Goal: Task Accomplishment & Management: Use online tool/utility

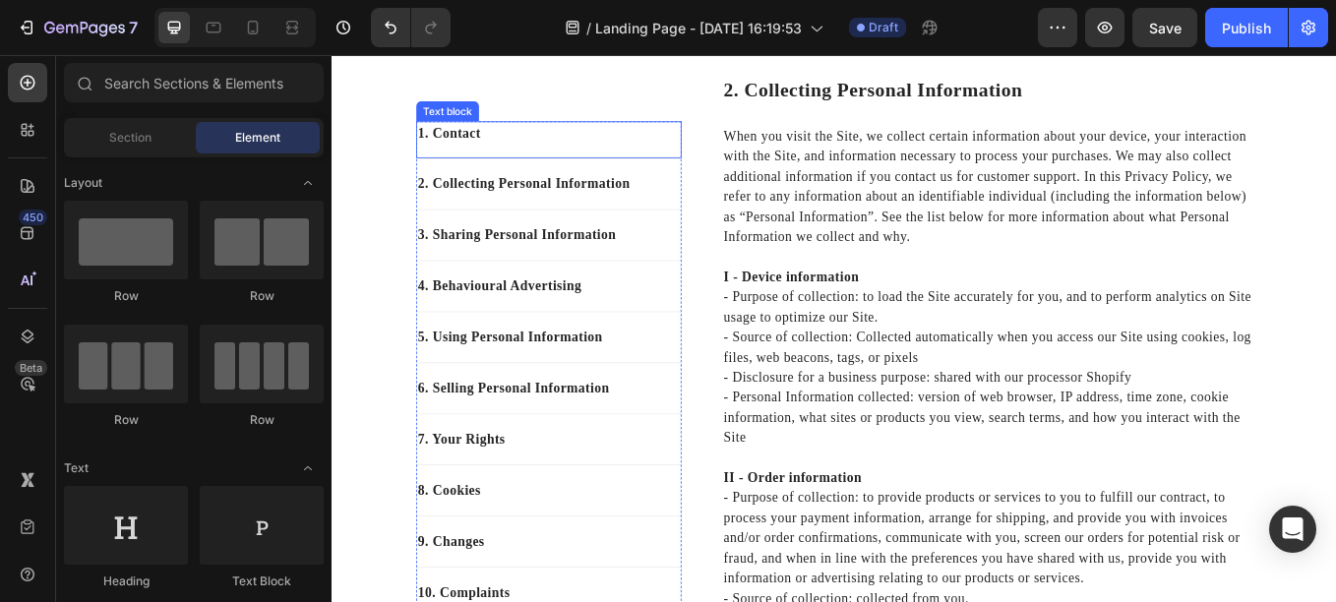
scroll to position [533, 0]
click at [592, 358] on div "5. Using Personal Information Text block" at bounding box center [586, 388] width 312 height 60
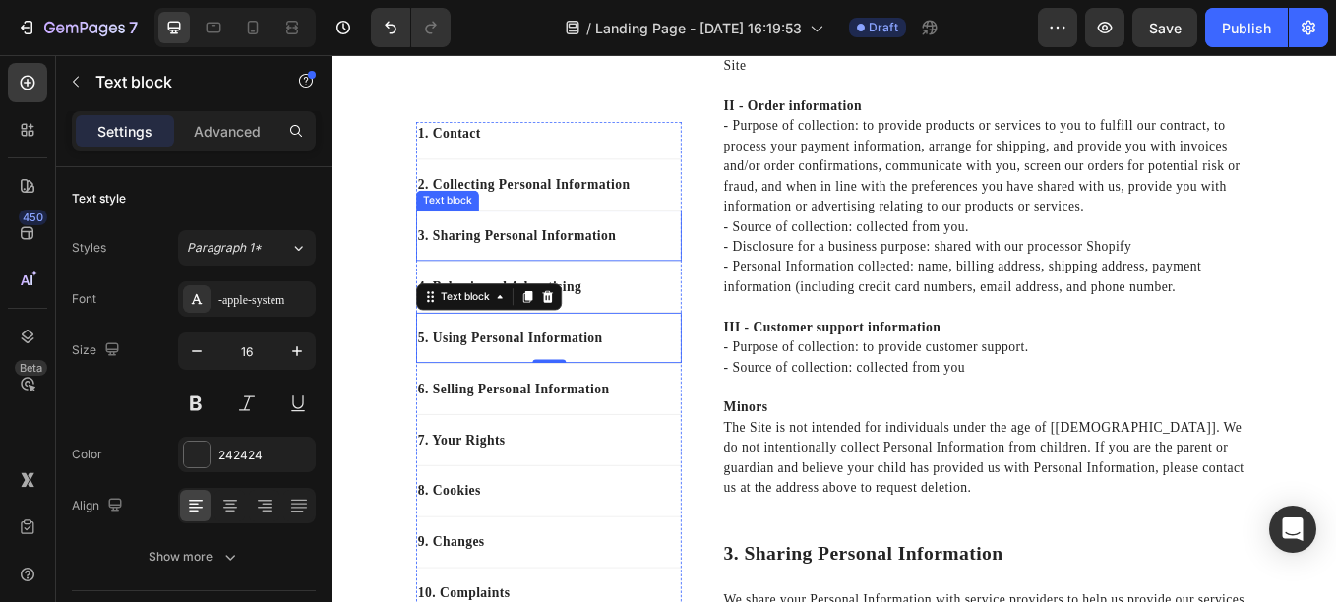
scroll to position [985, 0]
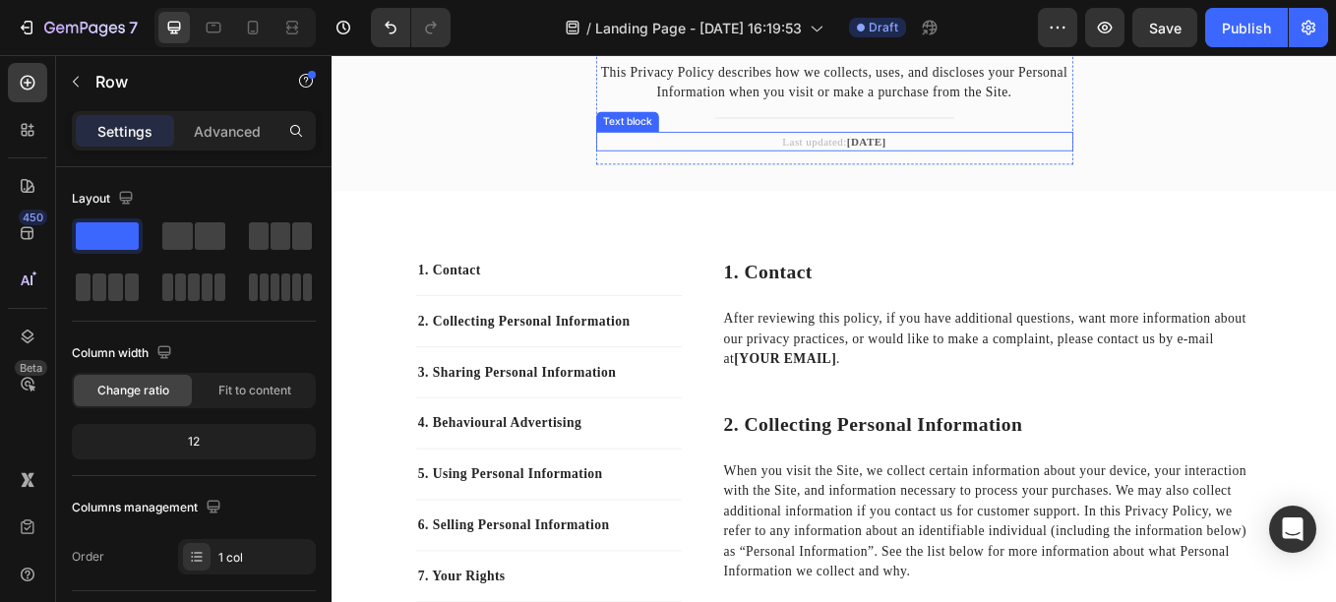
scroll to position [0, 0]
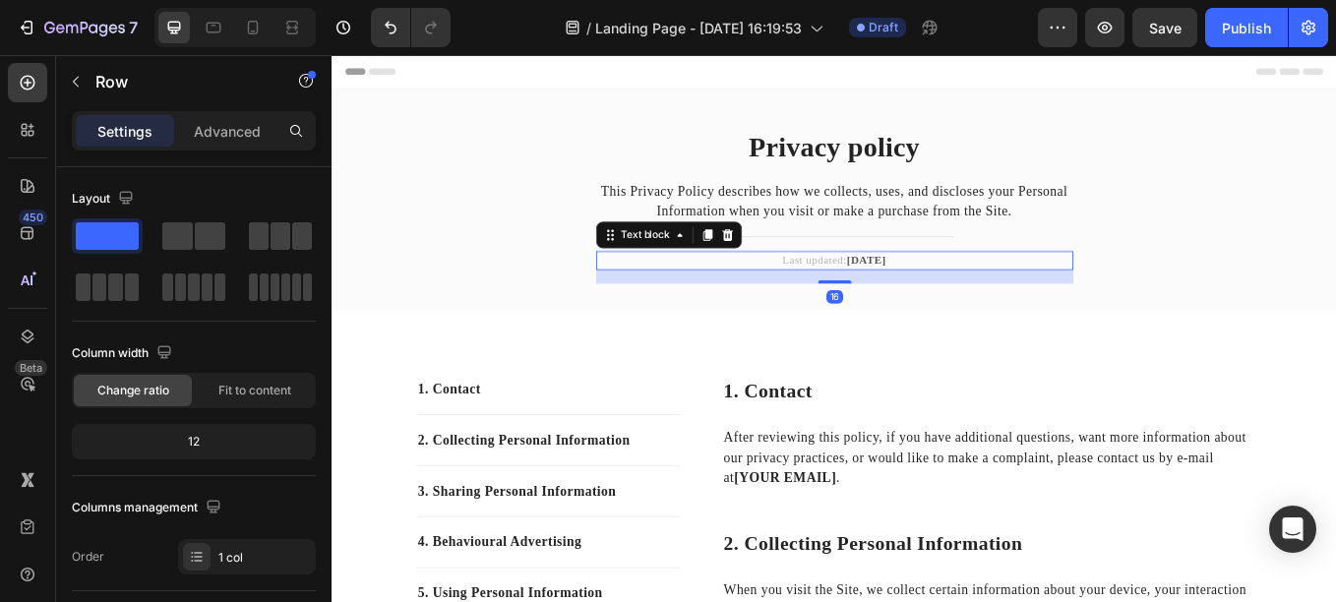
click at [942, 296] on strong "[DATE]" at bounding box center [960, 296] width 46 height 15
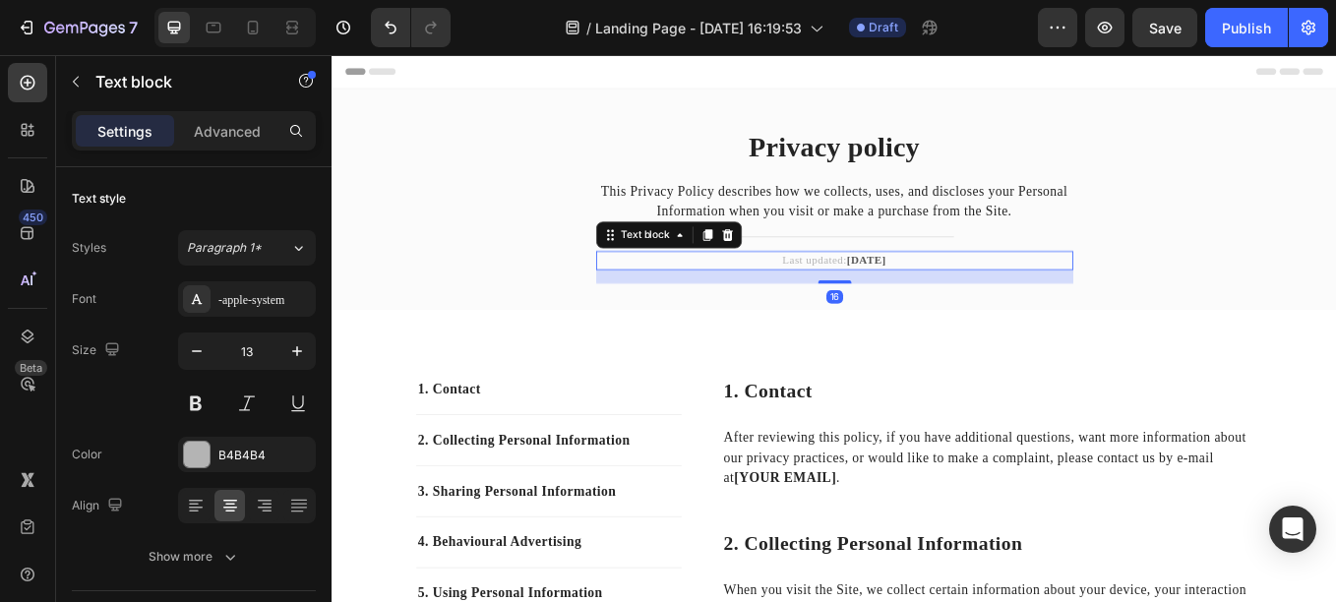
click at [942, 296] on strong "[DATE]" at bounding box center [960, 296] width 46 height 15
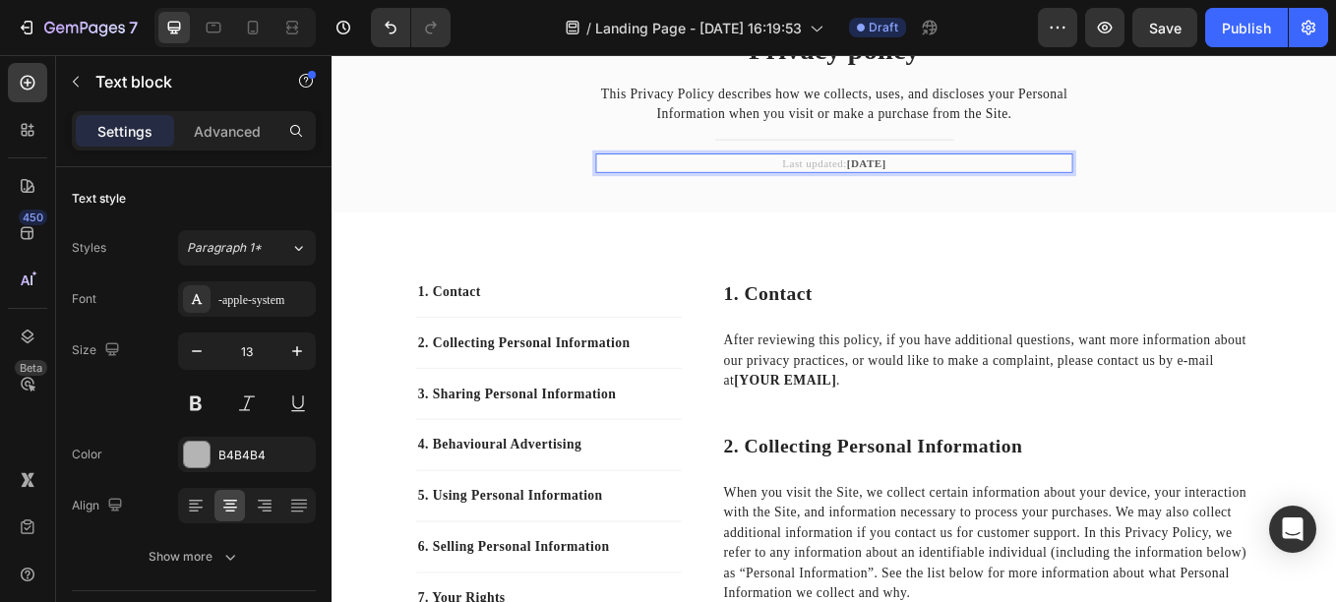
scroll to position [117, 0]
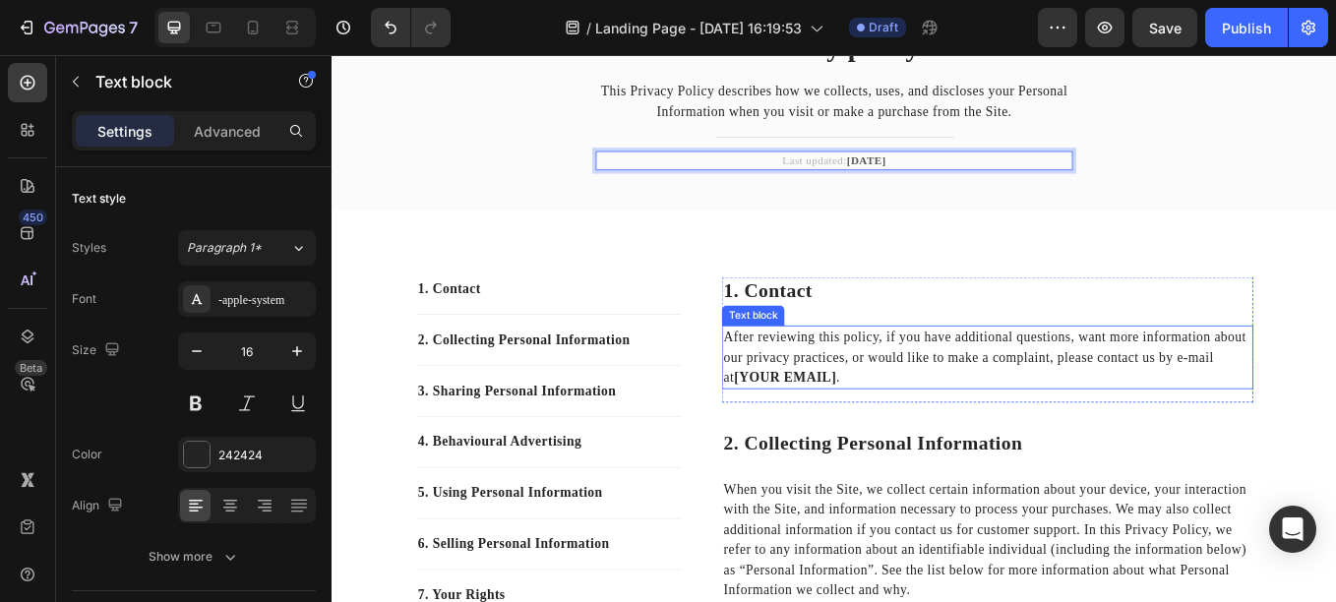
click at [822, 428] on strong "[YOUR EMAIL]" at bounding box center [864, 434] width 120 height 17
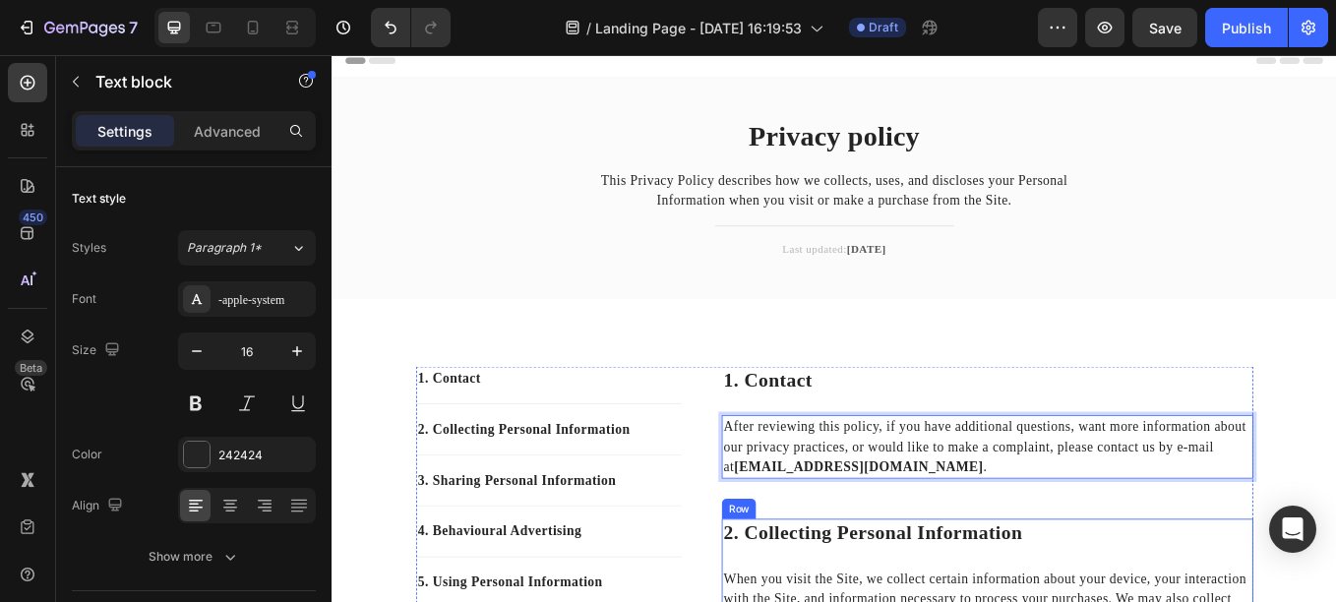
scroll to position [0, 0]
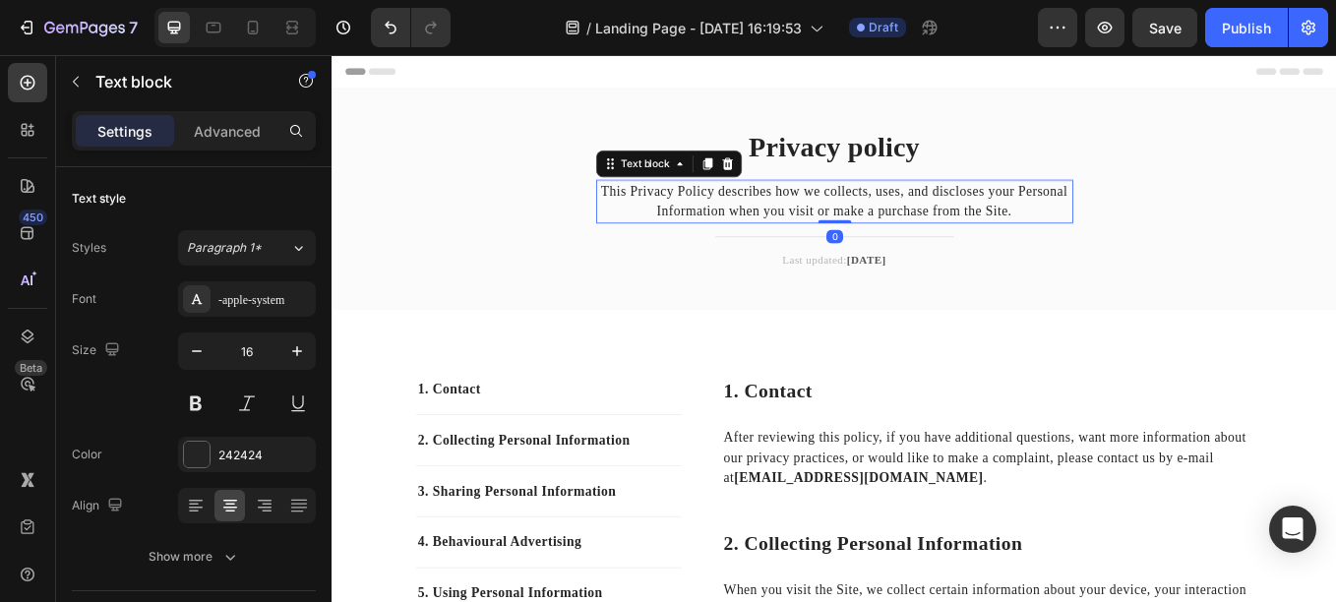
click at [862, 238] on p "This Privacy Policy describes how we collects, uses, and discloses your Persona…" at bounding box center [922, 227] width 557 height 47
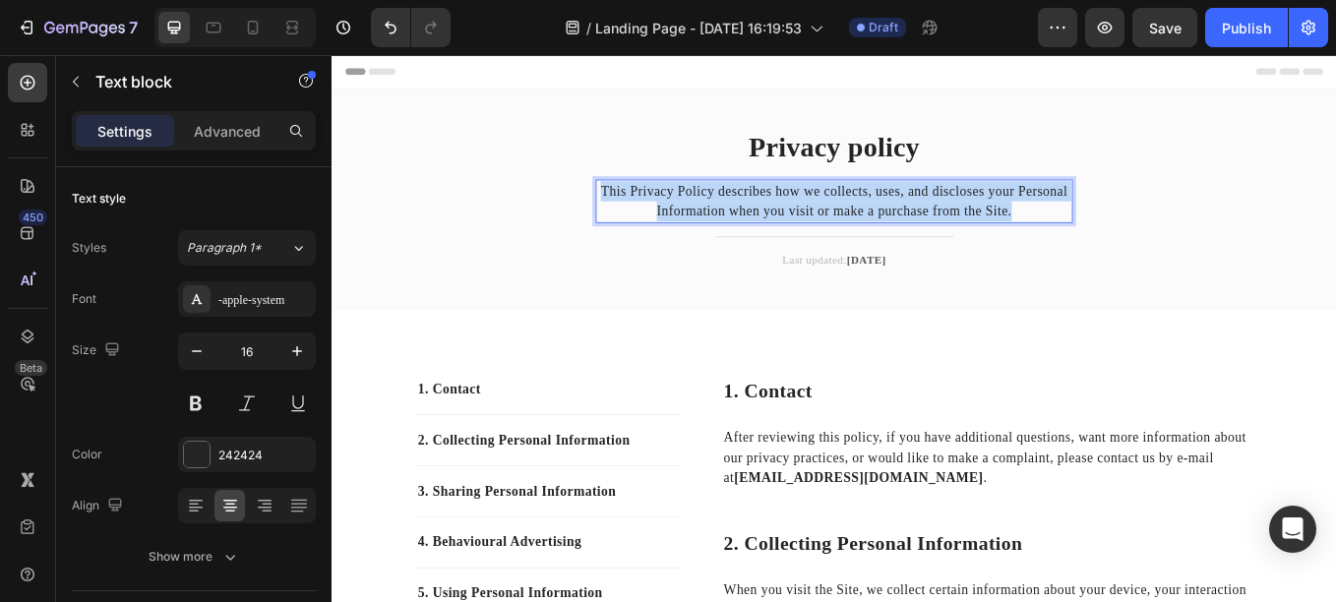
click at [862, 238] on p "This Privacy Policy describes how we collects, uses, and discloses your Persona…" at bounding box center [922, 227] width 557 height 47
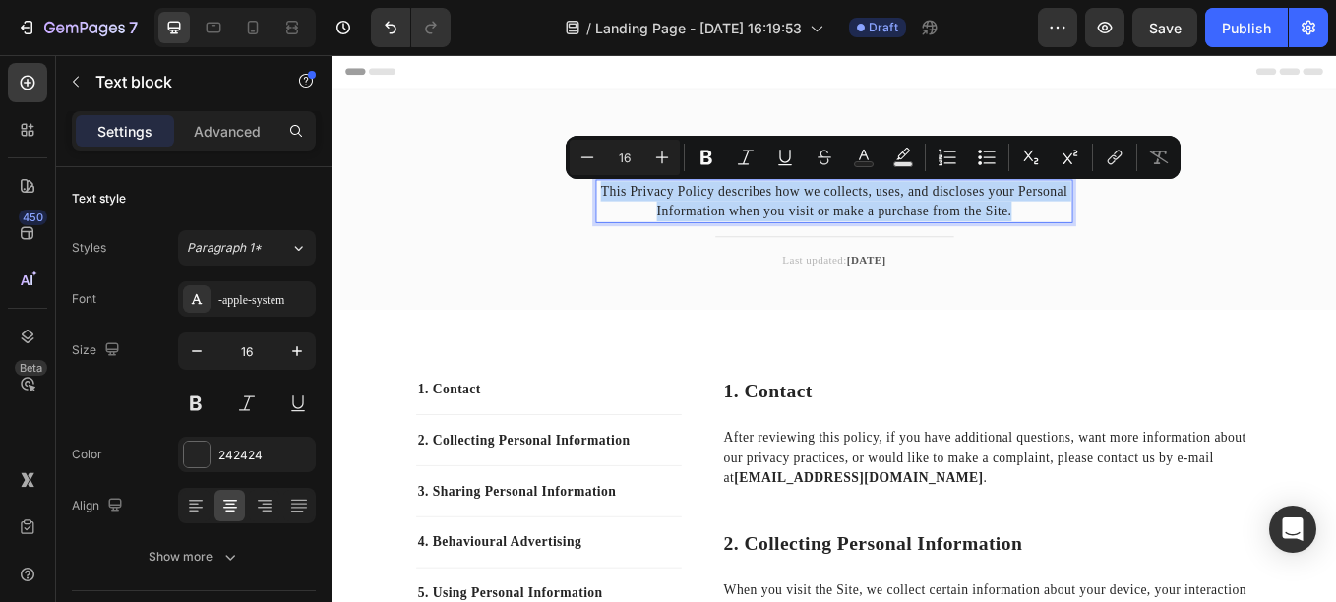
click at [919, 240] on p "This Privacy Policy describes how we collects, uses, and discloses your Persona…" at bounding box center [922, 227] width 557 height 47
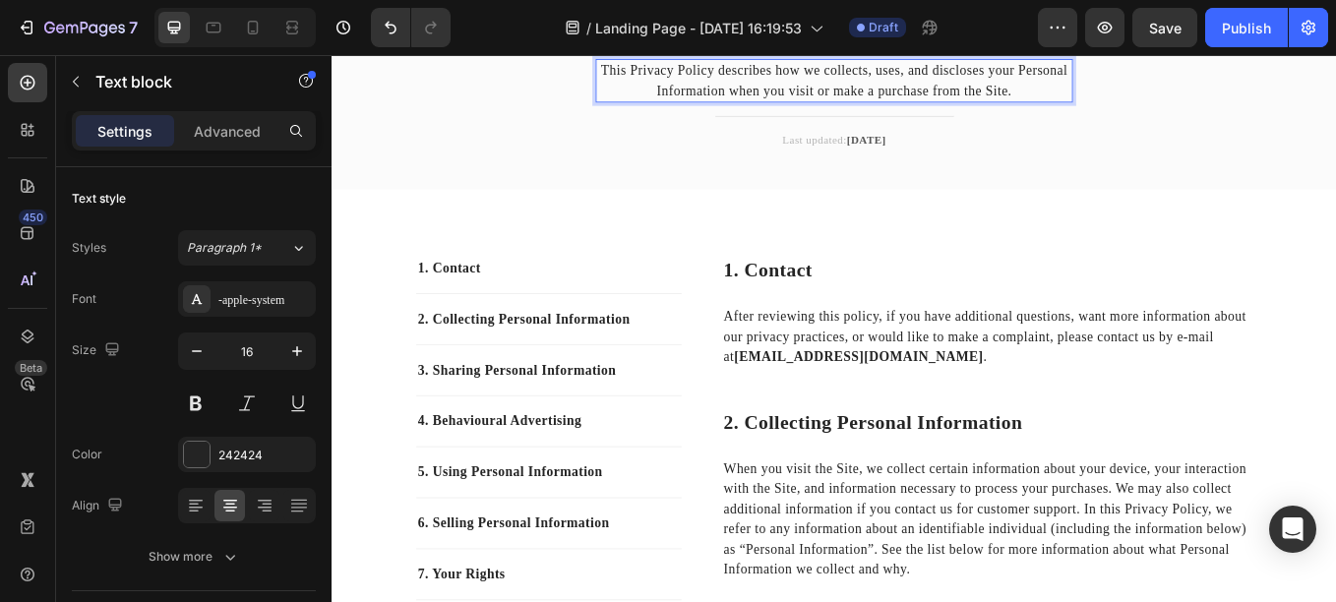
scroll to position [191, 0]
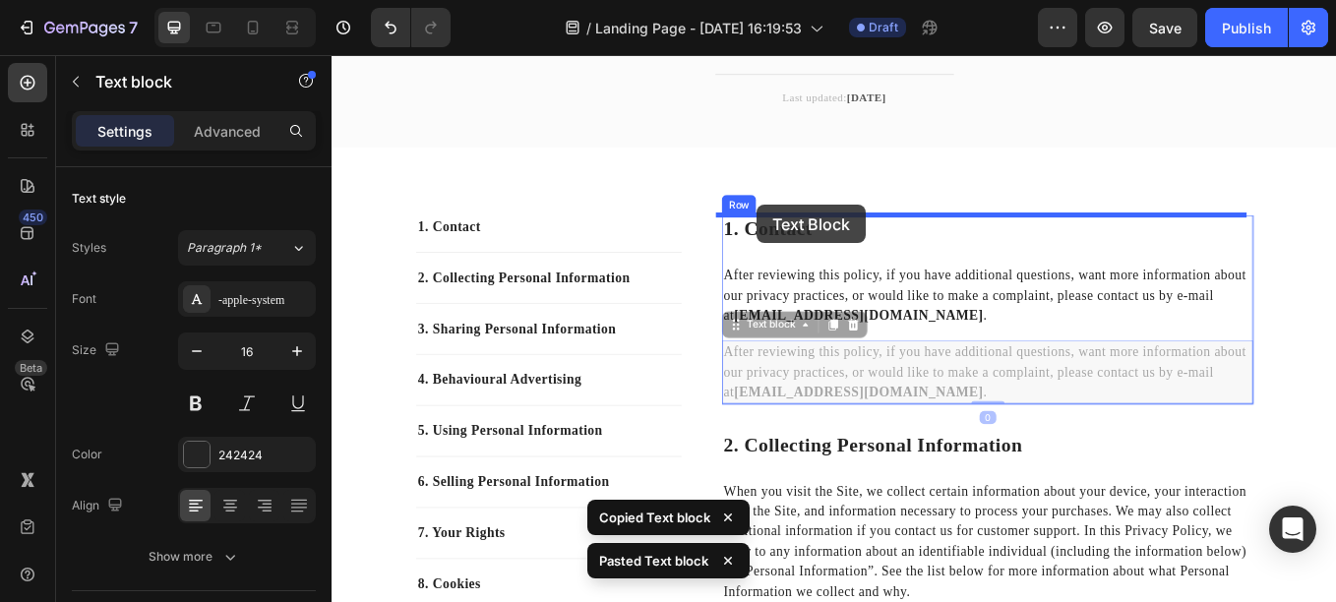
drag, startPoint x: 851, startPoint y: 419, endPoint x: 831, endPoint y: 231, distance: 189.0
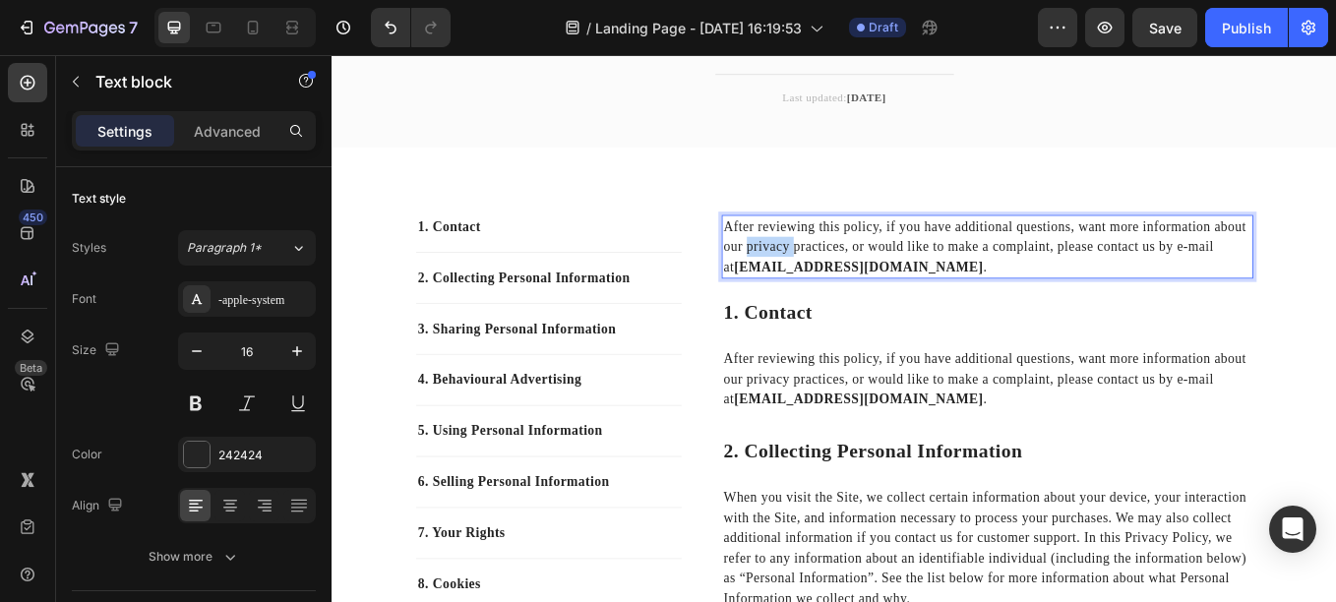
click at [828, 276] on p "After reviewing this policy, if you have additional questions, want more inform…" at bounding box center [1101, 280] width 621 height 71
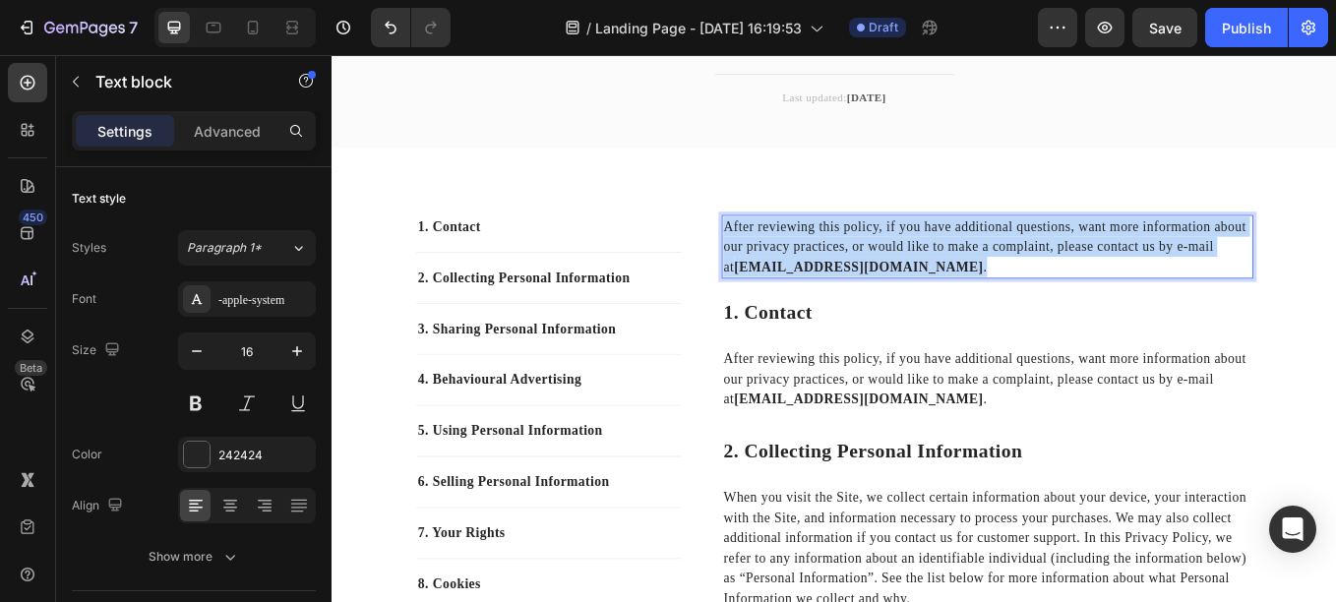
click at [828, 276] on p "After reviewing this policy, if you have additional questions, want more inform…" at bounding box center [1101, 280] width 621 height 71
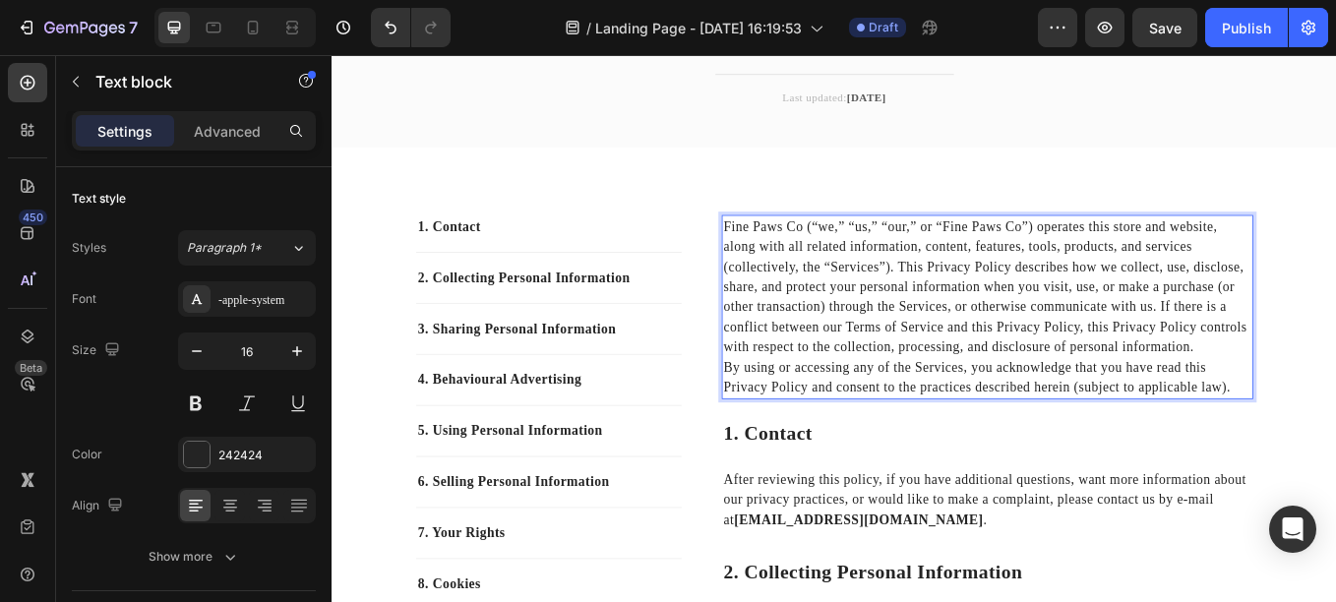
click at [1335, 399] on p "Fine Paws Co (“we,” “us,” “our,” or “Fine Paws Co”) operates this store and web…" at bounding box center [1101, 327] width 621 height 165
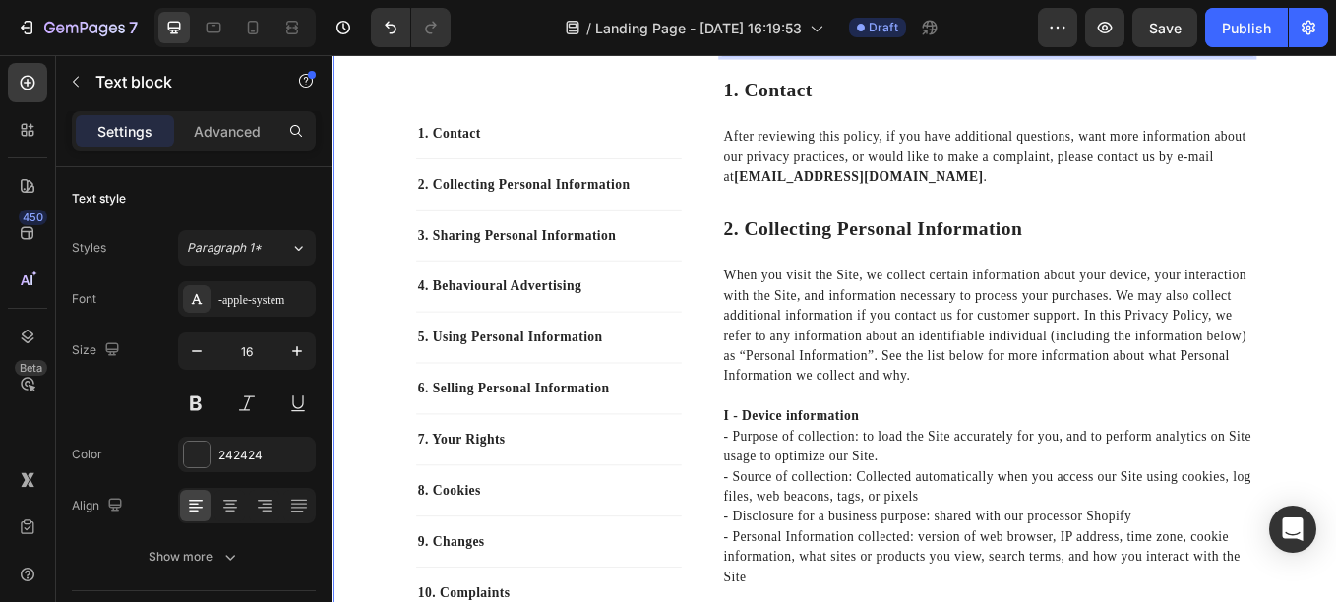
scroll to position [616, 0]
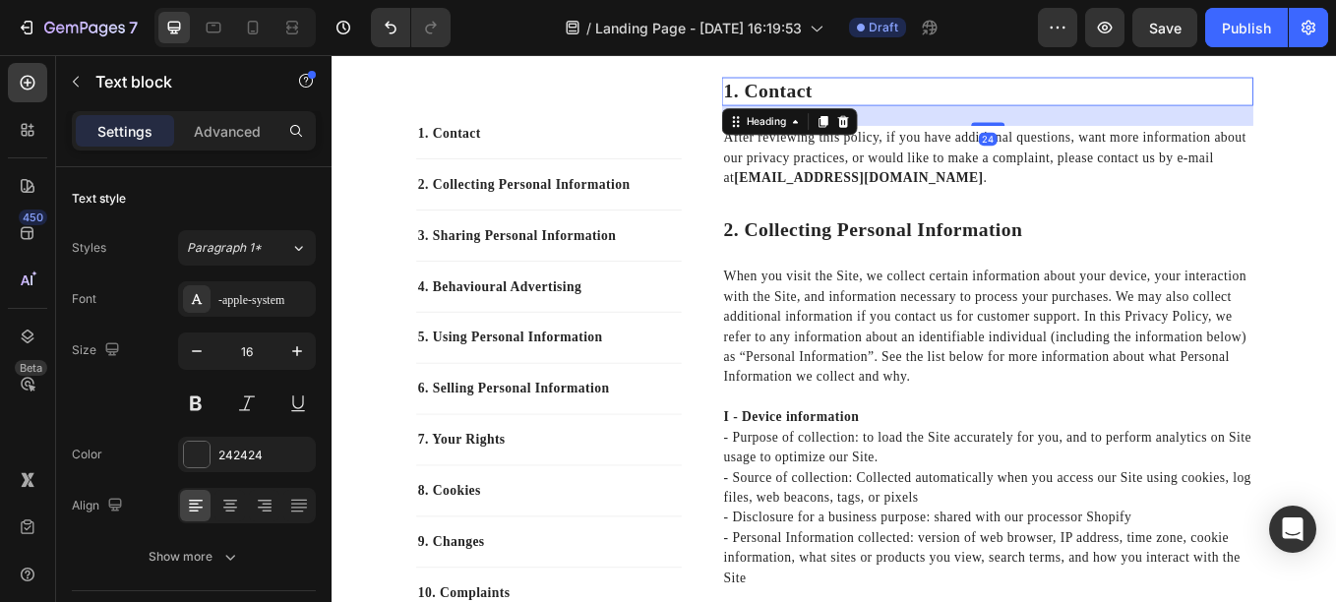
click at [849, 95] on p "1. contact" at bounding box center [1101, 99] width 621 height 30
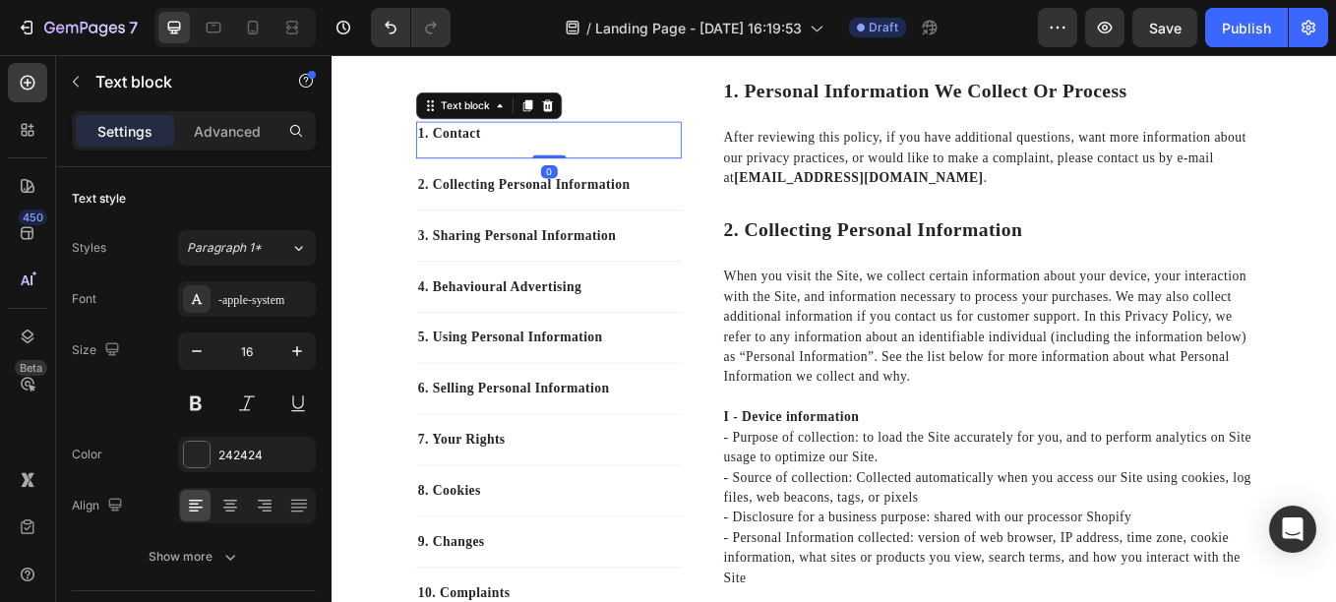
click at [478, 144] on p "1. Contact" at bounding box center [586, 148] width 308 height 24
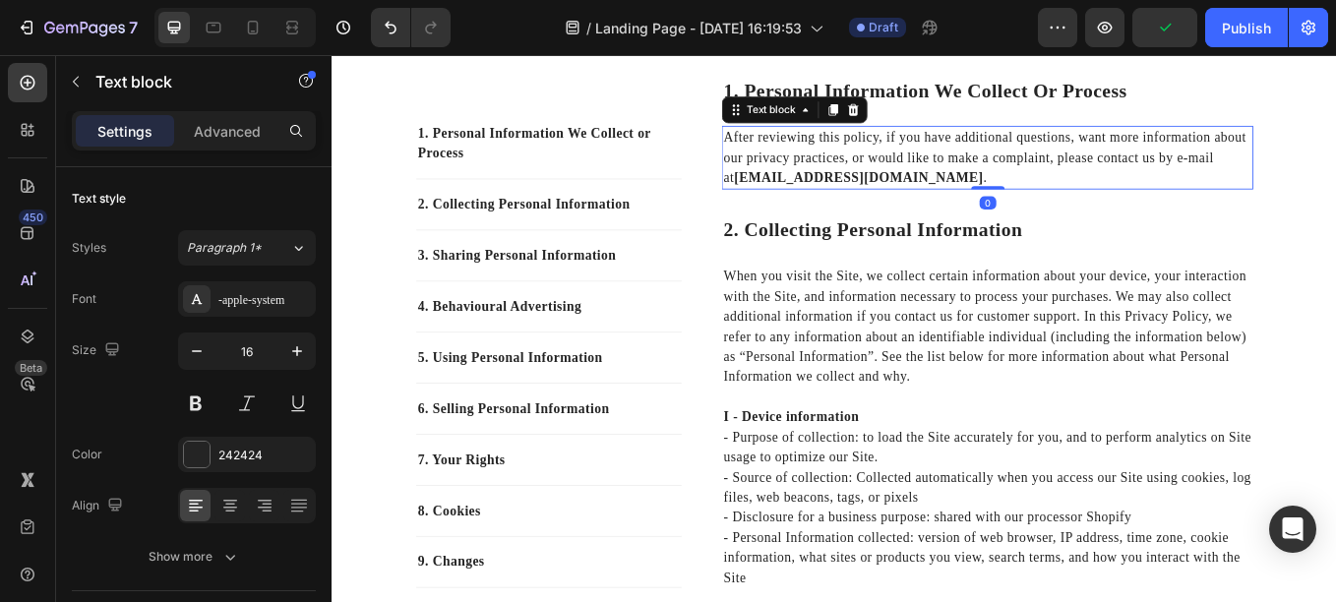
click at [853, 168] on p "After reviewing this policy, if you have additional questions, want more inform…" at bounding box center [1101, 176] width 621 height 71
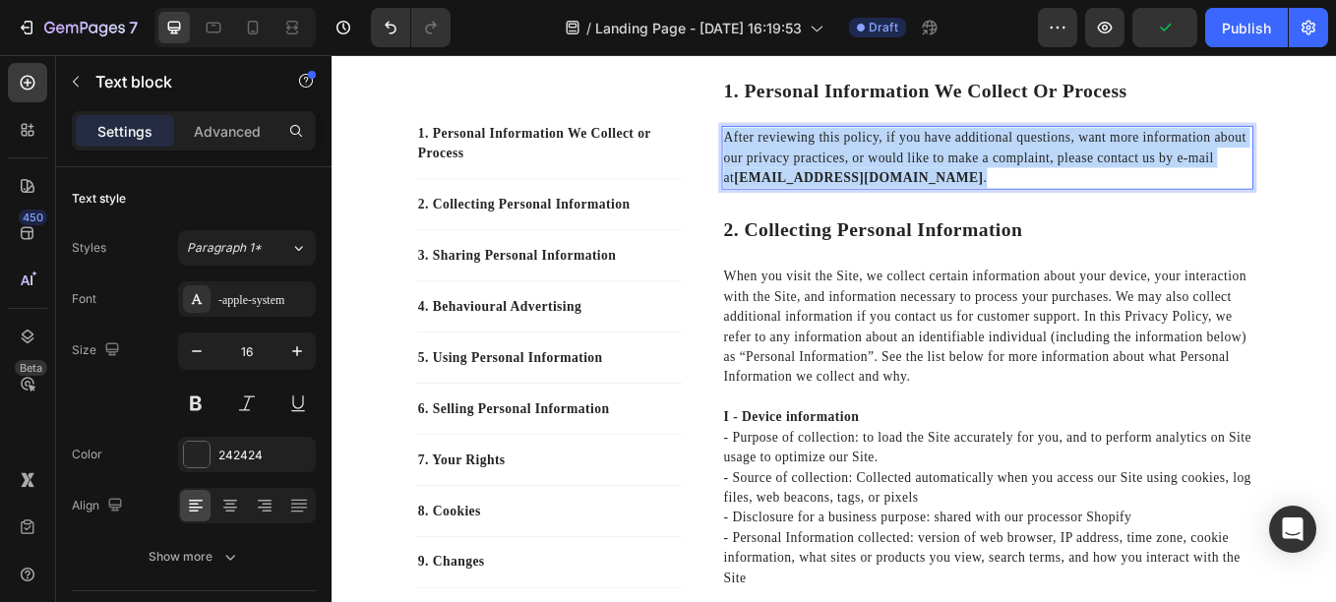
click at [853, 168] on p "After reviewing this policy, if you have additional questions, want more inform…" at bounding box center [1101, 176] width 621 height 71
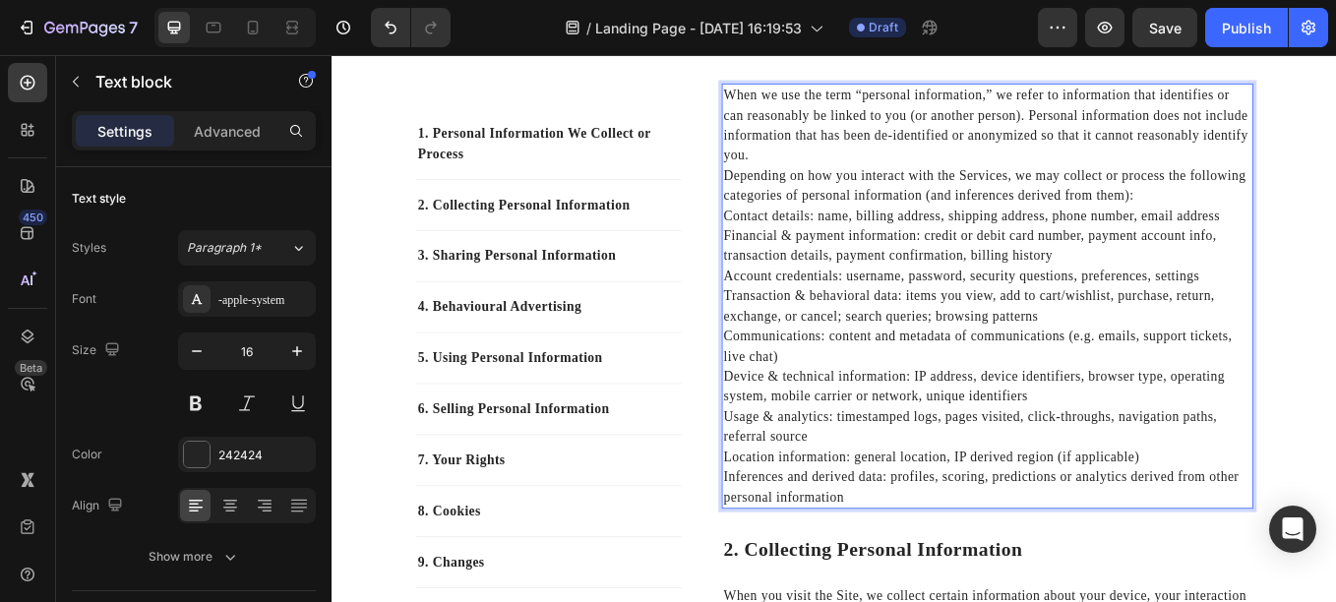
scroll to position [667, 0]
click at [791, 243] on p "Contact details: name, billing address, shipping address, phone number, email a…" at bounding box center [1101, 243] width 621 height 24
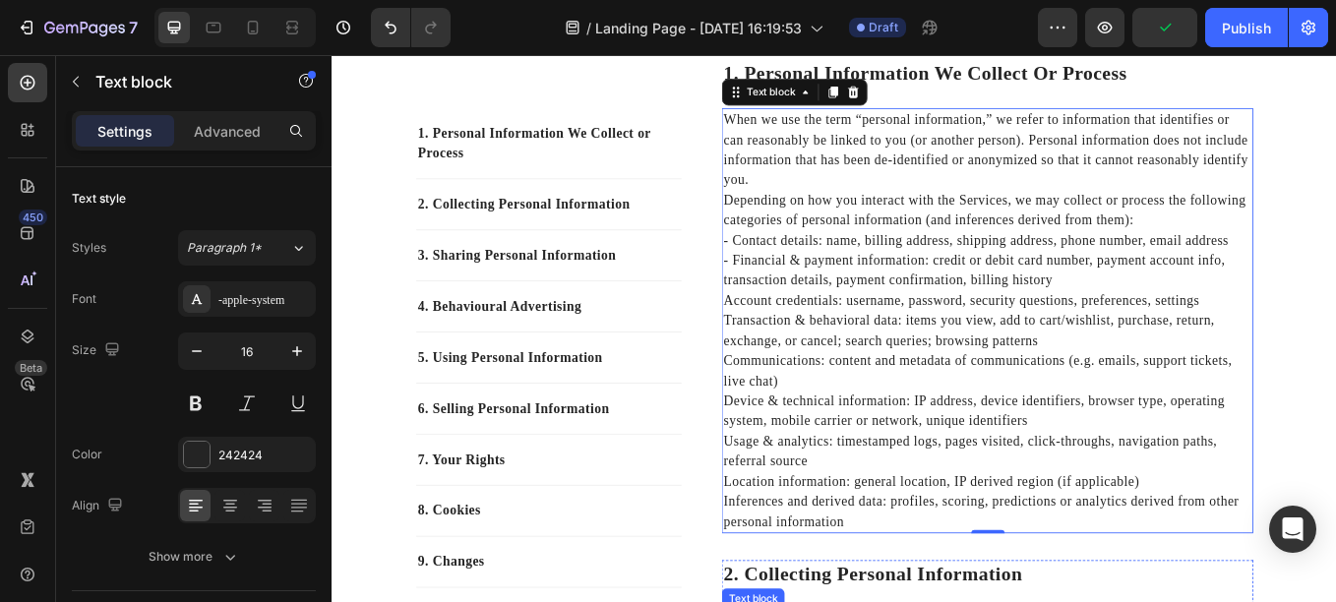
scroll to position [633, 0]
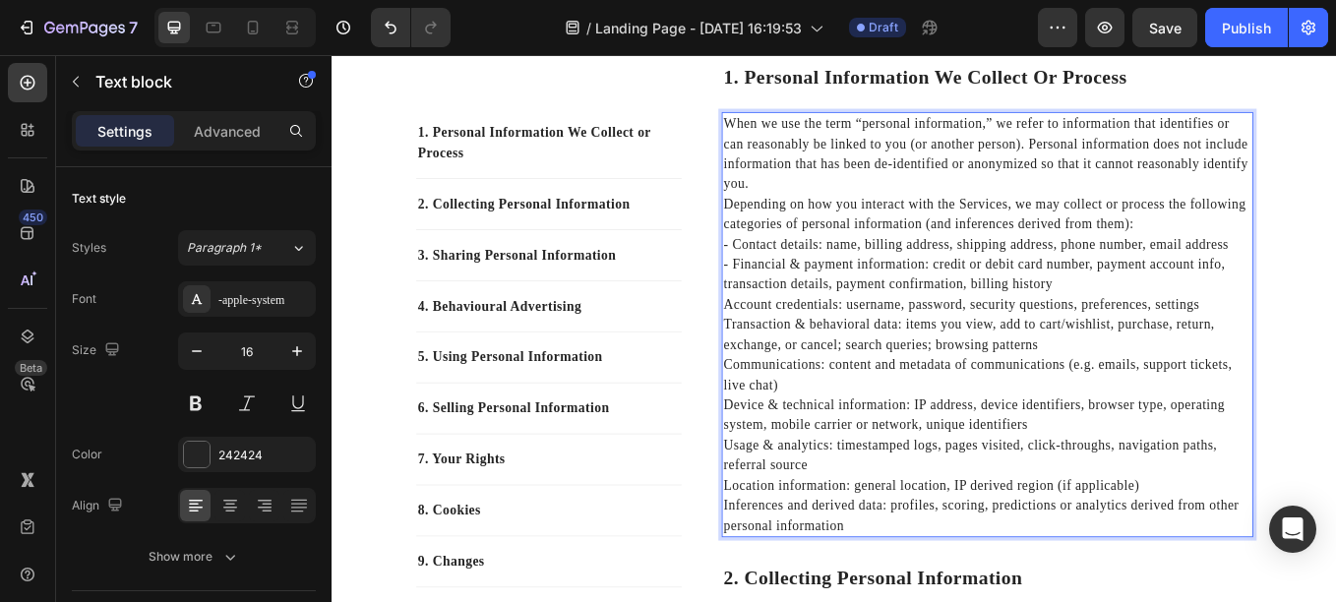
click at [825, 202] on p "When we use the term “personal information,” we refer to information that ident…" at bounding box center [1101, 171] width 621 height 94
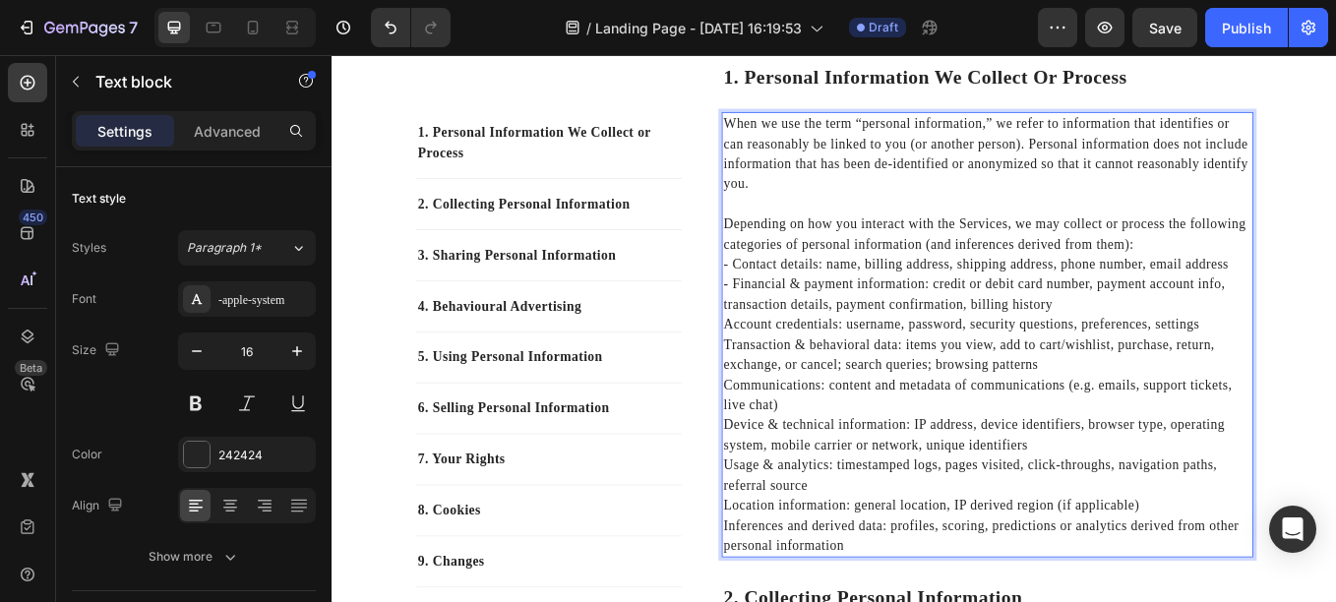
click at [1290, 275] on p "Depending on how you interact with the Services, we may collect or process the …" at bounding box center [1101, 265] width 621 height 47
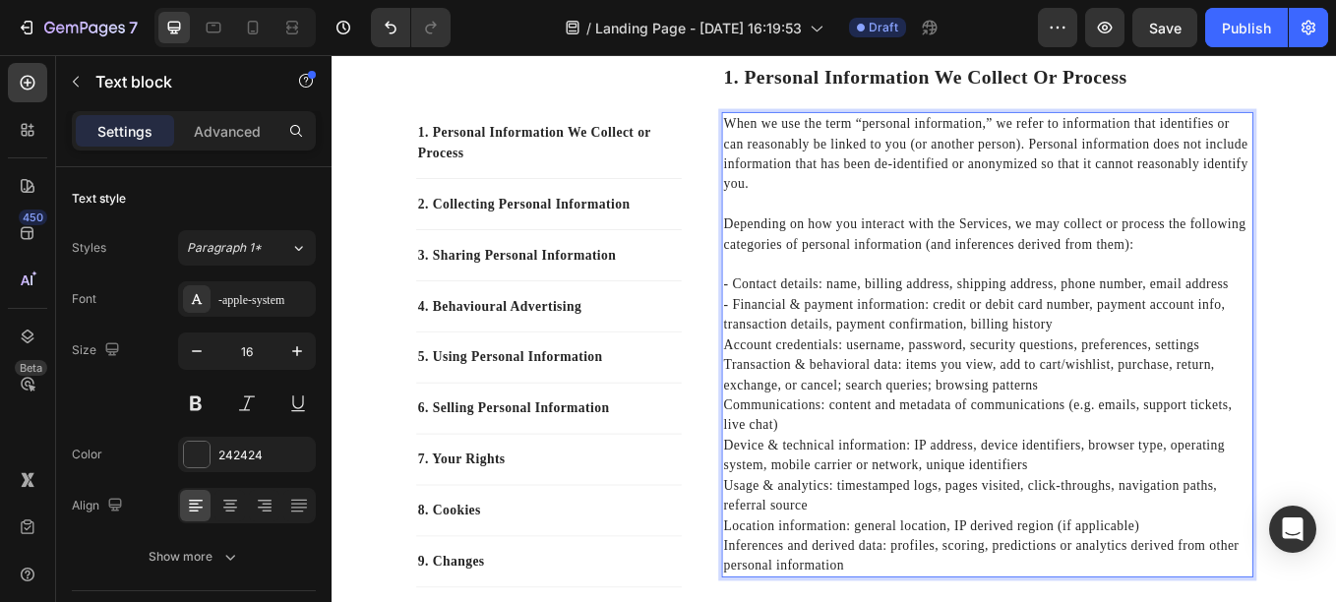
click at [791, 400] on p "Account credentials: username, password, security questions, preferences, setti…" at bounding box center [1101, 396] width 621 height 24
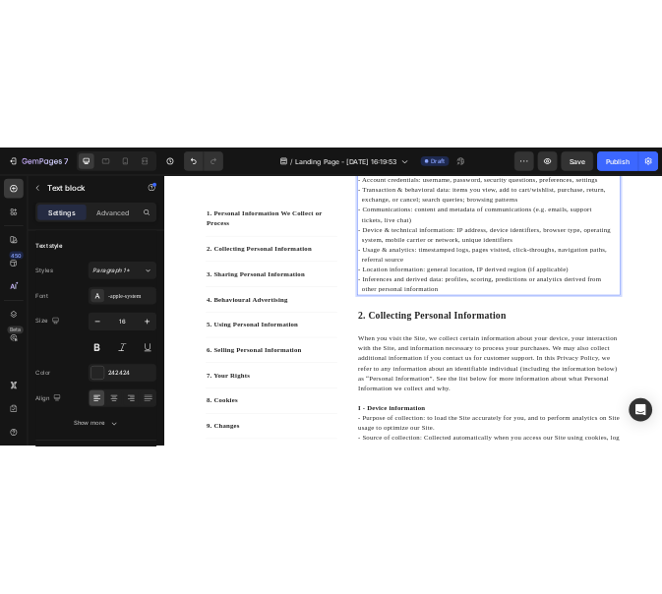
scroll to position [966, 0]
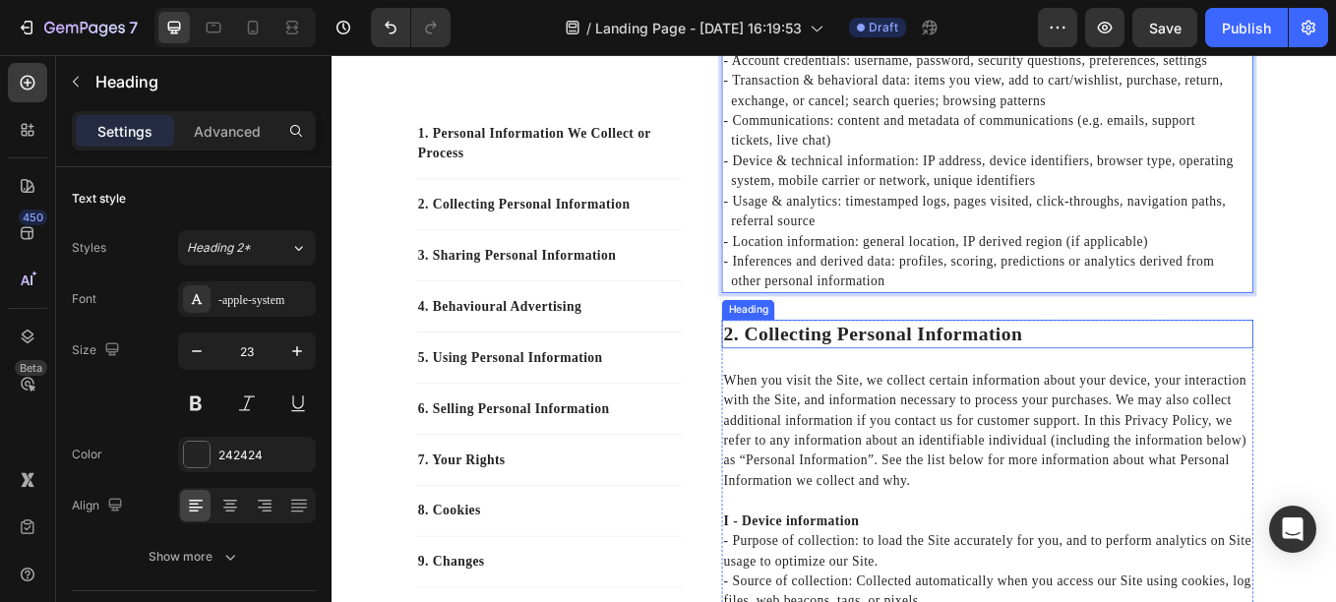
click at [864, 377] on p "2. collecting personal information" at bounding box center [1101, 384] width 621 height 30
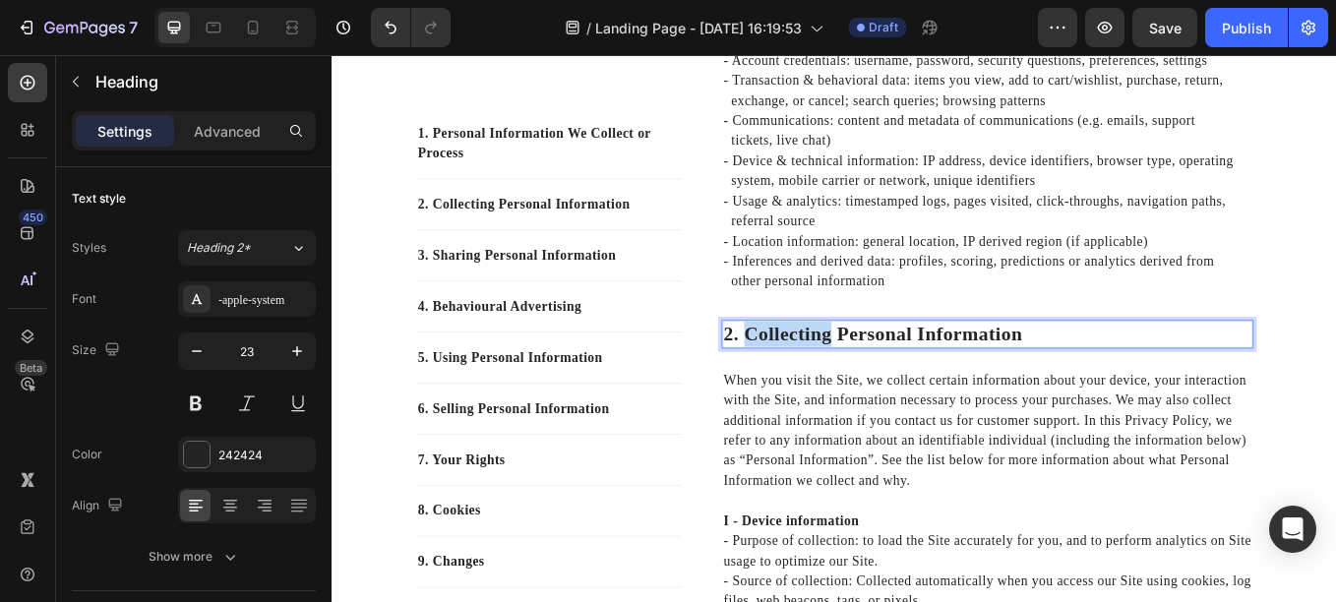
click at [864, 377] on p "2. collecting personal information" at bounding box center [1101, 384] width 621 height 30
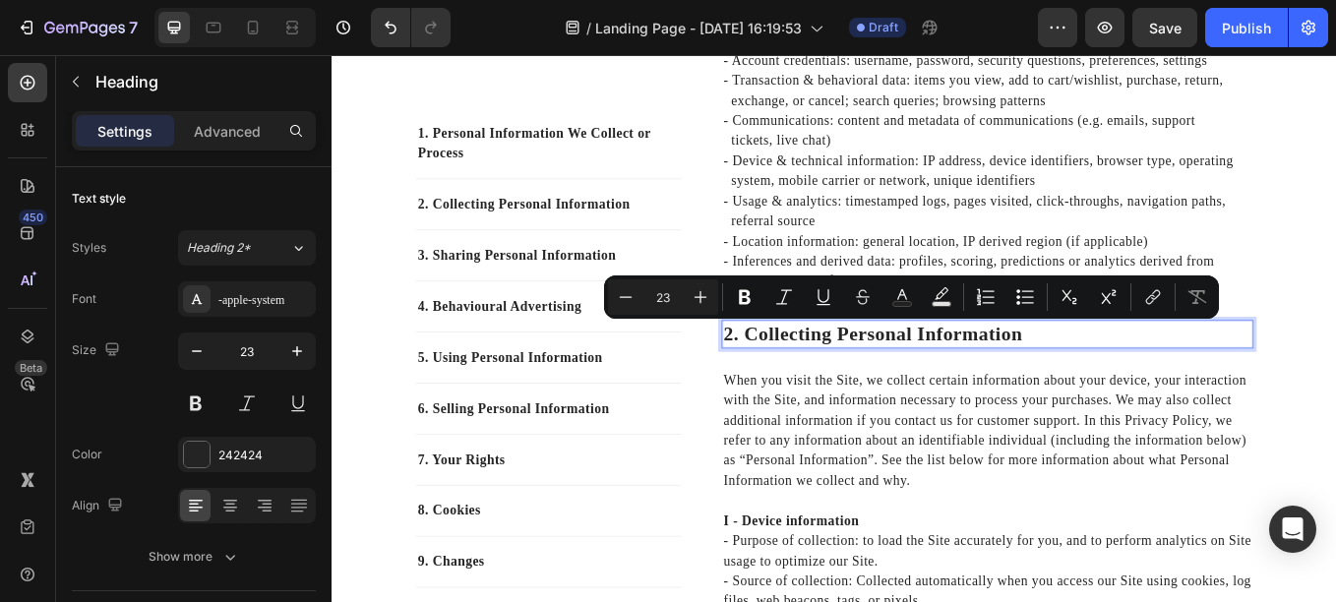
click at [864, 377] on p "2. collecting personal information" at bounding box center [1101, 384] width 621 height 30
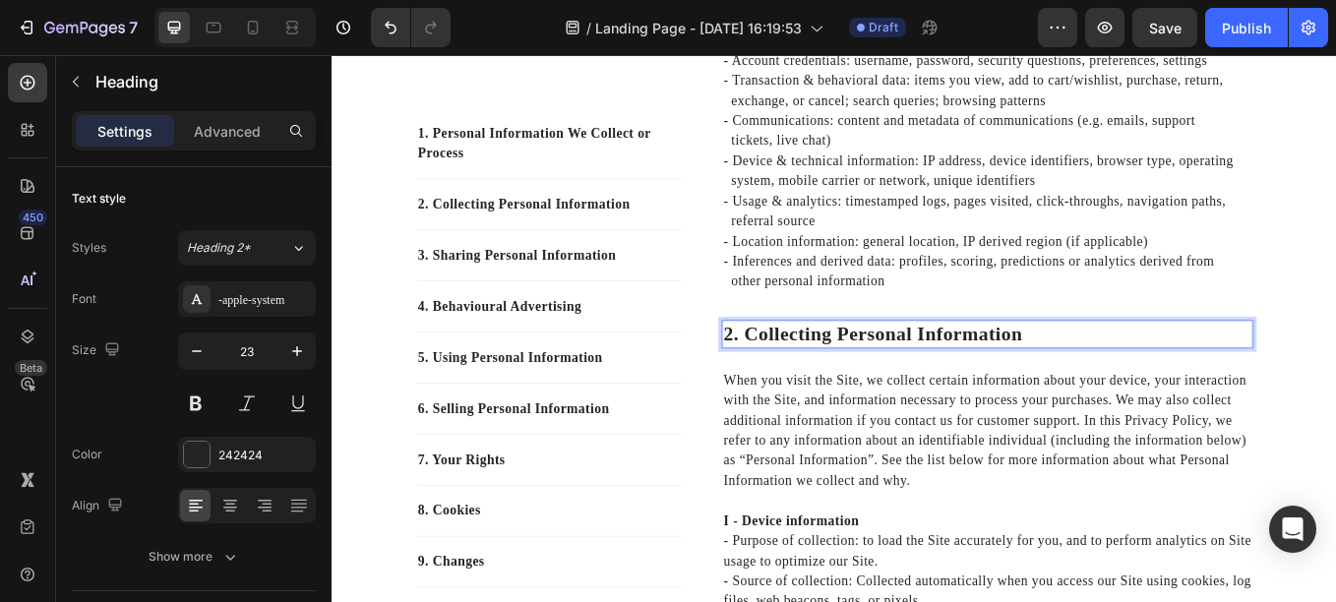
click at [864, 377] on p "2. collecting personal information" at bounding box center [1101, 384] width 621 height 30
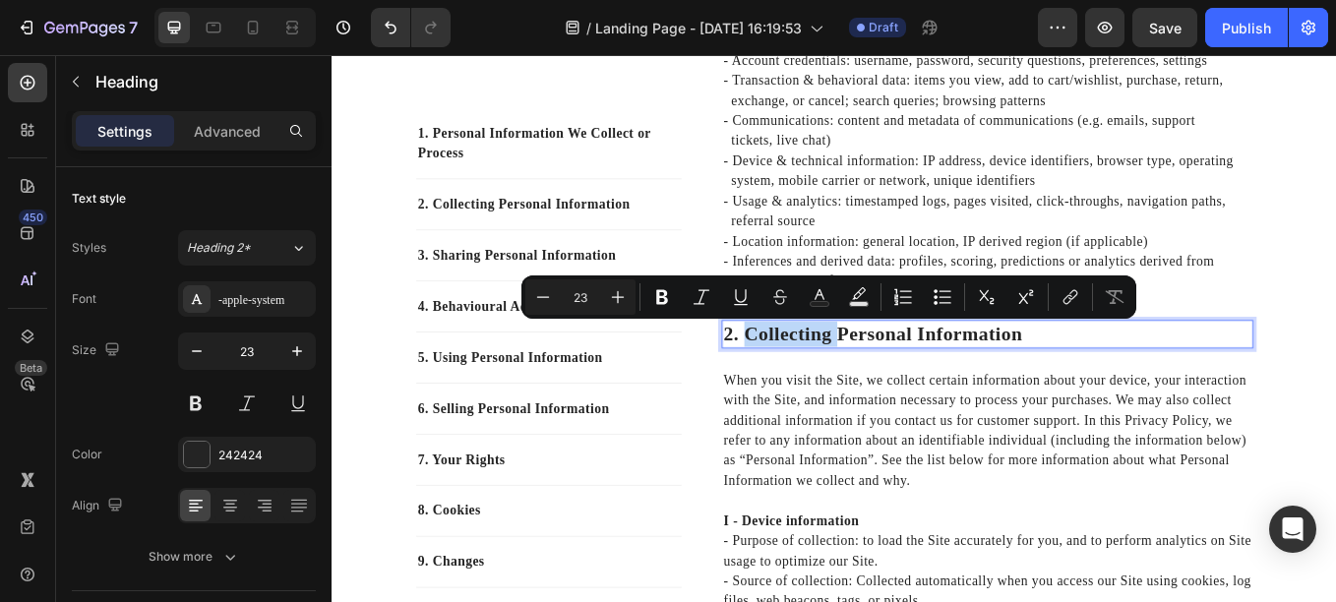
click at [864, 377] on p "2. collecting personal information" at bounding box center [1101, 384] width 621 height 30
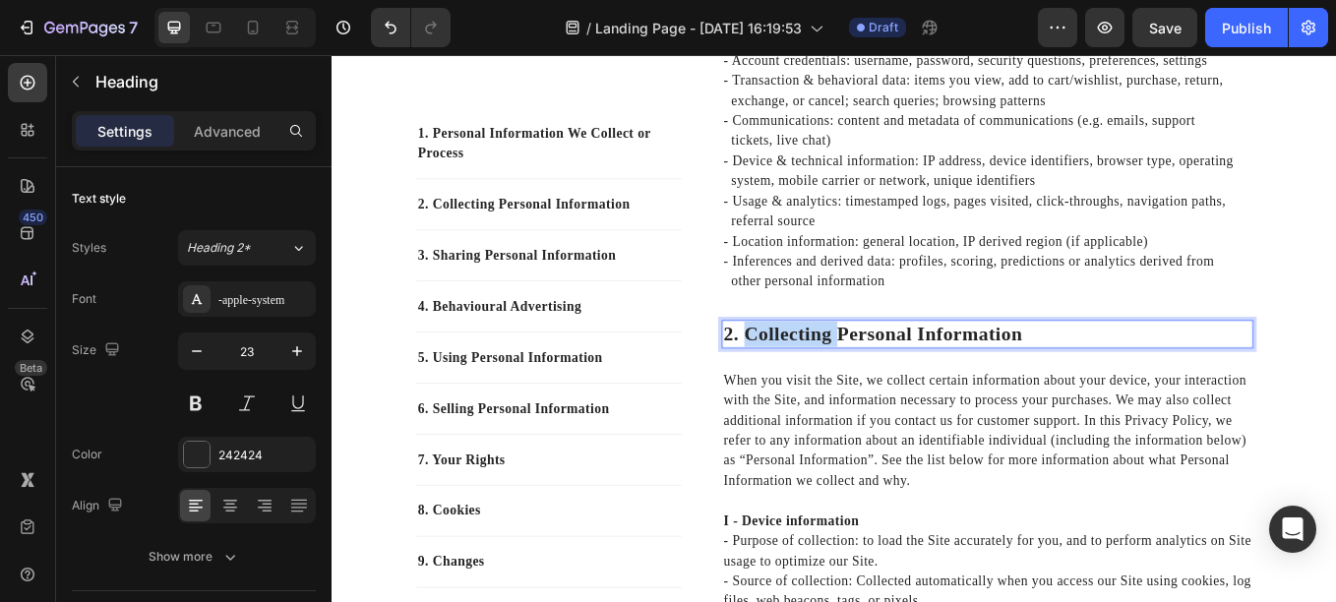
click at [864, 377] on p "2. collecting personal information" at bounding box center [1101, 384] width 621 height 30
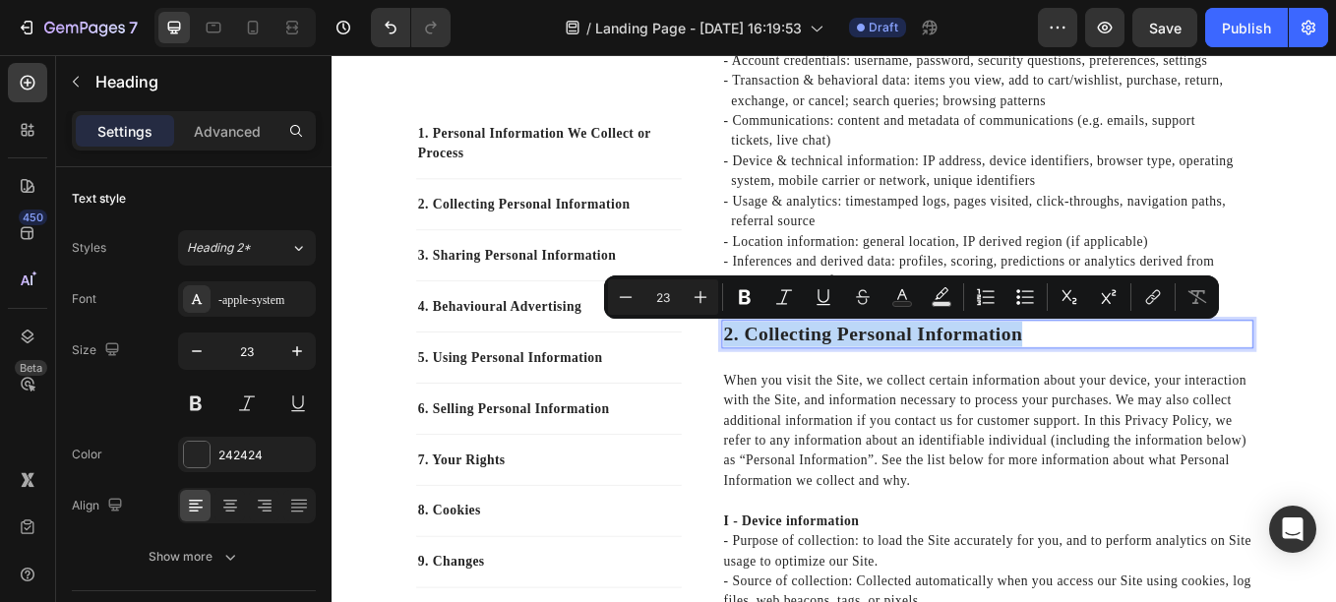
click at [864, 377] on p "2. collecting personal information" at bounding box center [1101, 384] width 621 height 30
click at [1183, 388] on p "2. collecting personal information" at bounding box center [1101, 384] width 621 height 30
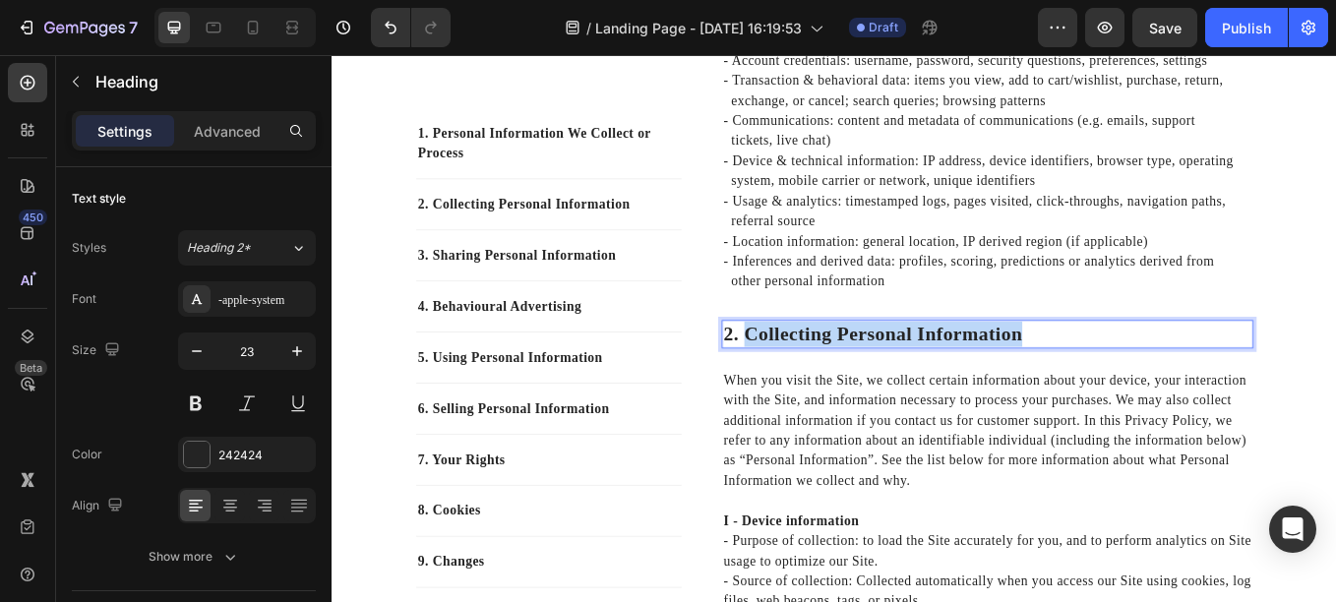
drag, startPoint x: 1136, startPoint y: 382, endPoint x: 812, endPoint y: 379, distance: 324.7
click at [812, 379] on p "2. collecting personal information" at bounding box center [1101, 384] width 621 height 30
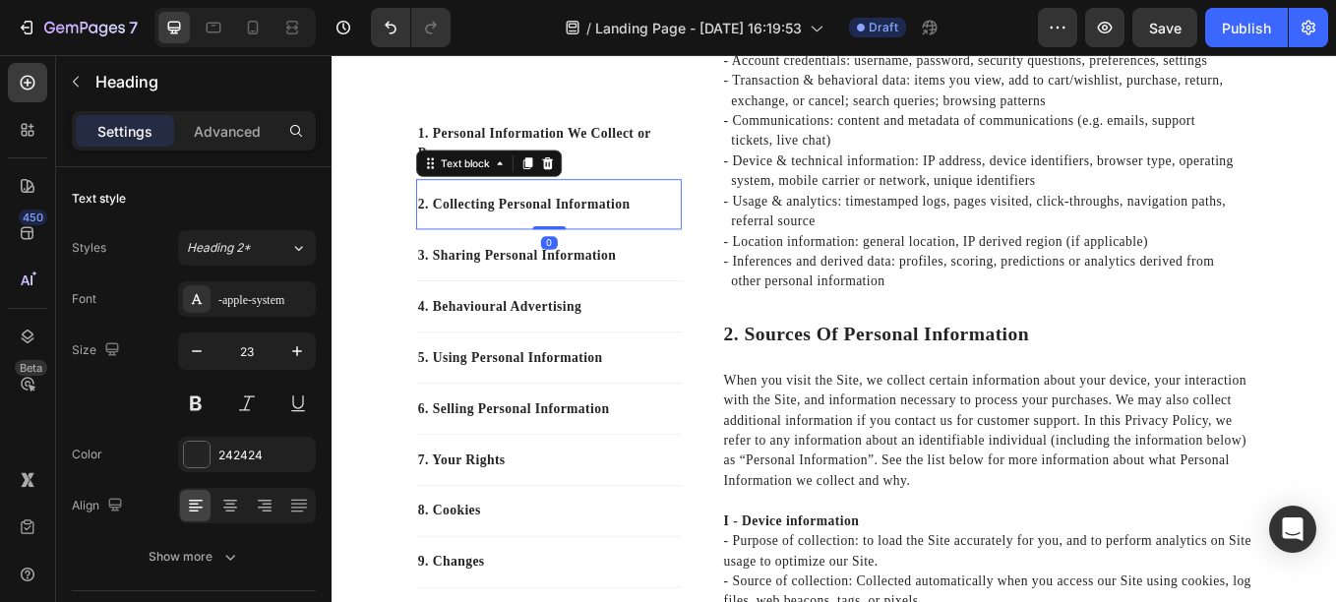
click at [494, 236] on p "2. Collecting Personal Information" at bounding box center [586, 231] width 308 height 24
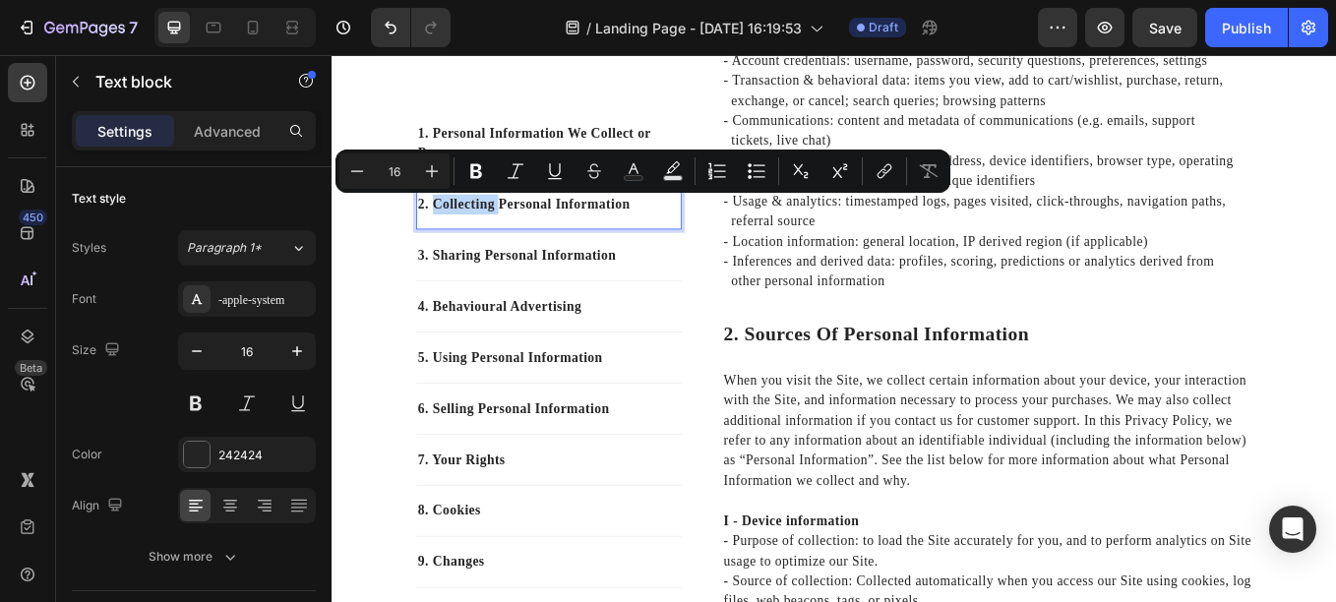
click at [494, 236] on p "2. Collecting Personal Information" at bounding box center [586, 231] width 308 height 24
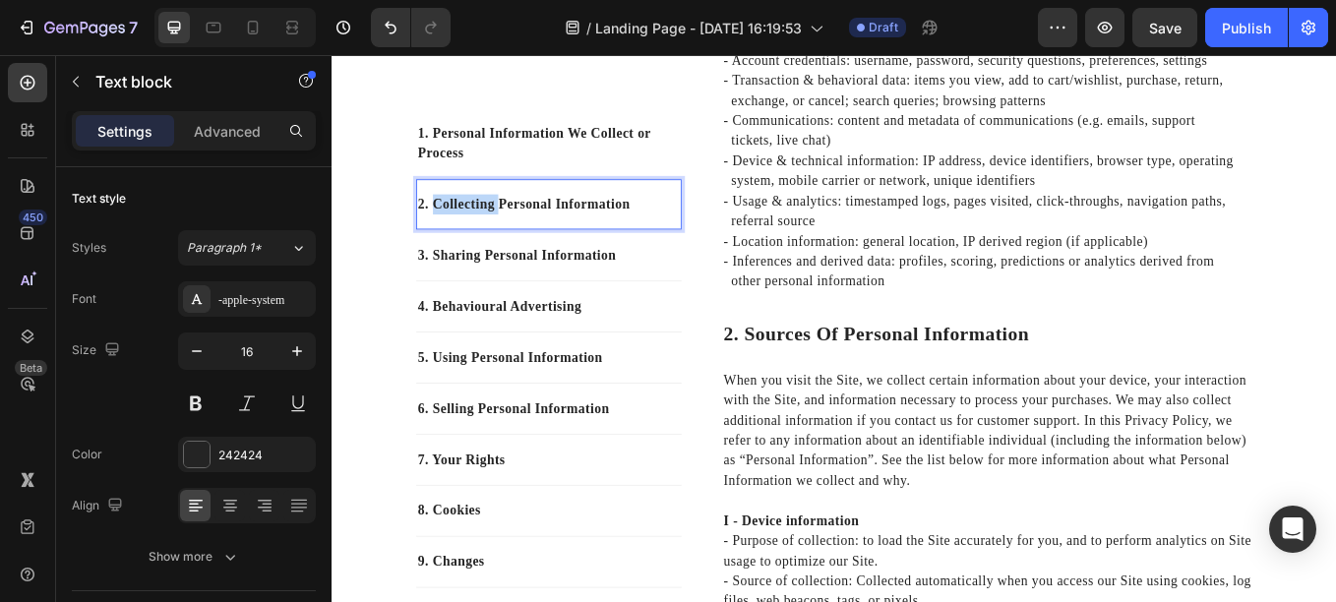
click at [494, 236] on p "2. Collecting Personal Information" at bounding box center [586, 231] width 308 height 24
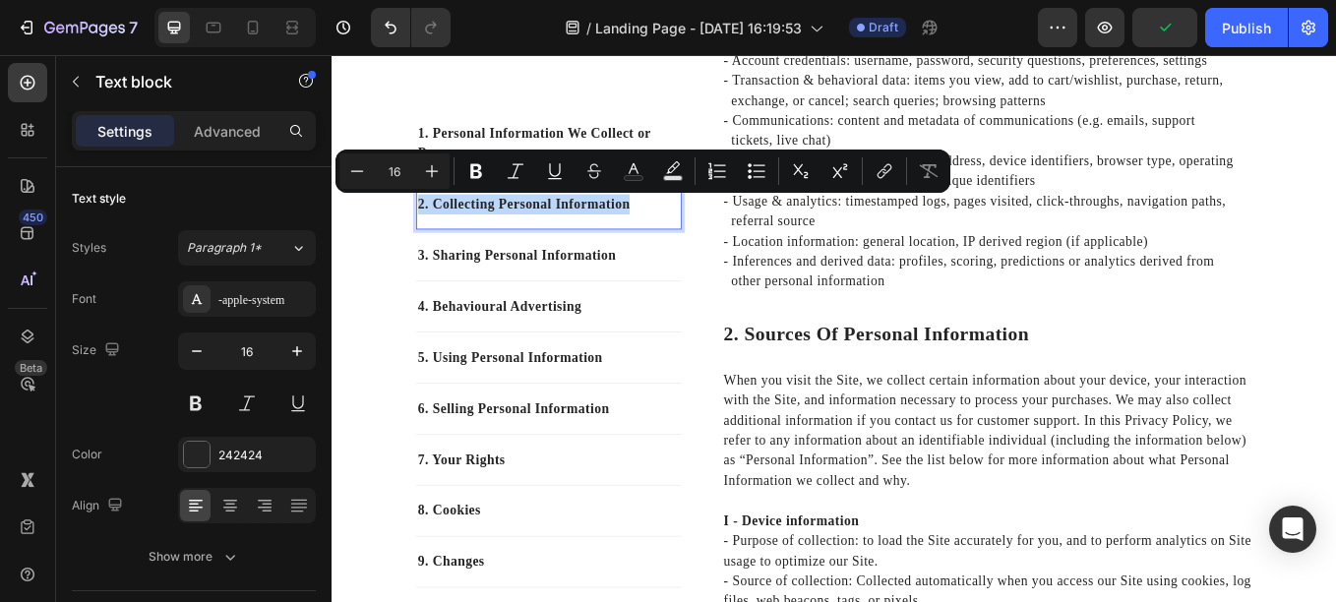
click at [494, 236] on p "2. Collecting Personal Information" at bounding box center [586, 231] width 308 height 24
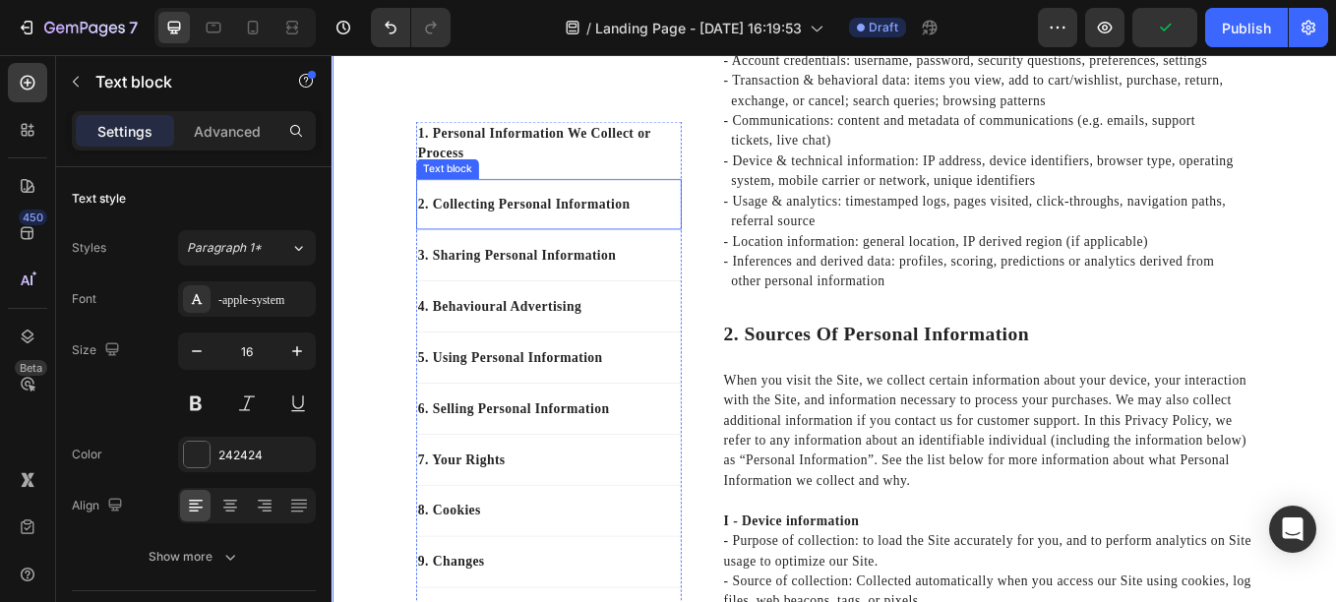
click at [458, 234] on p "2. Collecting Personal Information" at bounding box center [586, 231] width 308 height 24
drag, startPoint x: 445, startPoint y: 225, endPoint x: 554, endPoint y: 227, distance: 109.2
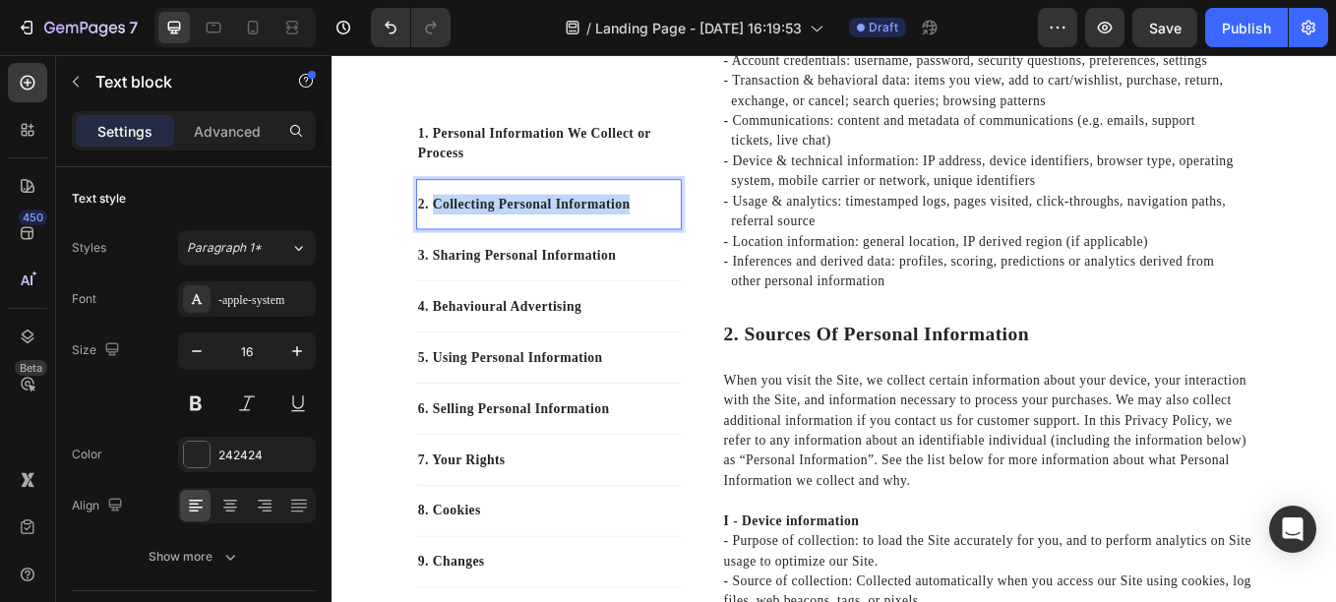
drag, startPoint x: 444, startPoint y: 227, endPoint x: 677, endPoint y: 224, distance: 233.2
click at [677, 224] on p "2. Collecting Personal Information" at bounding box center [586, 231] width 308 height 24
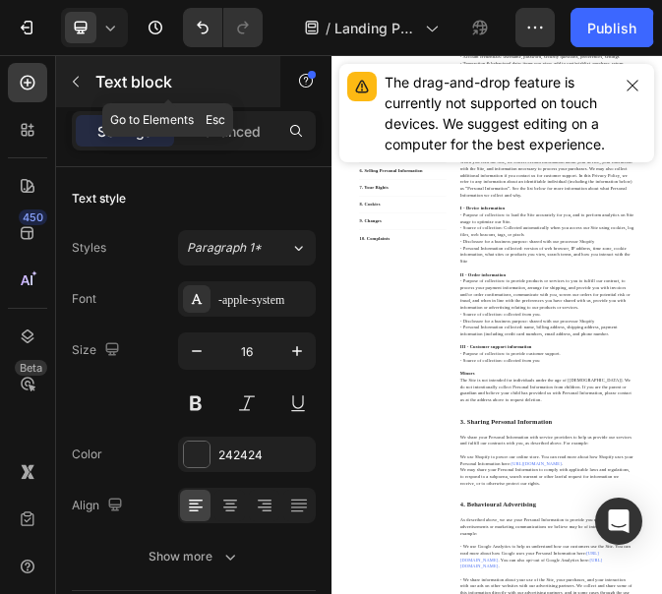
click at [68, 84] on icon "button" at bounding box center [76, 82] width 16 height 16
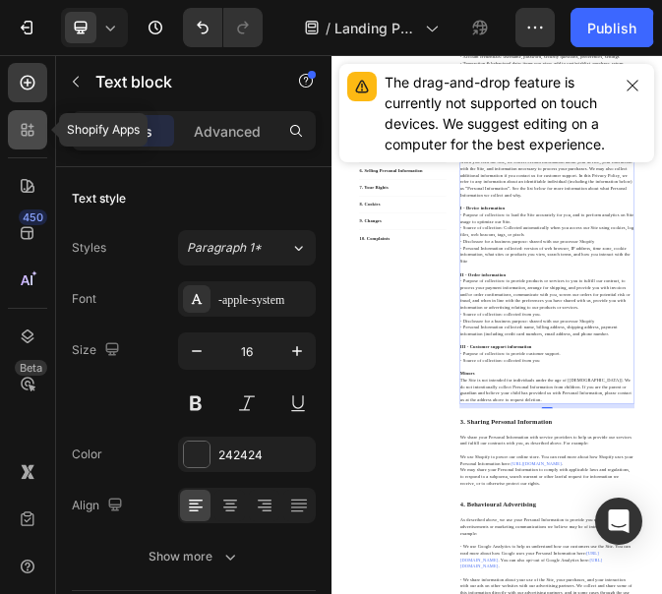
click at [24, 122] on icon at bounding box center [28, 130] width 20 height 20
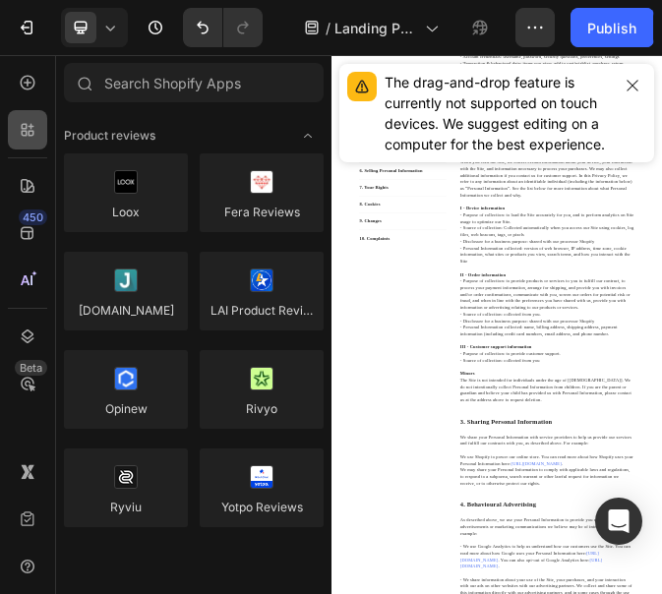
click at [24, 122] on icon at bounding box center [28, 130] width 20 height 20
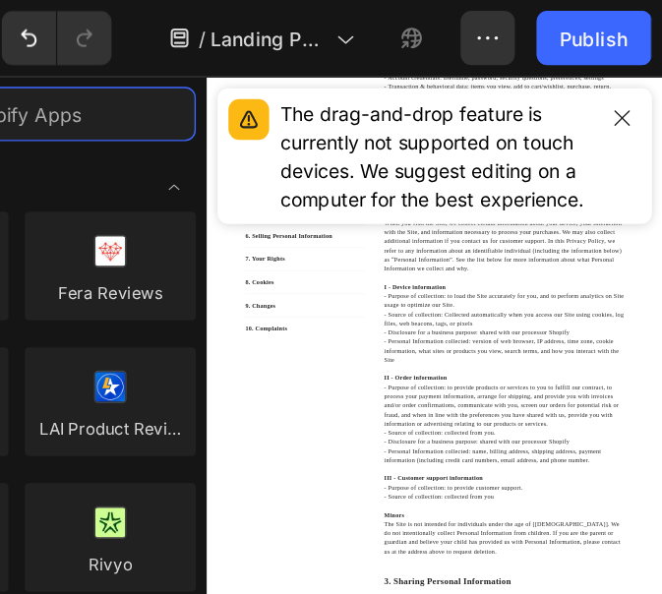
scroll to position [0, 0]
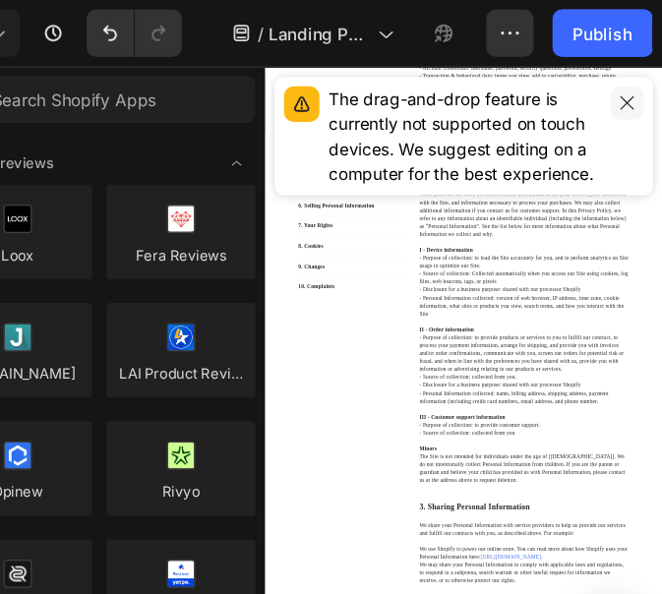
click at [637, 84] on icon "button" at bounding box center [633, 86] width 16 height 16
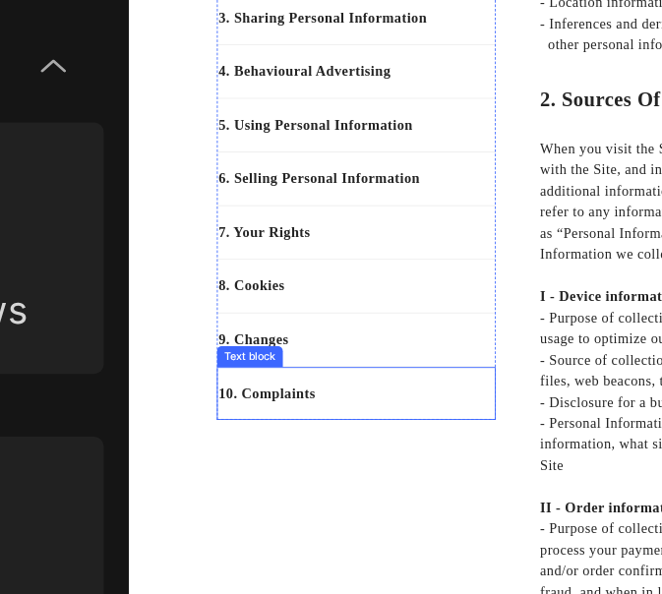
click at [371, 460] on p "10. Complaints" at bounding box center [382, 466] width 308 height 24
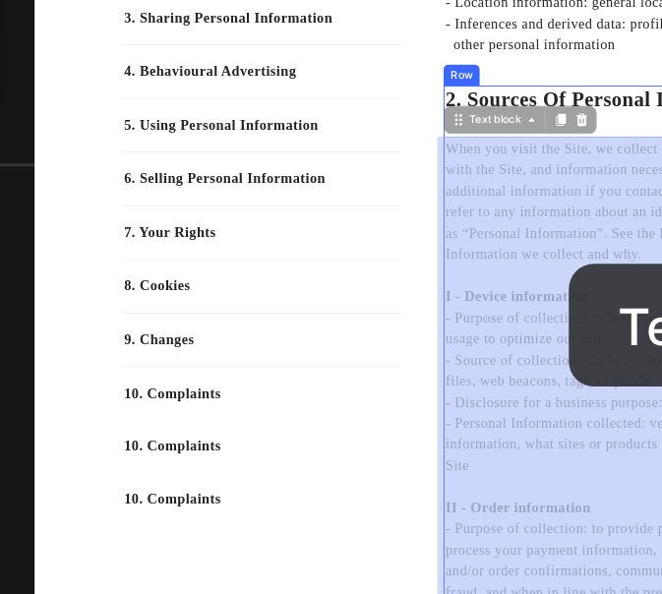
scroll to position [1041, 0]
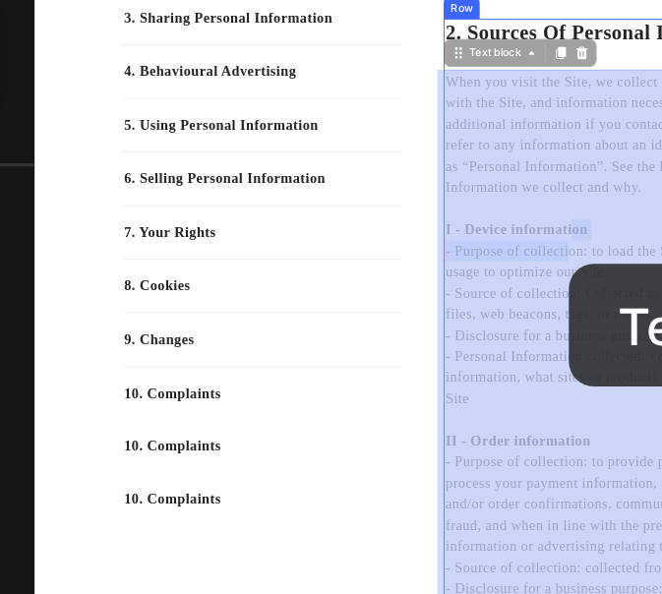
drag, startPoint x: 706, startPoint y: 311, endPoint x: 632, endPoint y: 322, distance: 74.6
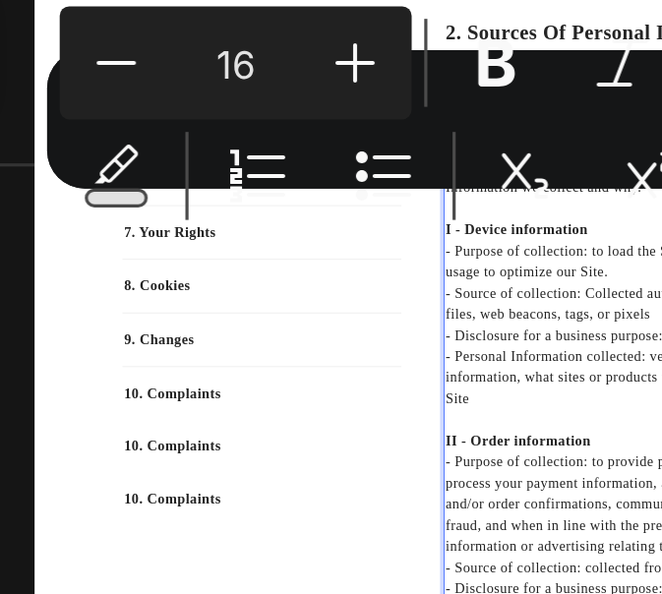
click at [506, 181] on div "Minus 16 Plus Bold Italic Underline Strikethrough Text Color Text Background Co…" at bounding box center [498, 152] width 319 height 71
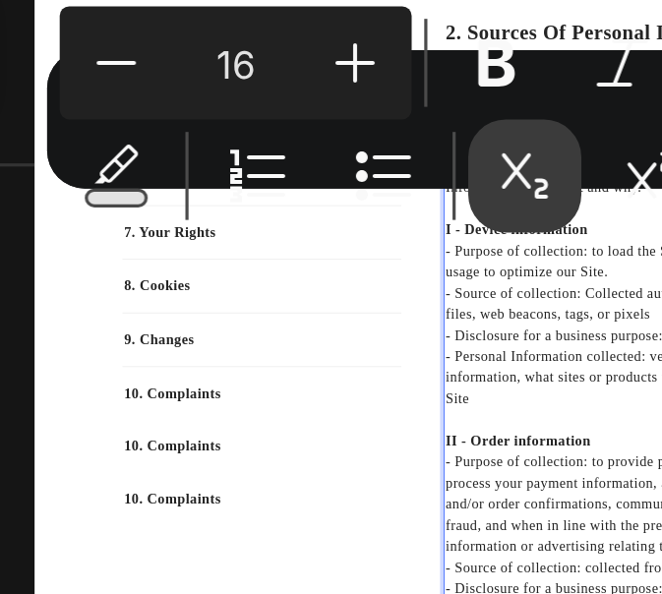
click at [476, 184] on button "Subscript" at bounding box center [484, 170] width 35 height 35
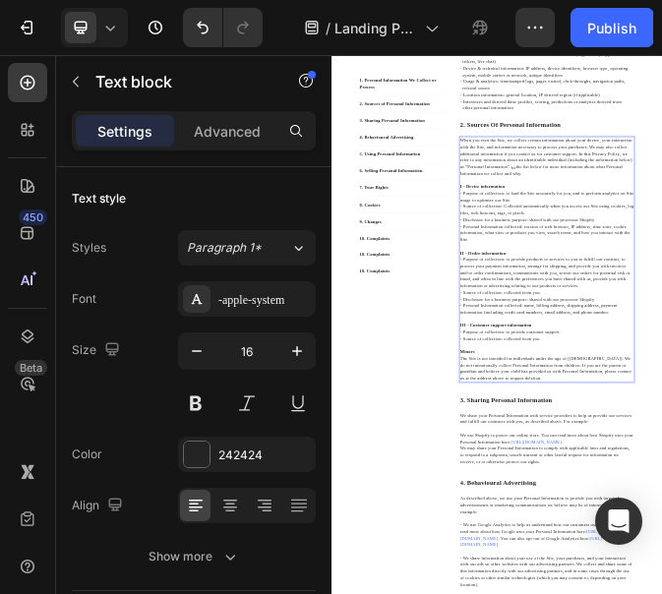
drag, startPoint x: 881, startPoint y: 594, endPoint x: 1027, endPoint y: 898, distance: 337.5
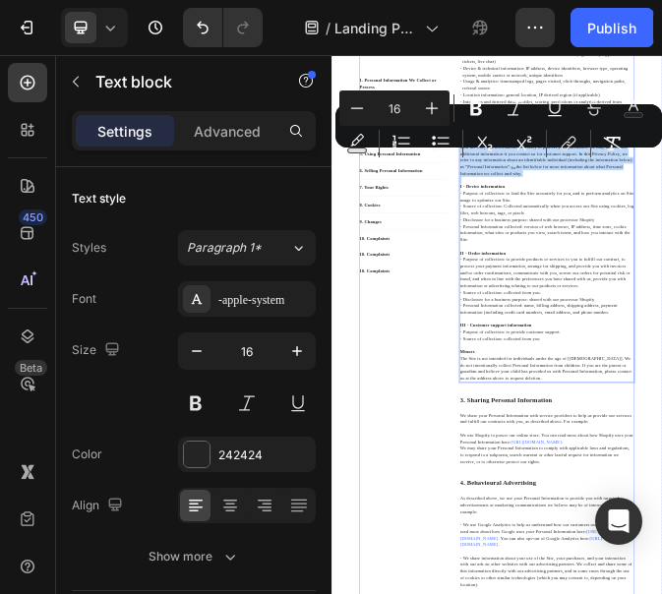
drag, startPoint x: 1010, startPoint y: 494, endPoint x: 767, endPoint y: 349, distance: 282.8
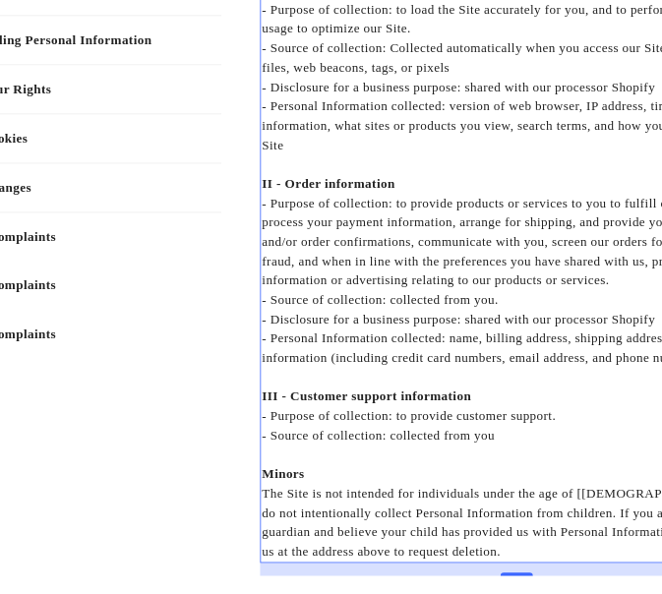
click at [537, 597] on p "- Source of collection: collected from you" at bounding box center [654, 599] width 621 height 24
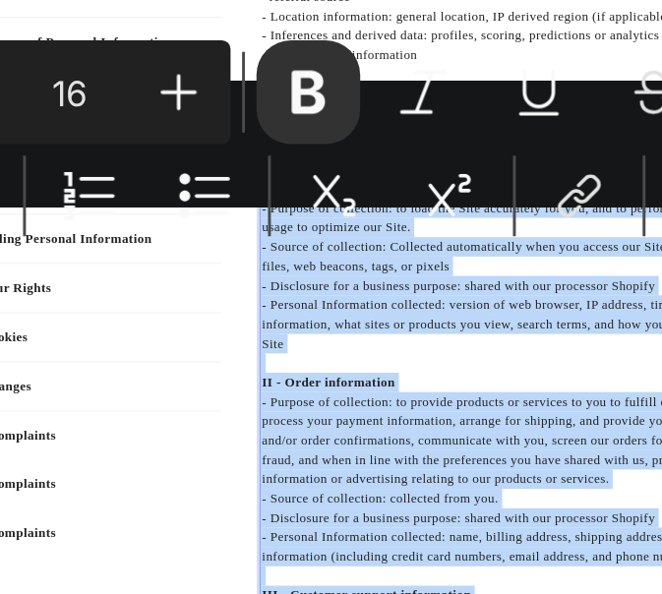
drag, startPoint x: 525, startPoint y: 940, endPoint x: 342, endPoint y: 45, distance: 913.0
click at [342, 224] on div "We may collect or receive personal information from the following sources: I - …" at bounding box center [654, 574] width 625 height 760
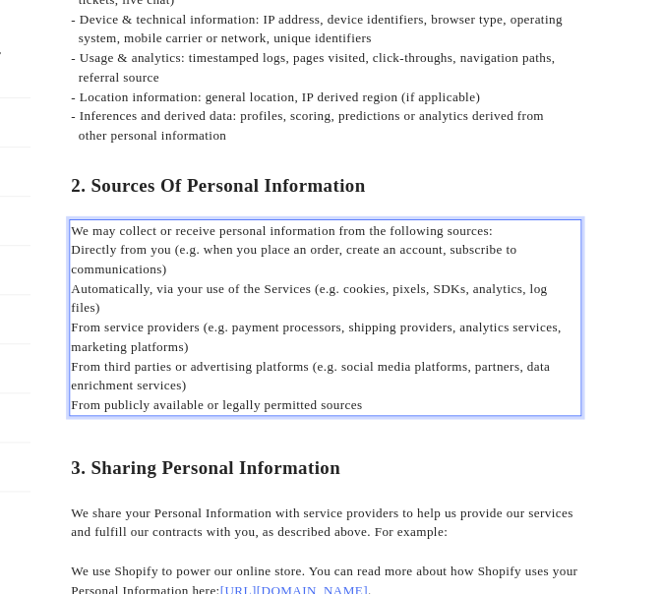
click at [673, 287] on p "We may collect or receive personal information from the following sources:" at bounding box center [464, 288] width 621 height 24
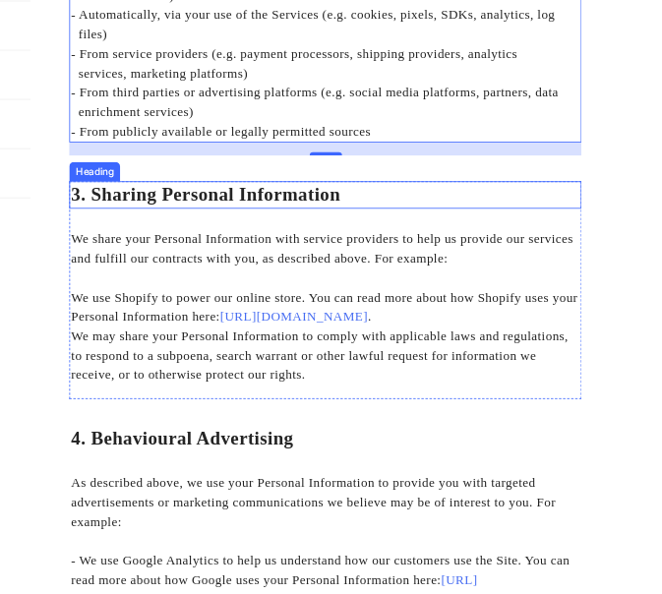
click at [329, 307] on p "3. sharing personal information" at bounding box center [464, 308] width 621 height 30
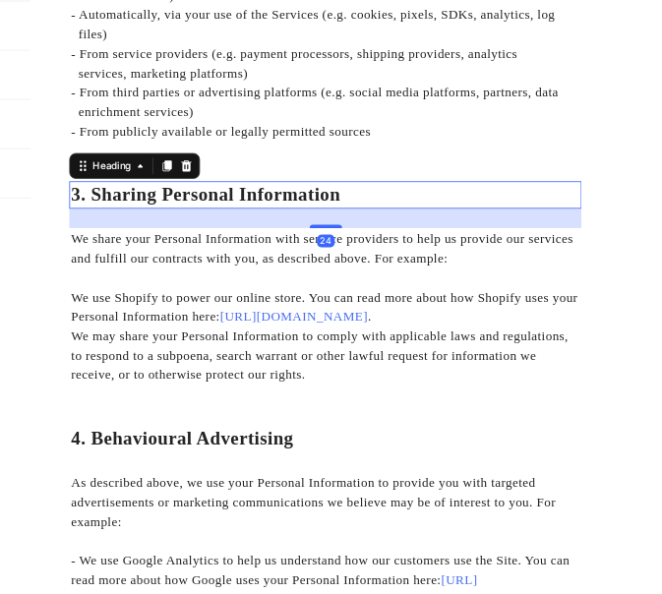
click at [329, 307] on p "3. sharing personal information" at bounding box center [464, 308] width 621 height 30
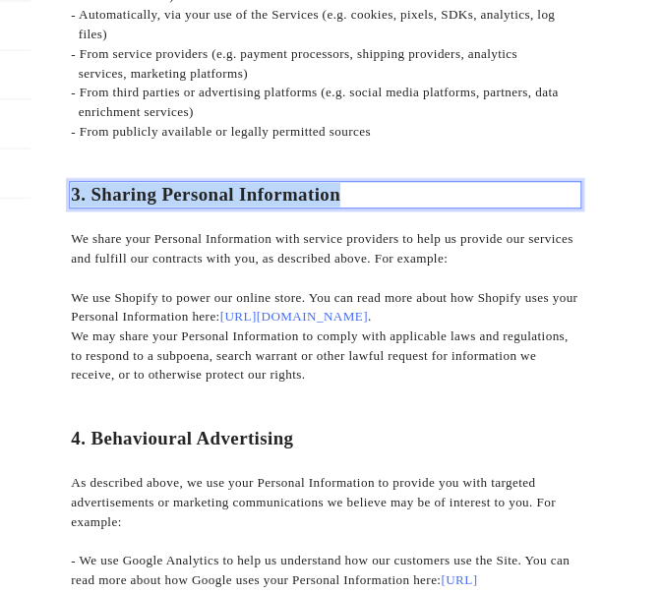
click at [329, 307] on p "3. sharing personal information" at bounding box center [464, 308] width 621 height 30
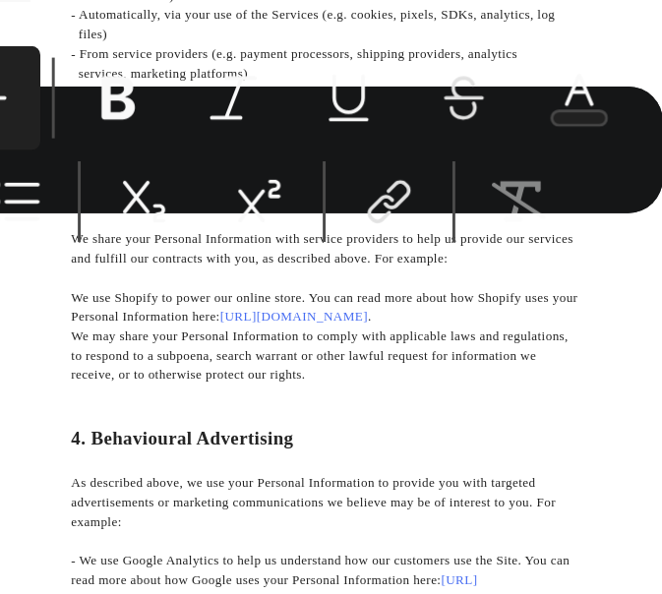
click at [509, 228] on button "Superscript" at bounding box center [524, 231] width 35 height 35
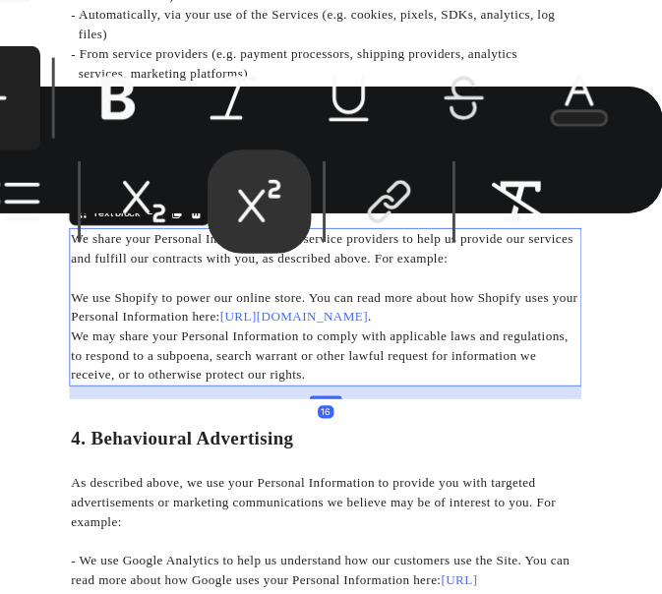
click at [308, 447] on p "We use Shopify to power our online store. You can read more about how Shopify u…" at bounding box center [464, 433] width 621 height 71
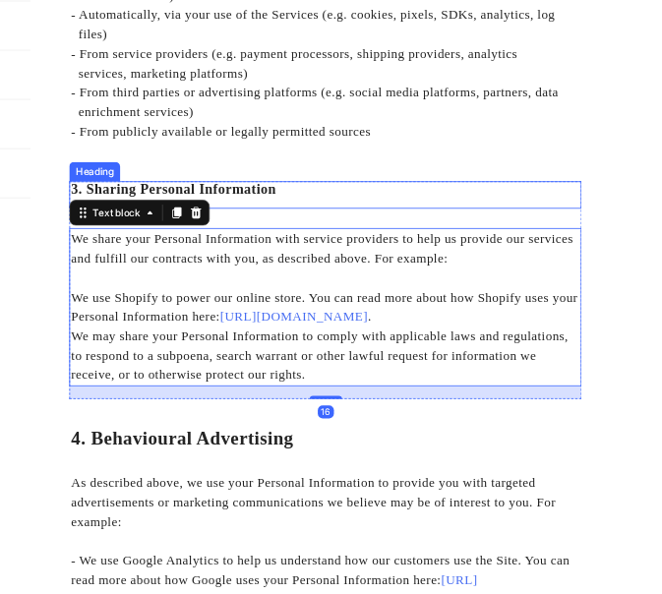
click at [394, 291] on sup "3. sharing personal information" at bounding box center [279, 300] width 250 height 19
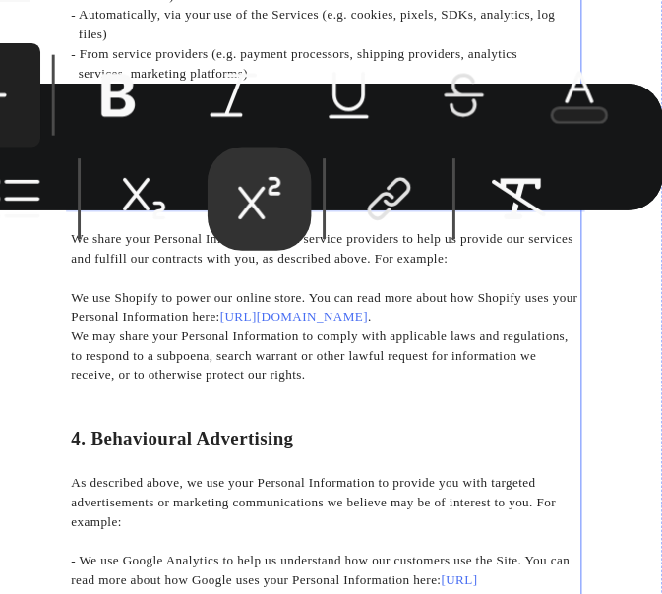
drag, startPoint x: 399, startPoint y: 298, endPoint x: 169, endPoint y: 283, distance: 229.7
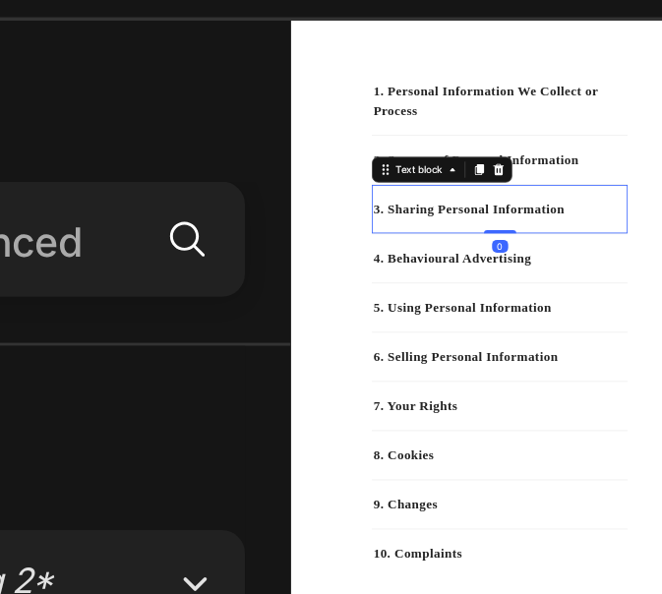
click at [617, 256] on p "3. Sharing Personal Information" at bounding box center [545, 253] width 308 height 24
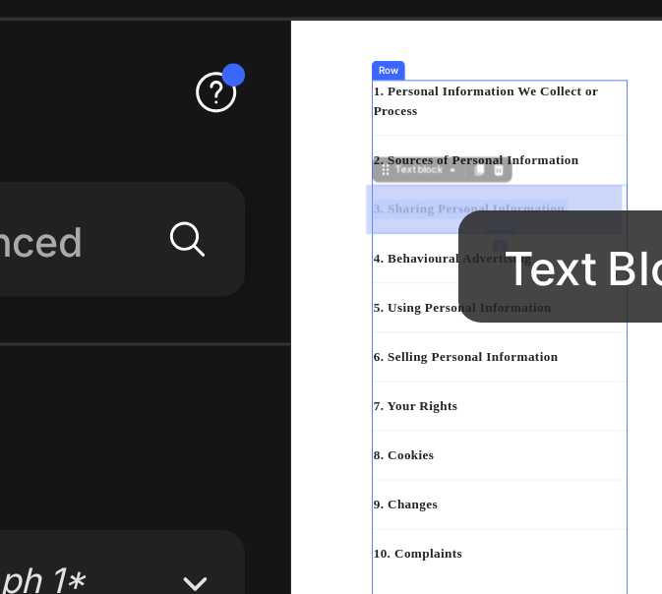
drag, startPoint x: 615, startPoint y: 256, endPoint x: 498, endPoint y: 254, distance: 117.1
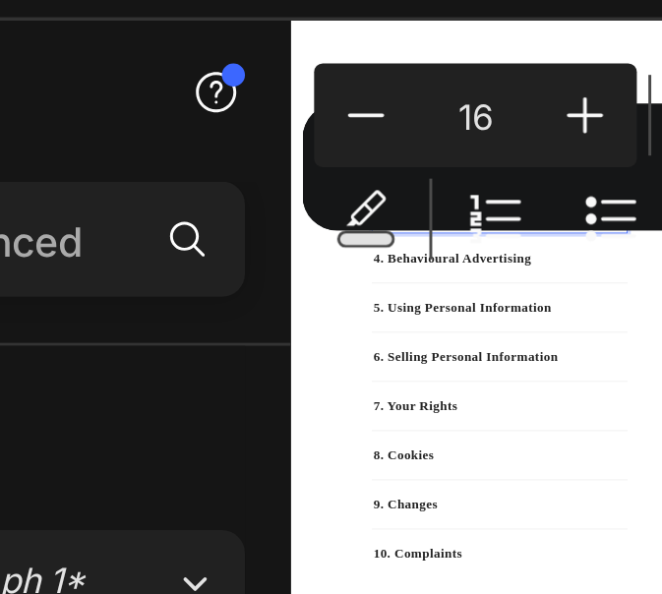
drag, startPoint x: 611, startPoint y: 254, endPoint x: 652, endPoint y: 137, distance: 124.2
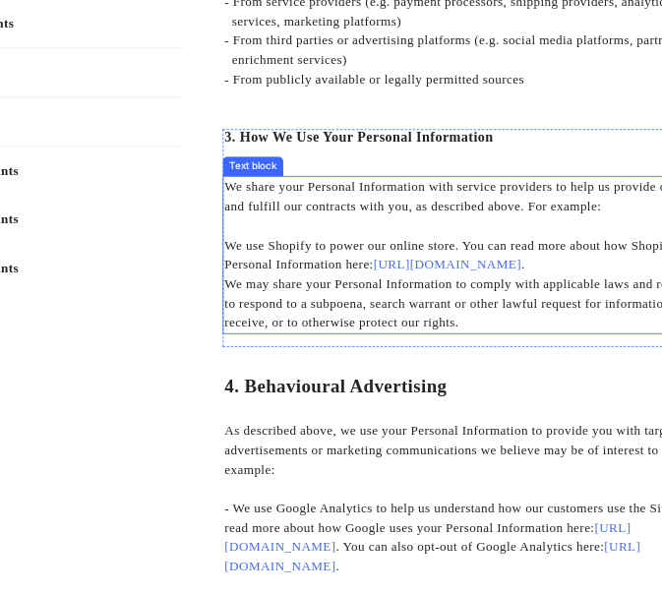
click at [571, 472] on p "We may share your Personal Information to comply with applicable laws and regul…" at bounding box center [617, 451] width 621 height 71
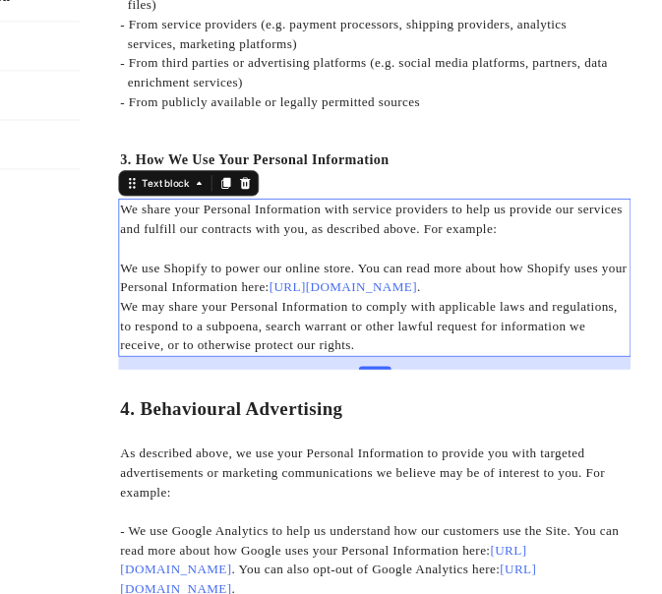
click at [492, 460] on p "We may share your Personal Information to comply with applicable laws and regul…" at bounding box center [514, 475] width 621 height 71
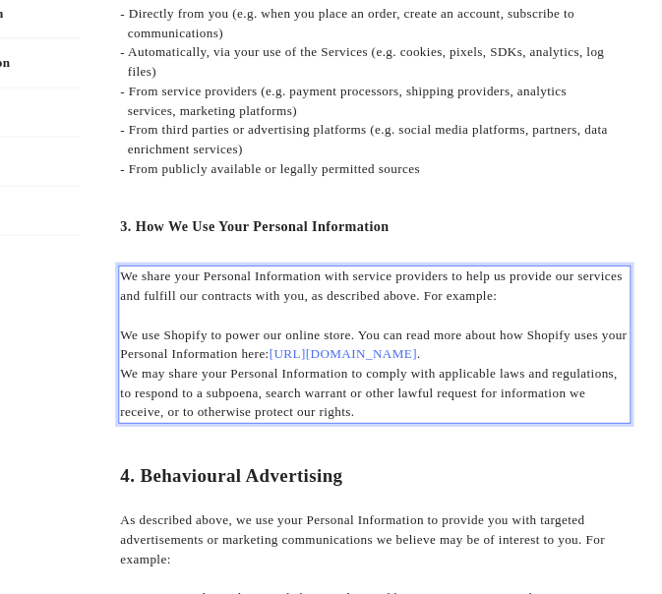
click at [651, 432] on p "We share your Personal Information with service providers to help us provide ou…" at bounding box center [514, 411] width 621 height 47
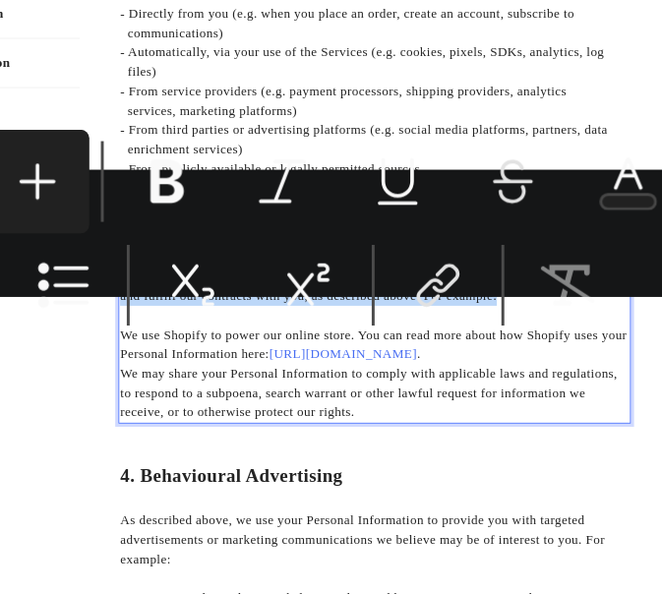
drag, startPoint x: 673, startPoint y: 422, endPoint x: 195, endPoint y: 398, distance: 478.8
click at [202, 398] on div "We share your Personal Information with service providers to help us provide ou…" at bounding box center [514, 482] width 625 height 193
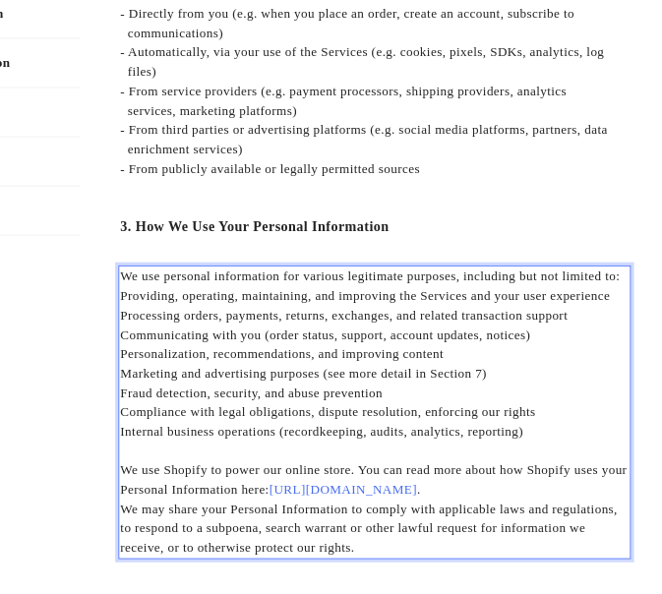
click at [204, 422] on p "Providing, operating, maintaining, and improving the Services and your user exp…" at bounding box center [514, 423] width 621 height 24
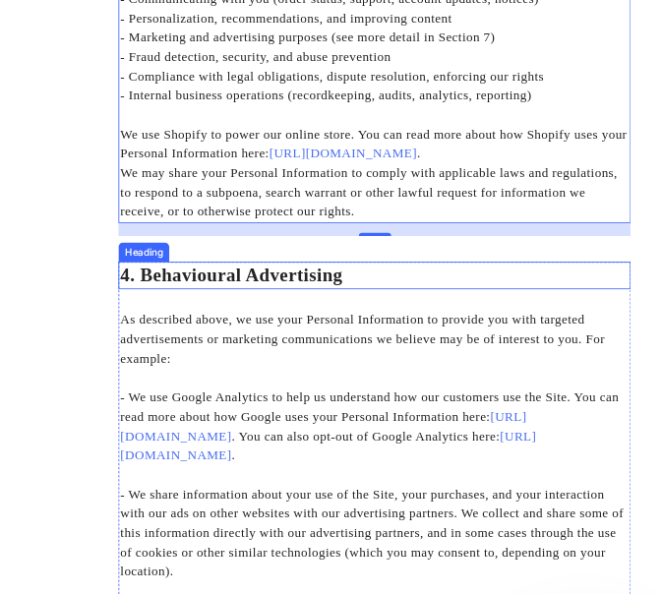
click at [451, 483] on p "4. behavioural advertising" at bounding box center [514, 480] width 621 height 30
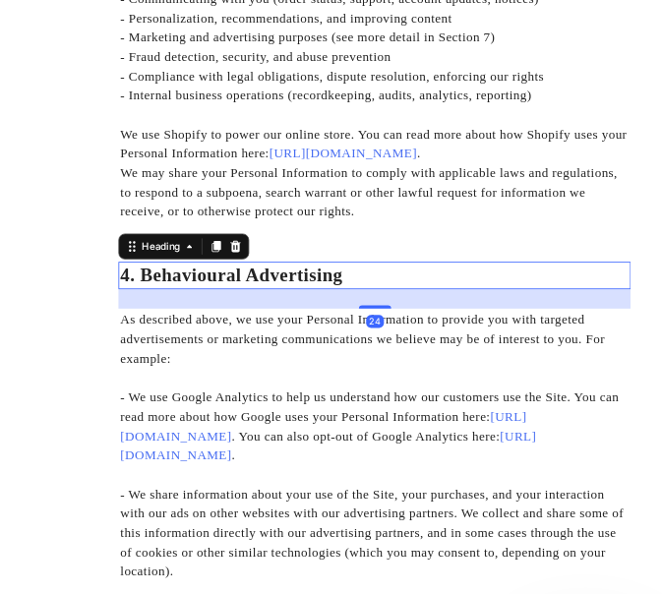
click at [451, 483] on p "4. behavioural advertising" at bounding box center [514, 480] width 621 height 30
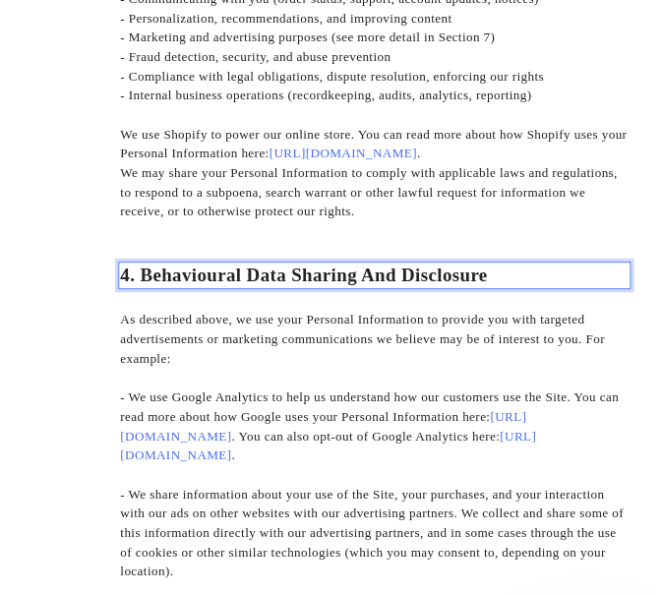
click at [354, 473] on p "4. behavioural Data Sharing and Disclosure" at bounding box center [514, 480] width 621 height 30
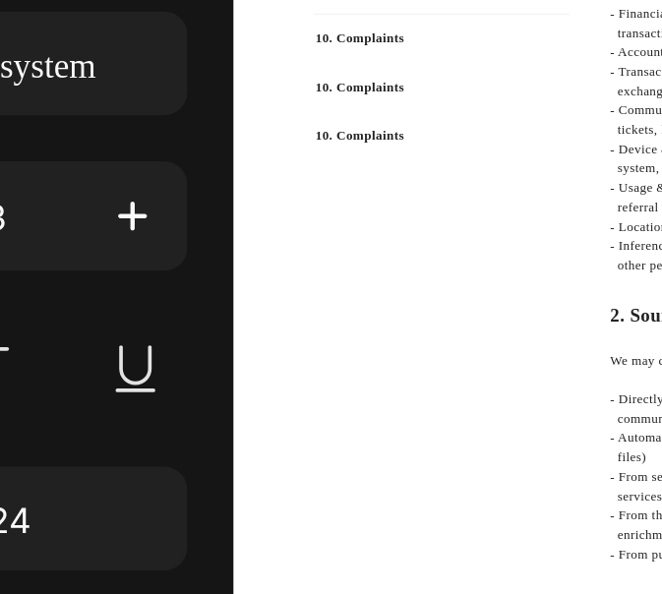
scroll to position [0, 0]
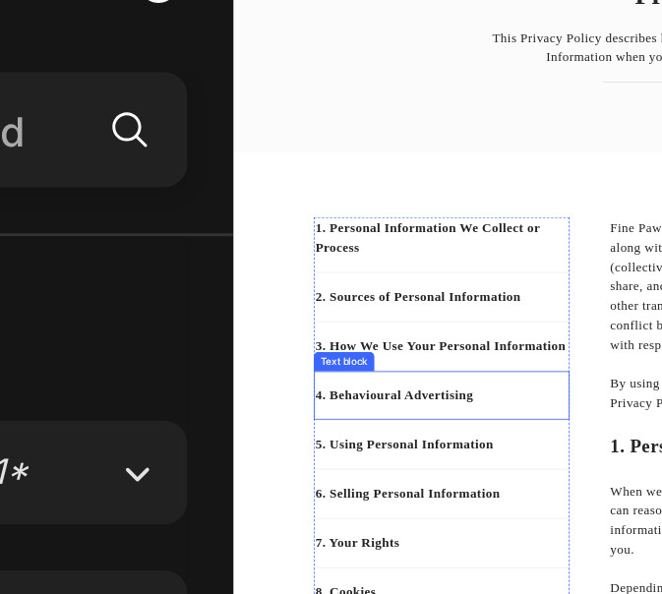
click at [418, 499] on p "4. Behavioural Advertising" at bounding box center [488, 505] width 308 height 24
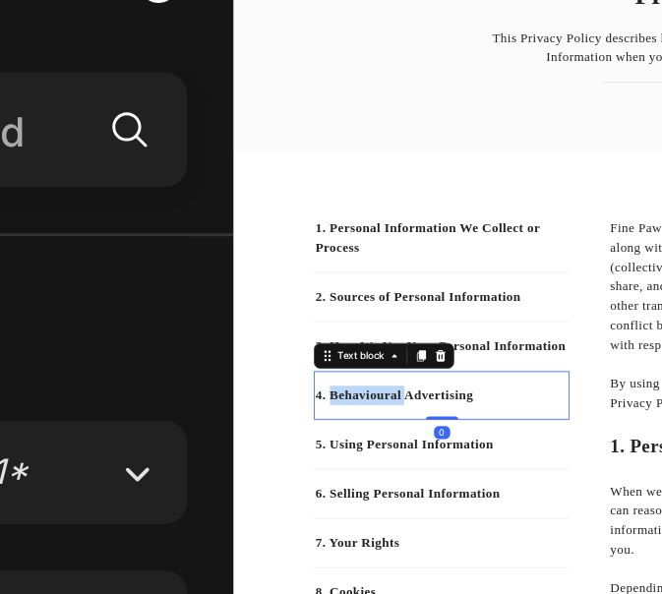
click at [418, 499] on p "4. Behavioural Advertising" at bounding box center [488, 505] width 308 height 24
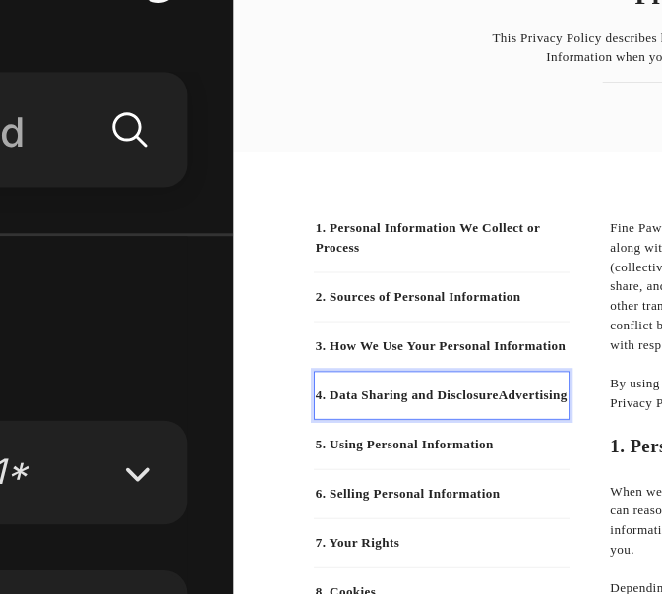
click at [630, 505] on p "4. Data Sharing and DisclosureAdvertising" at bounding box center [488, 505] width 308 height 24
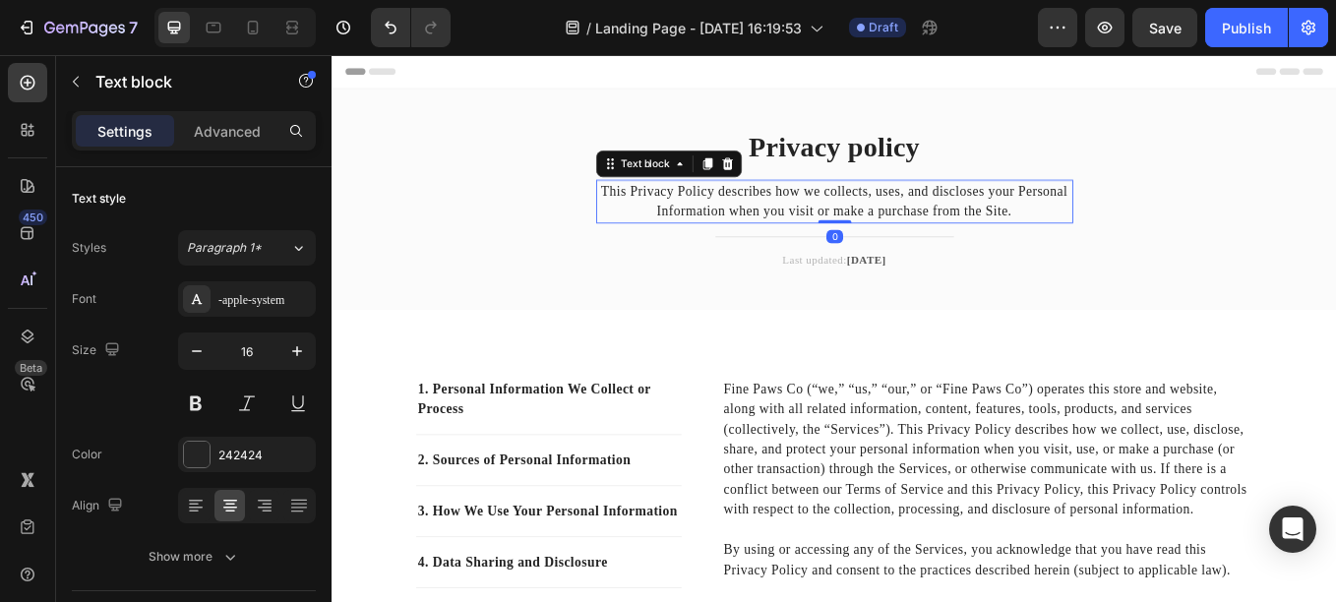
click at [953, 216] on p "This Privacy Policy describes how we collects, uses, and discloses your Persona…" at bounding box center [922, 227] width 557 height 47
click at [893, 216] on p "This Privacy Policy describes how we collects, uses, and discloses your Persona…" at bounding box center [922, 227] width 557 height 47
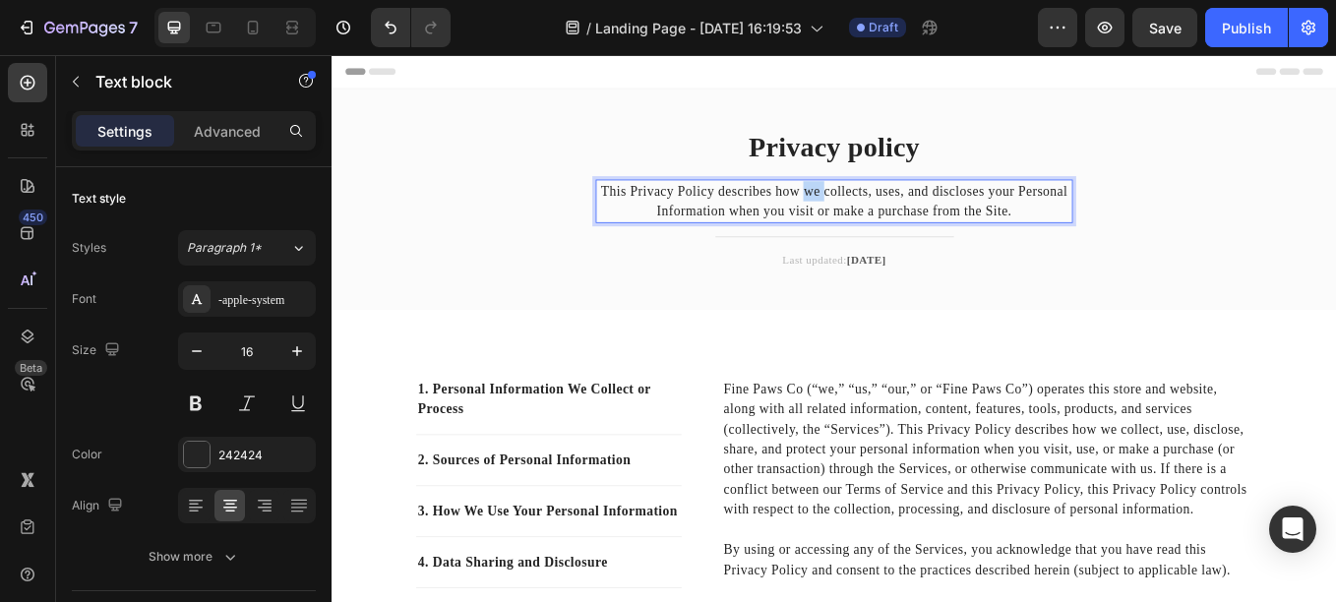
click at [893, 216] on p "This Privacy Policy describes how we collects, uses, and discloses your Persona…" at bounding box center [922, 227] width 557 height 47
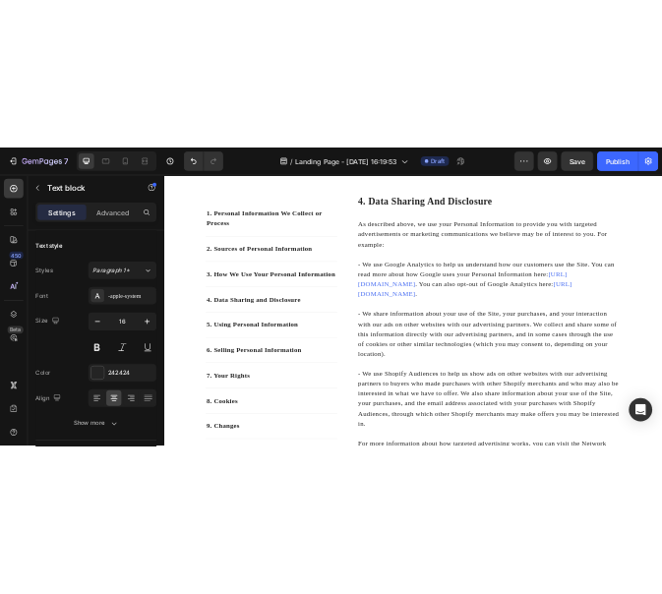
scroll to position [2116, 0]
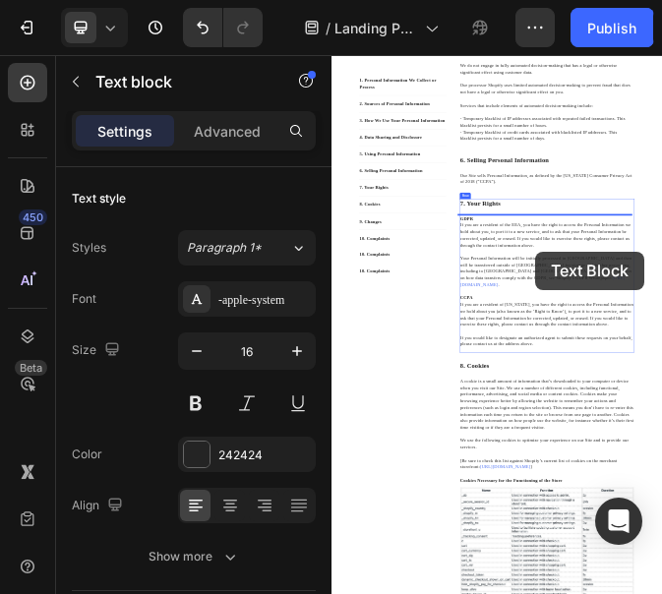
drag, startPoint x: 1171, startPoint y: 923, endPoint x: 1059, endPoint y: 765, distance: 194.1
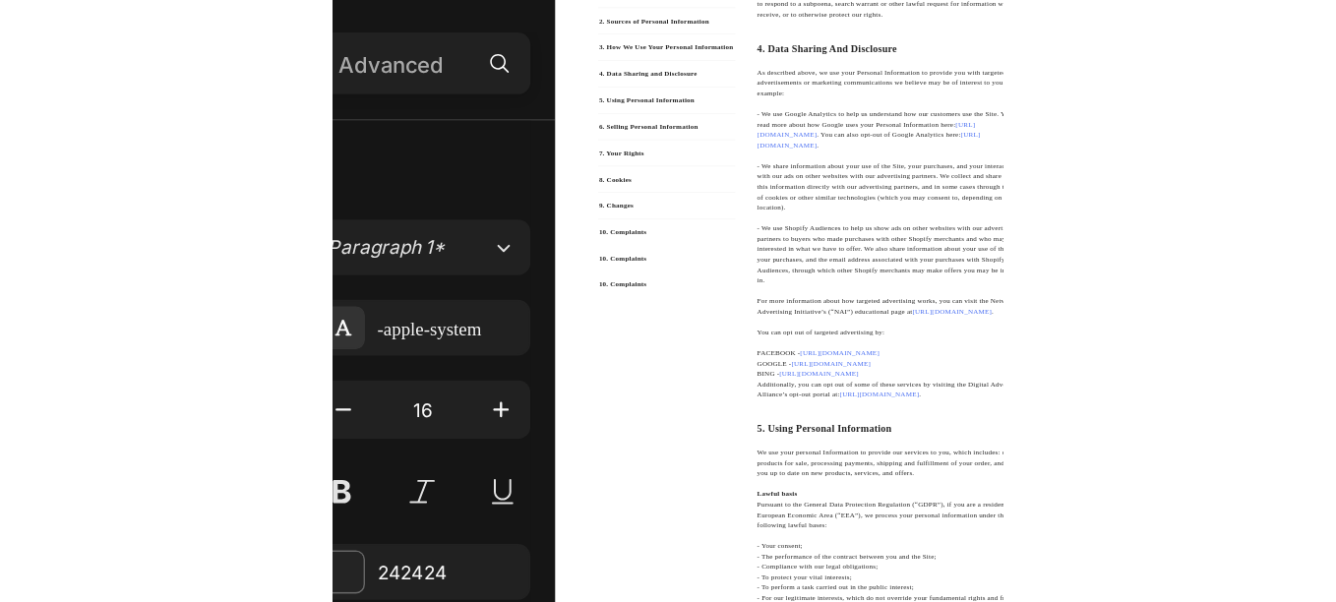
scroll to position [1933, 0]
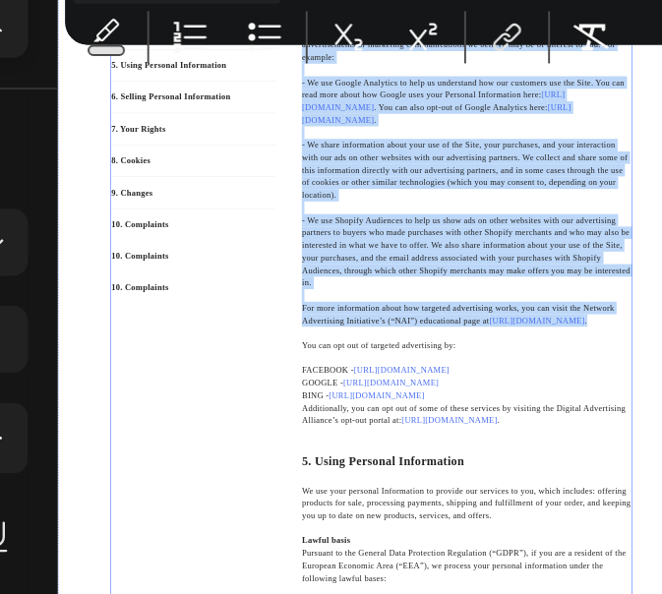
drag, startPoint x: 1118, startPoint y: 735, endPoint x: 497, endPoint y: 167, distance: 841.3
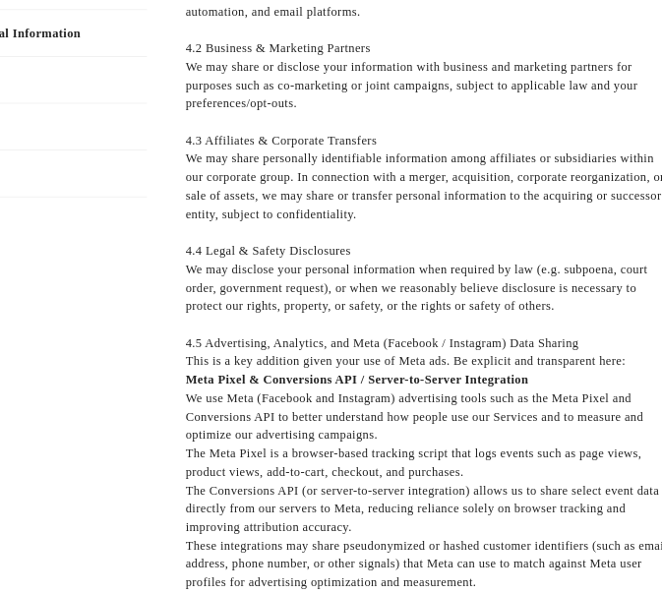
click at [641, 539] on p "This is a key addition given your use of Meta ads. Be explicit and transparent …" at bounding box center [597, 547] width 621 height 24
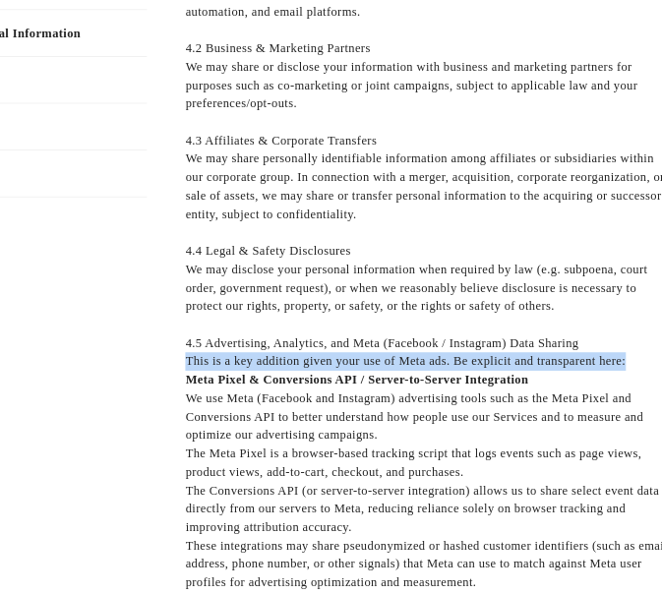
click at [641, 539] on p "This is a key addition given your use of Meta ads. Be explicit and transparent …" at bounding box center [597, 547] width 621 height 24
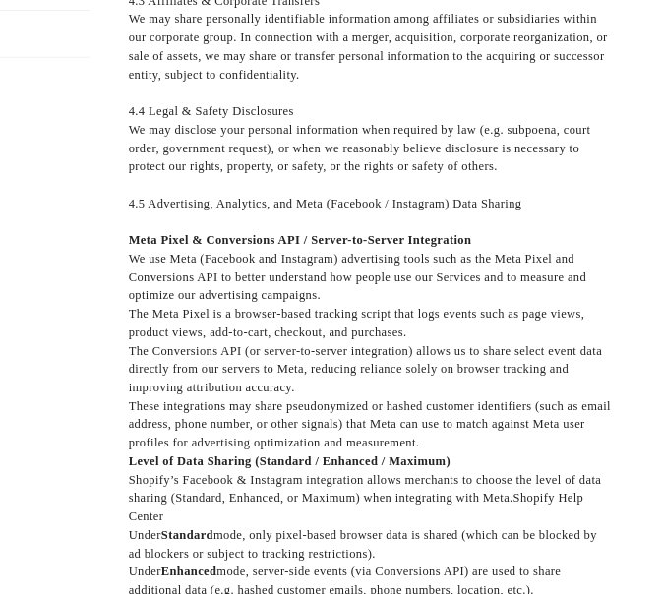
click at [516, 497] on p "Meta Pixel & Conversions API / Server-to-Server Integration We use Meta (Facebo…" at bounding box center [539, 466] width 621 height 94
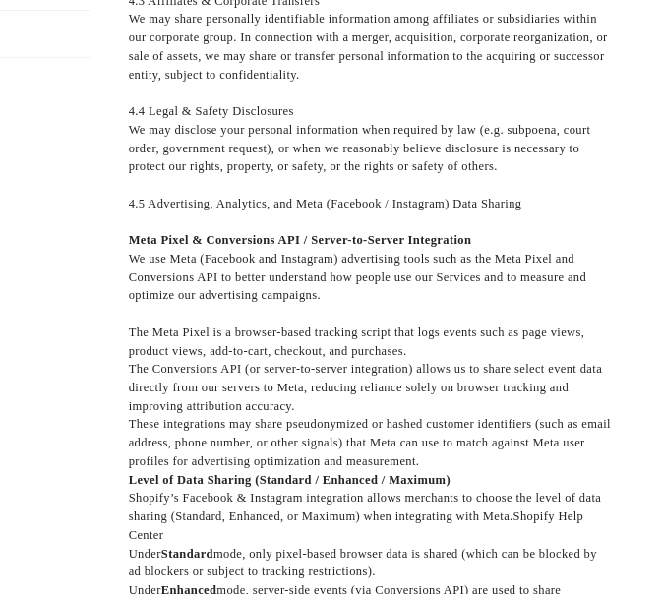
click at [596, 565] on p "The Meta Pixel is a browser-based tracking script that logs events such as page…" at bounding box center [539, 560] width 621 height 47
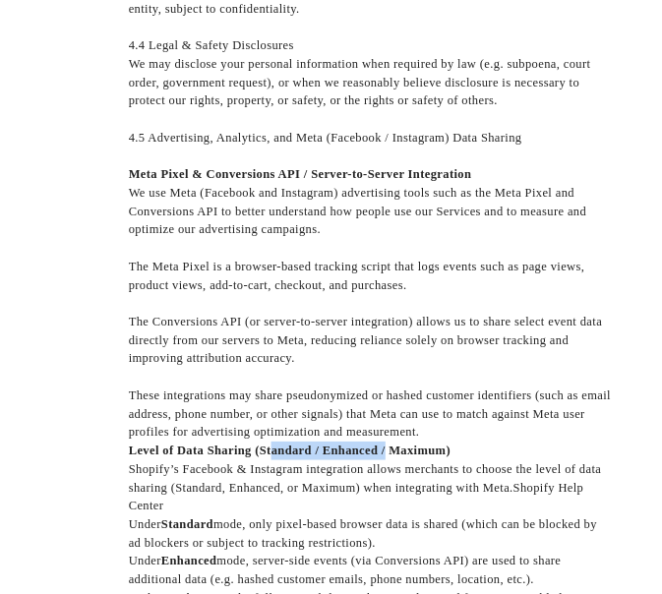
drag, startPoint x: 555, startPoint y: 717, endPoint x: 402, endPoint y: 717, distance: 152.5
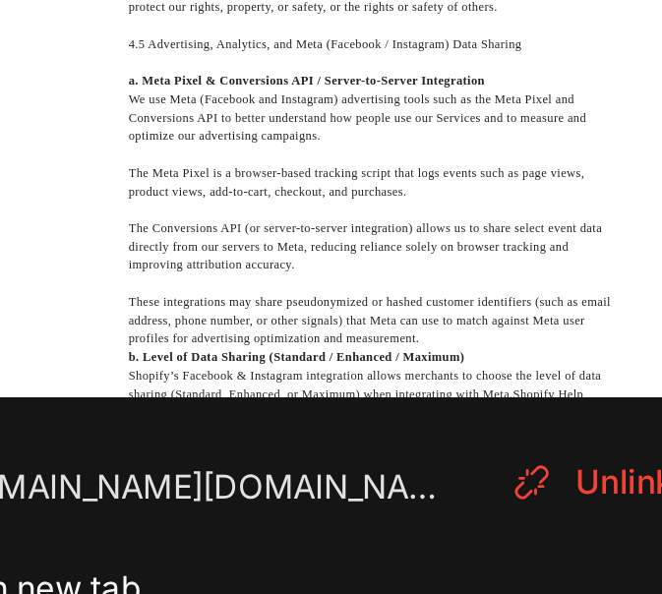
drag, startPoint x: 274, startPoint y: 694, endPoint x: 685, endPoint y: 692, distance: 411.3
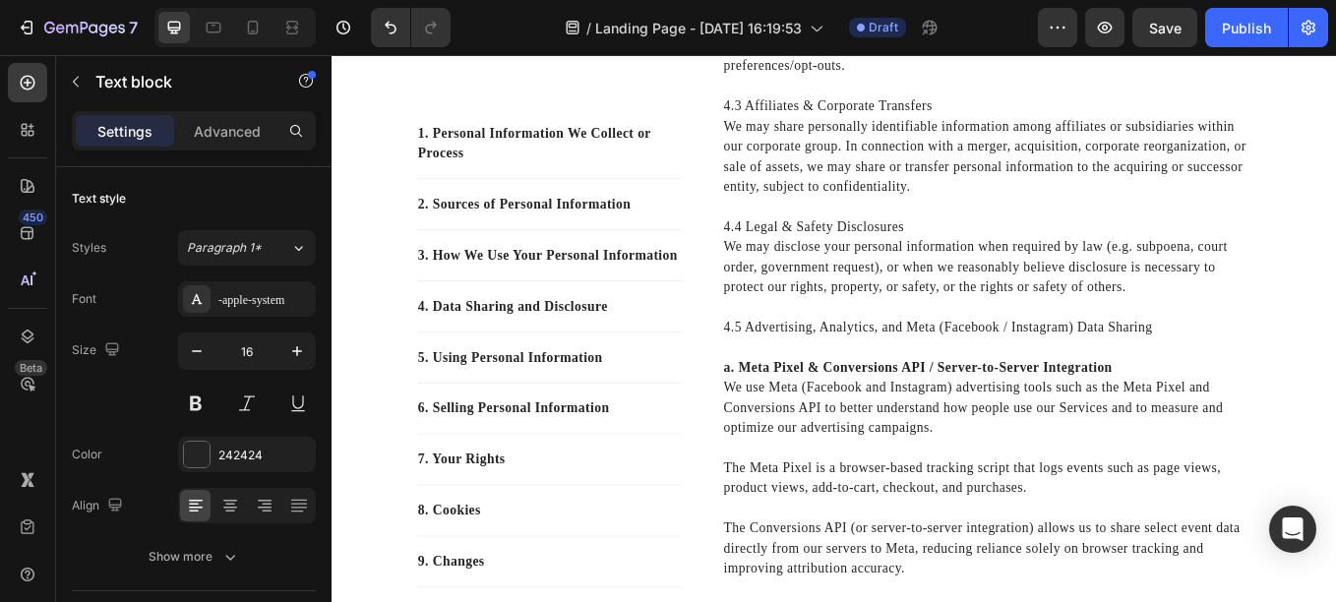
scroll to position [2424, 0]
click at [840, 376] on p "4.5 Advertising, Analytics, and Meta (Facebook / Instagram) Data Sharing" at bounding box center [1101, 378] width 621 height 24
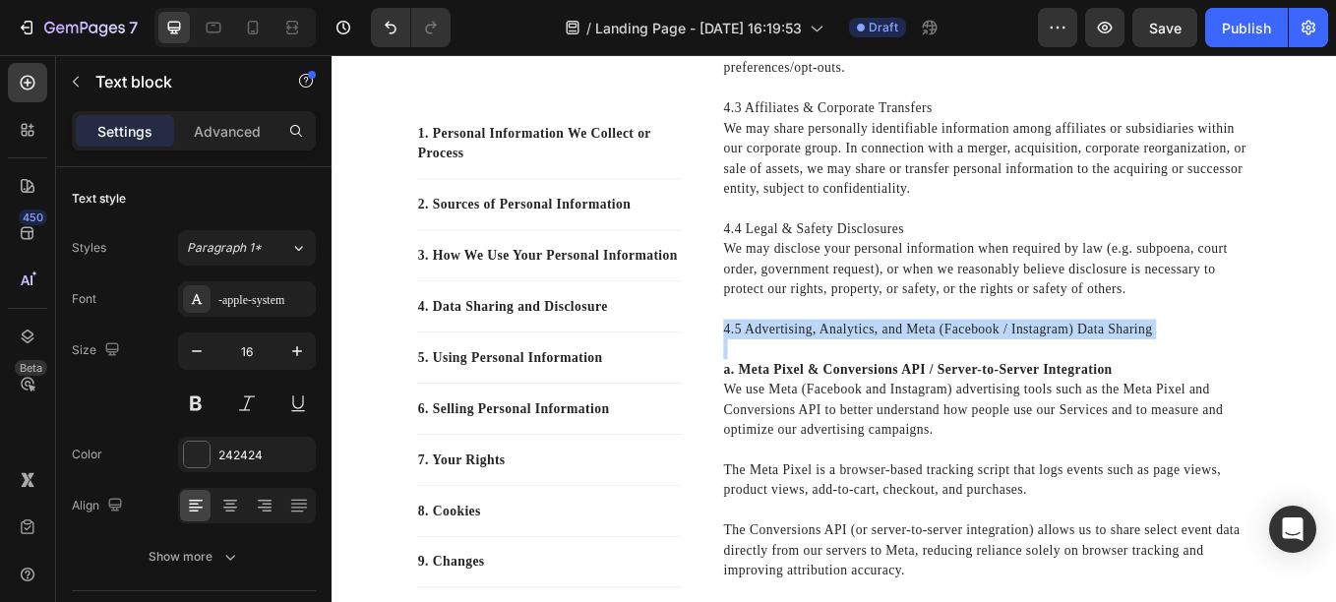
click at [840, 376] on p "4.5 Advertising, Analytics, and Meta (Facebook / Instagram) Data Sharing" at bounding box center [1101, 378] width 621 height 24
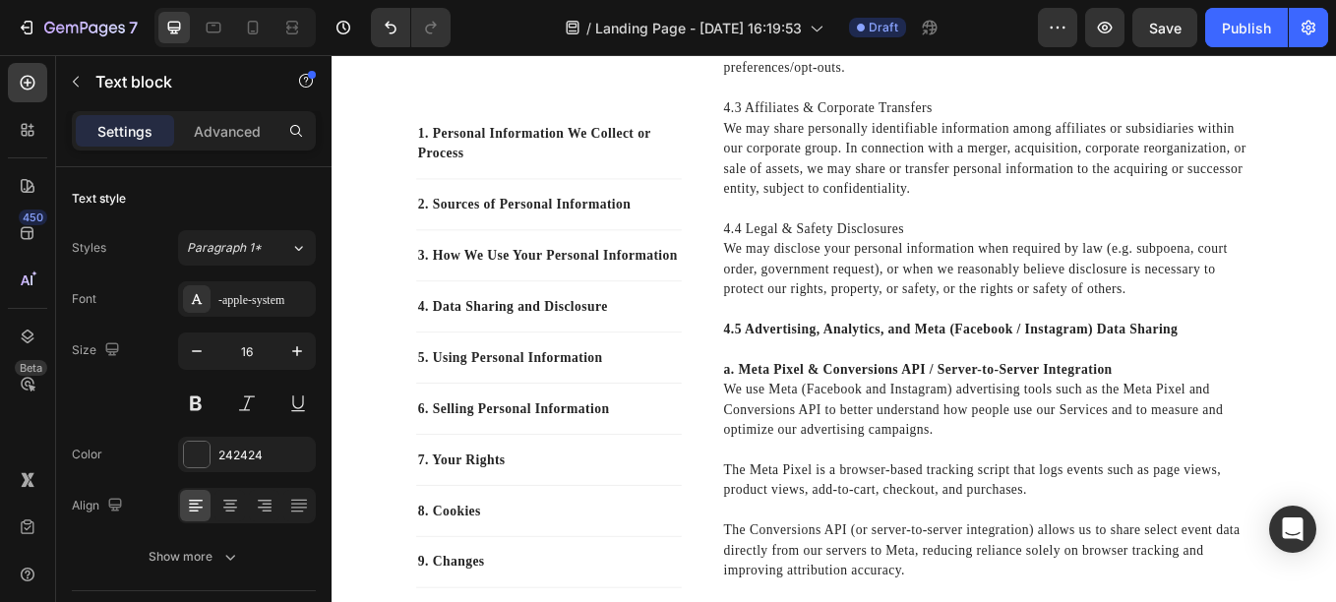
click at [816, 256] on p "4.4 Legal & Safety Disclosures" at bounding box center [1101, 260] width 621 height 24
click at [817, 106] on p "4.3 Affiliates & Corporate Transfers" at bounding box center [1101, 118] width 621 height 24
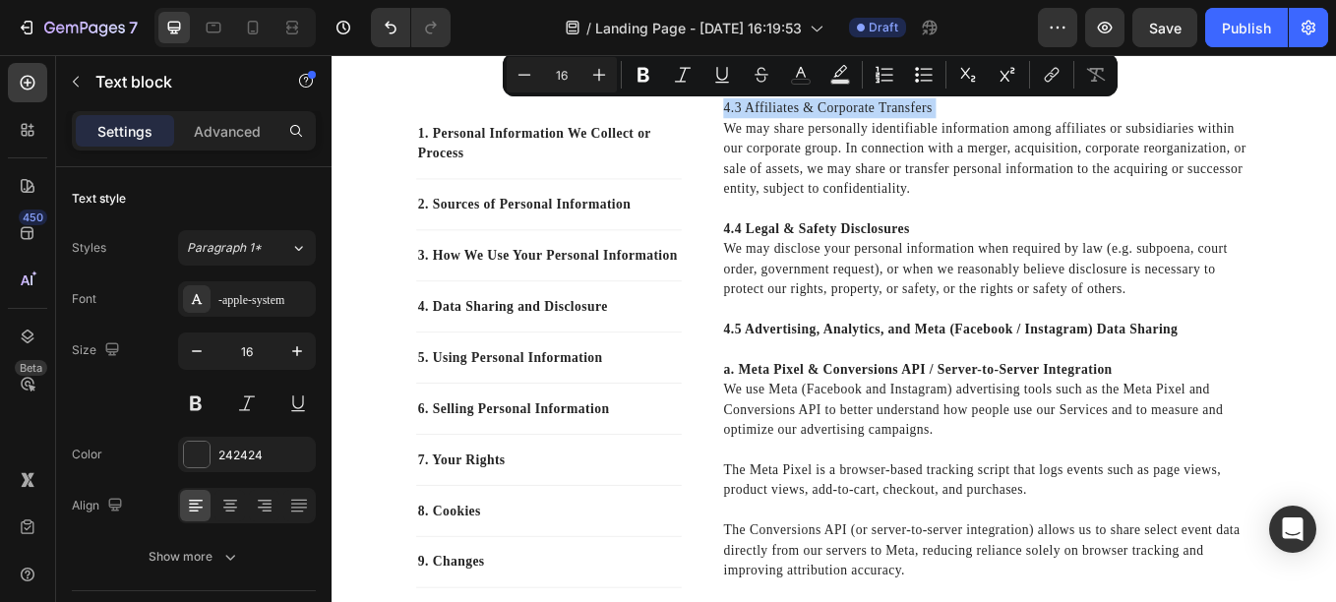
click at [817, 106] on p "4.3 Affiliates & Corporate Transfers" at bounding box center [1101, 118] width 621 height 24
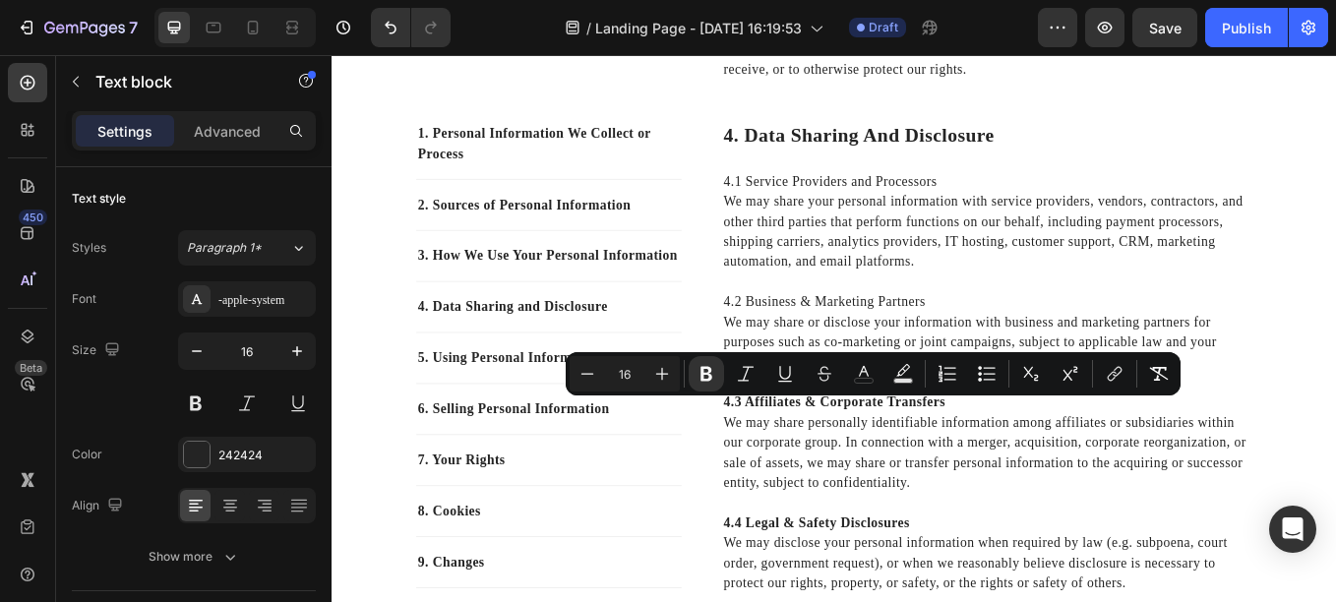
scroll to position [2071, 0]
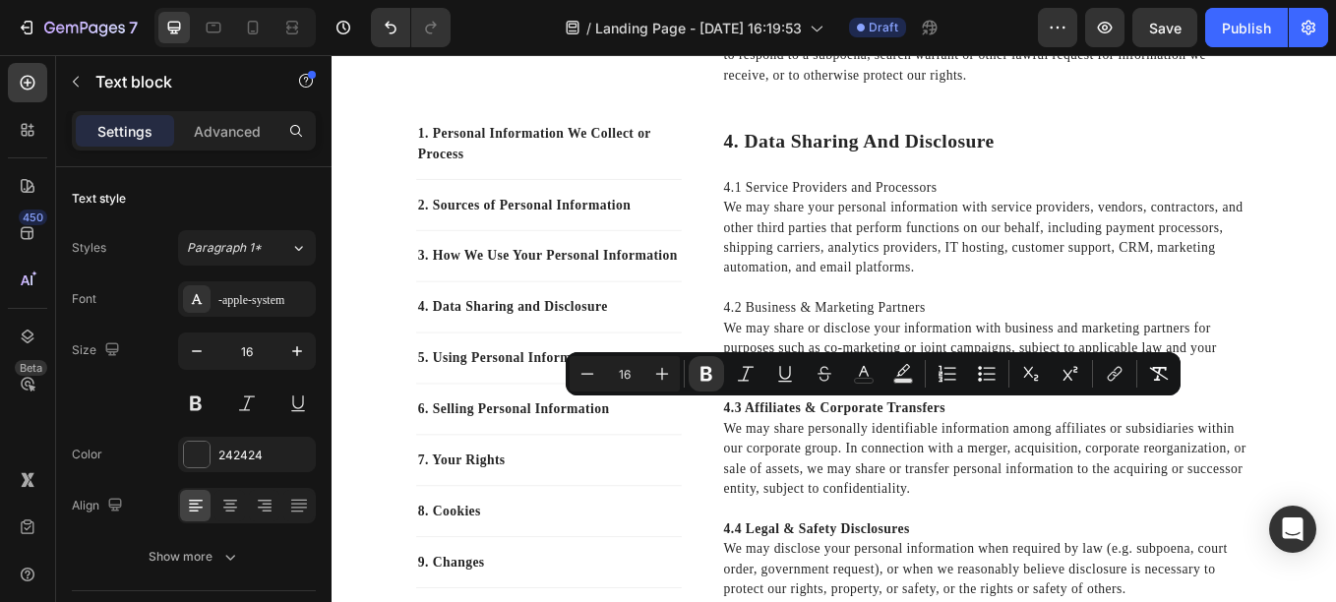
click at [824, 347] on p "4.2 Business & Marketing Partners" at bounding box center [1101, 352] width 621 height 24
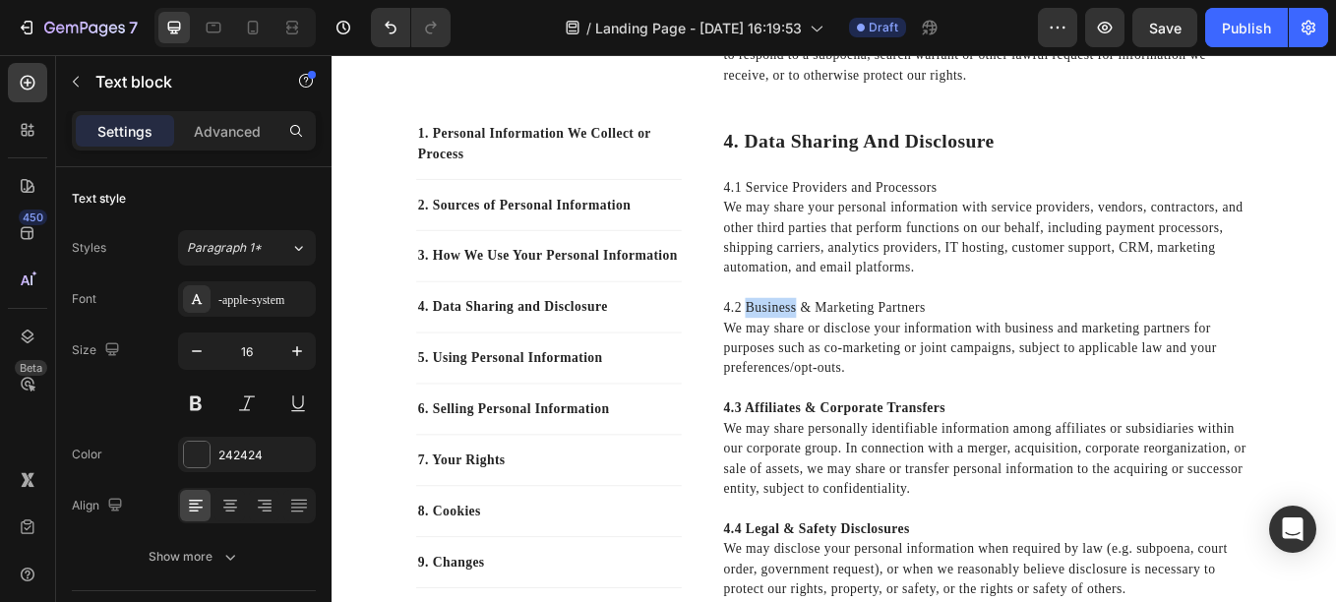
click at [824, 347] on p "4.2 Business & Marketing Partners" at bounding box center [1101, 352] width 621 height 24
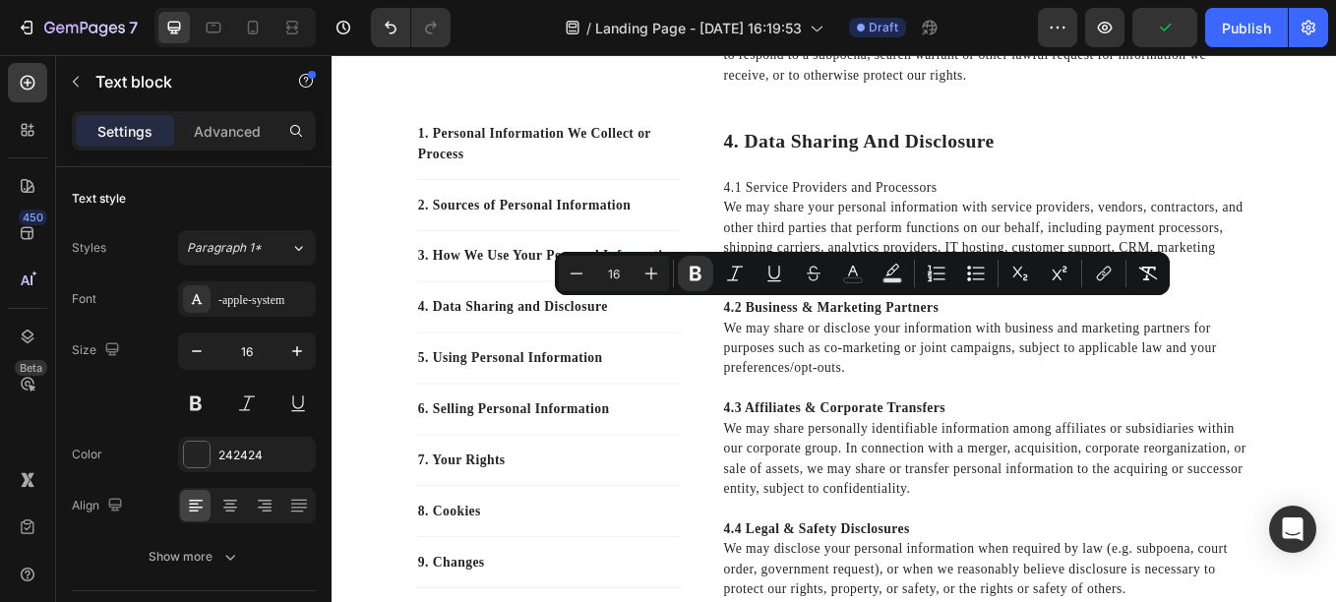
click at [824, 202] on p "4.1 Service Providers and Processors" at bounding box center [1101, 211] width 621 height 24
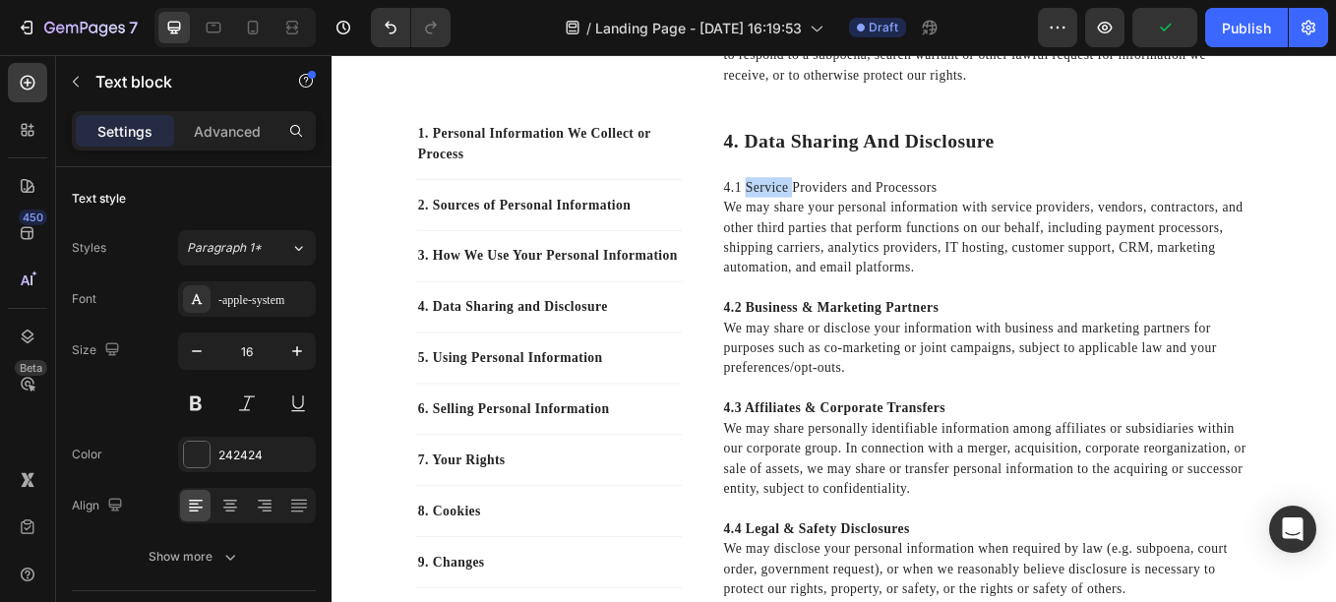
click at [824, 202] on p "4.1 Service Providers and Processors" at bounding box center [1101, 211] width 621 height 24
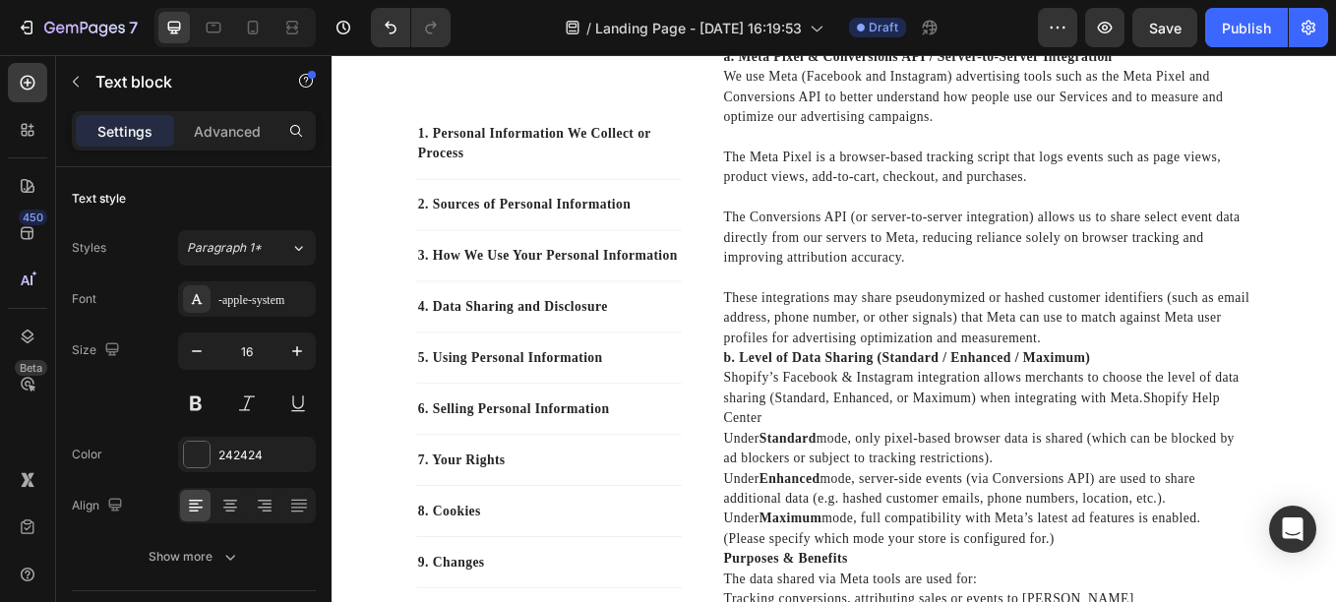
scroll to position [2828, 0]
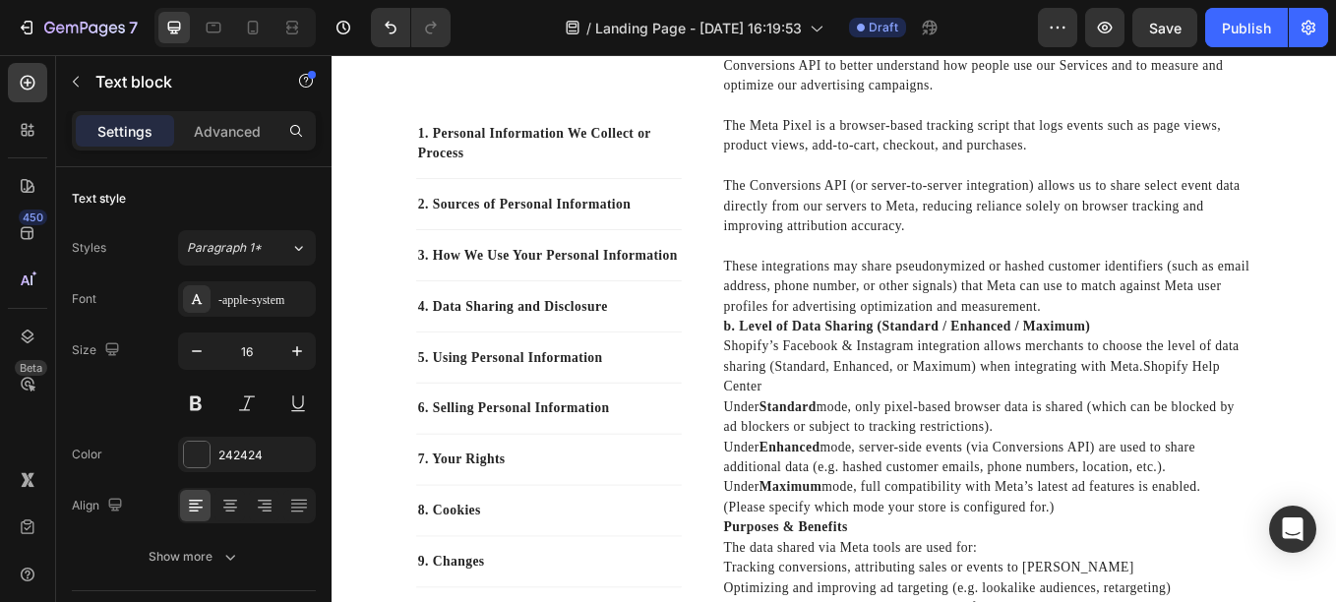
click at [1171, 349] on p "These integrations may share pseudonymized or hashed customer identifiers (such…" at bounding box center [1101, 327] width 621 height 71
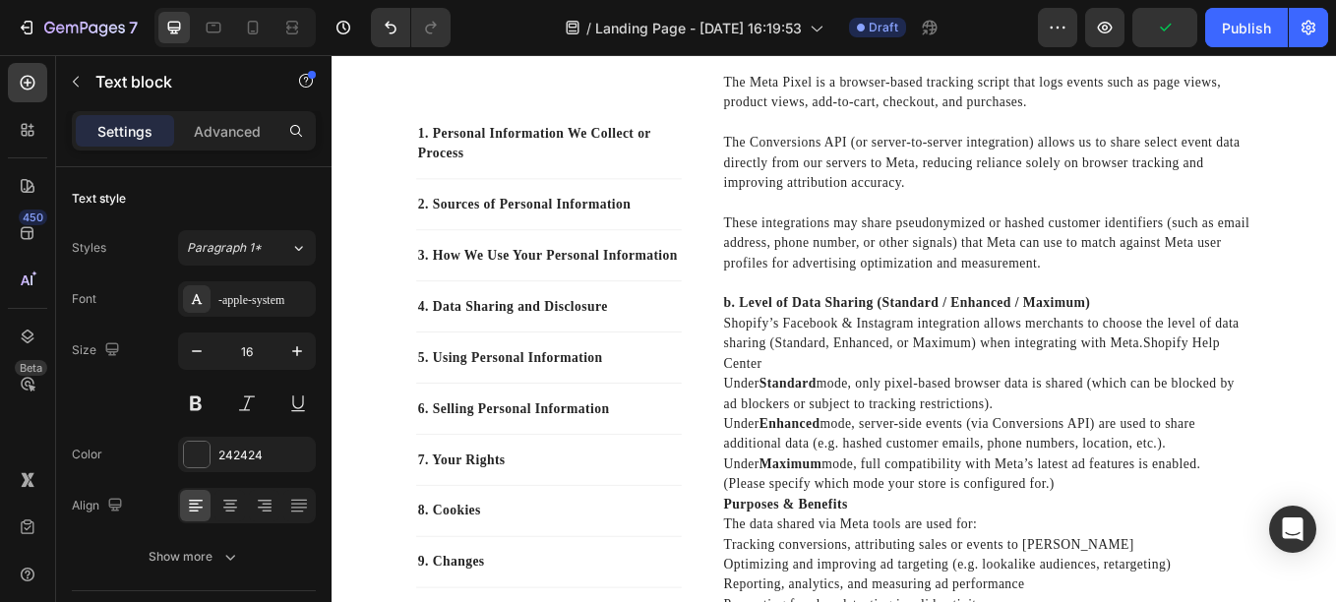
scroll to position [2923, 0]
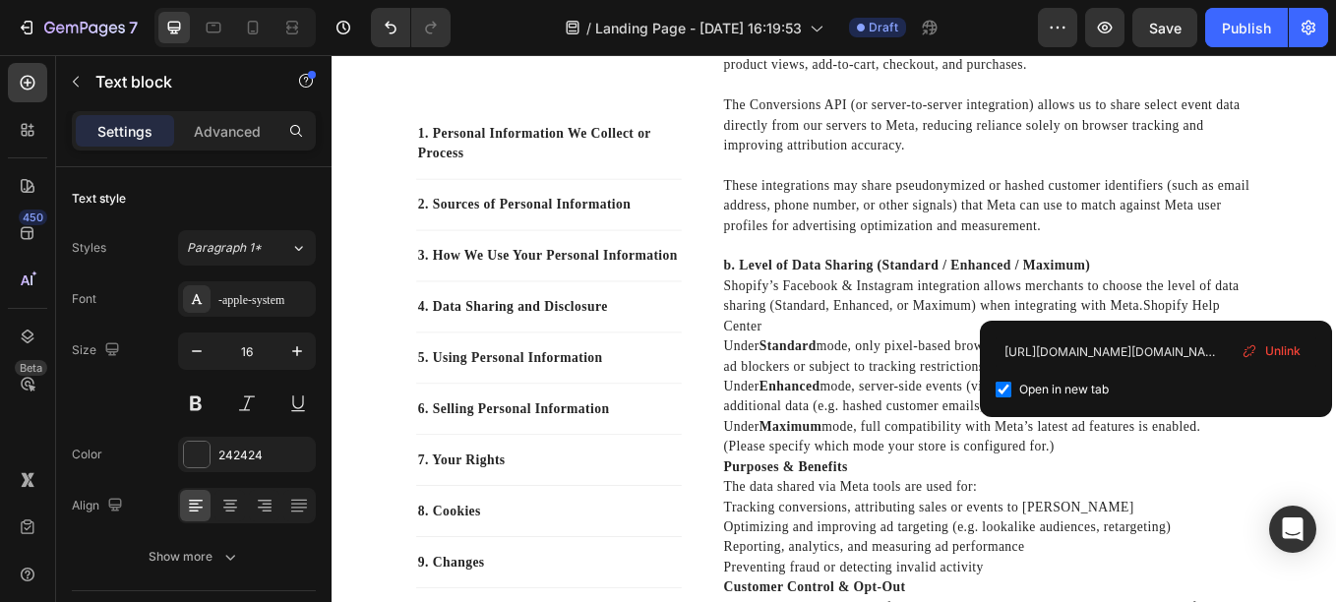
click at [1313, 350] on link "Shopify Help Center" at bounding box center [1082, 361] width 583 height 40
click at [885, 367] on p "b. Level of Data Sharing (Standard / Enhanced / Maximum) Shopify’s Facebook & I…" at bounding box center [1101, 338] width 621 height 94
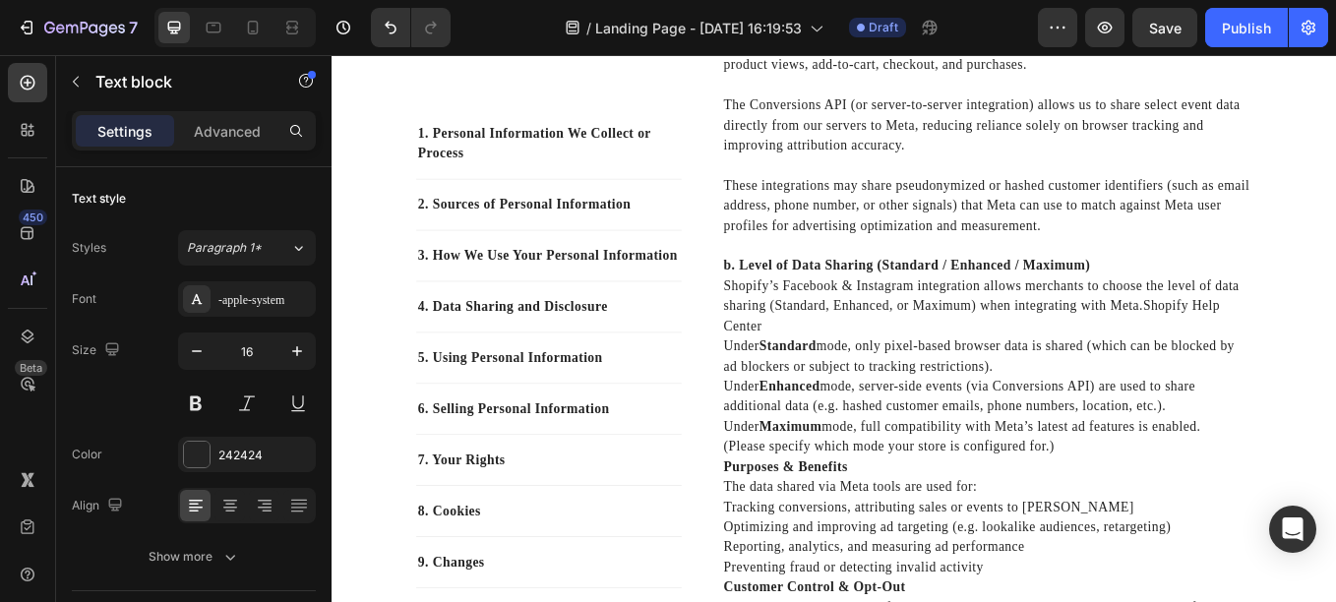
scroll to position [2984, 0]
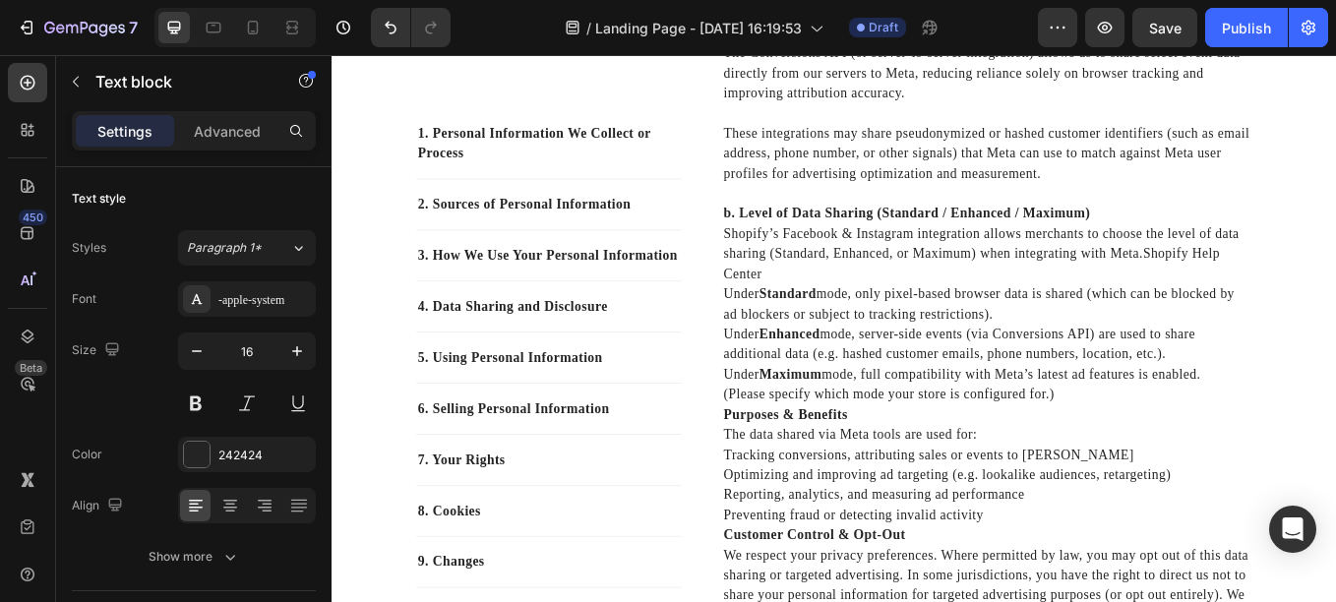
click at [789, 333] on div "4.1 Service Providers and Processors We may share your personal information wit…" at bounding box center [1101, 207] width 625 height 1846
click at [789, 355] on div "4.1 Service Providers and Processors We may share your personal information wit…" at bounding box center [1101, 207] width 625 height 1846
click at [789, 384] on div "4.1 Service Providers and Processors We may share your personal information wit…" at bounding box center [1101, 207] width 625 height 1846
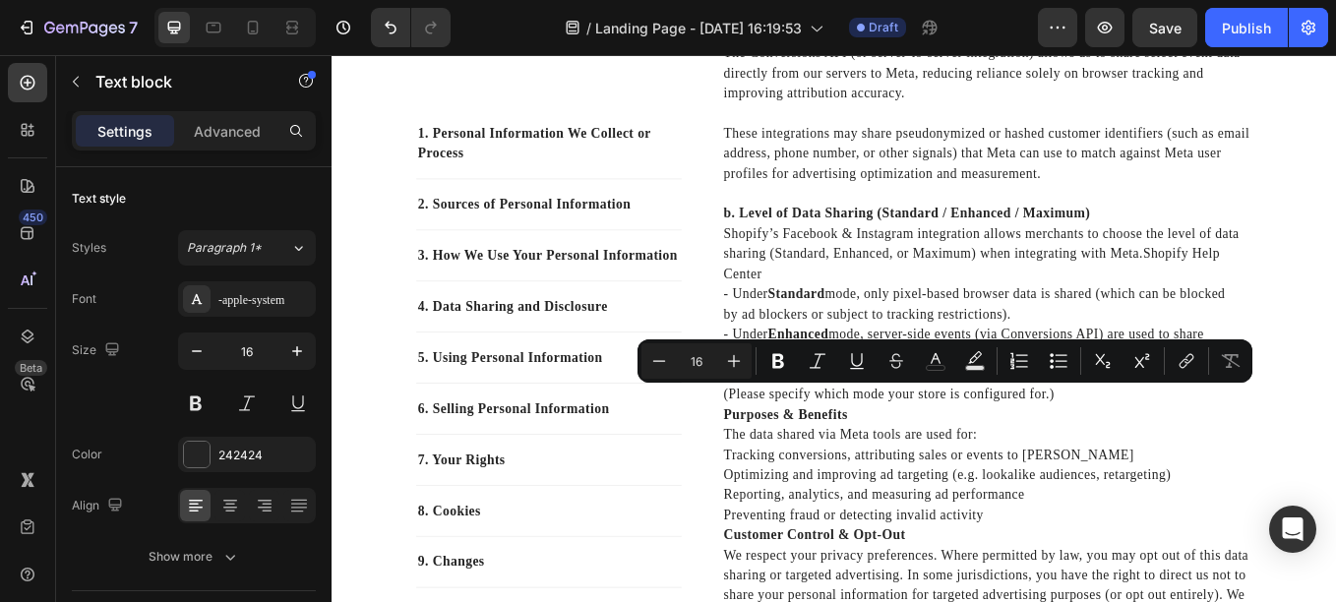
drag, startPoint x: 1198, startPoint y: 455, endPoint x: 804, endPoint y: 456, distance: 394.6
click at [804, 456] on p "- Under Maximum mode, full compatibility with Meta’s latest ad features is enab…" at bounding box center [1101, 442] width 621 height 47
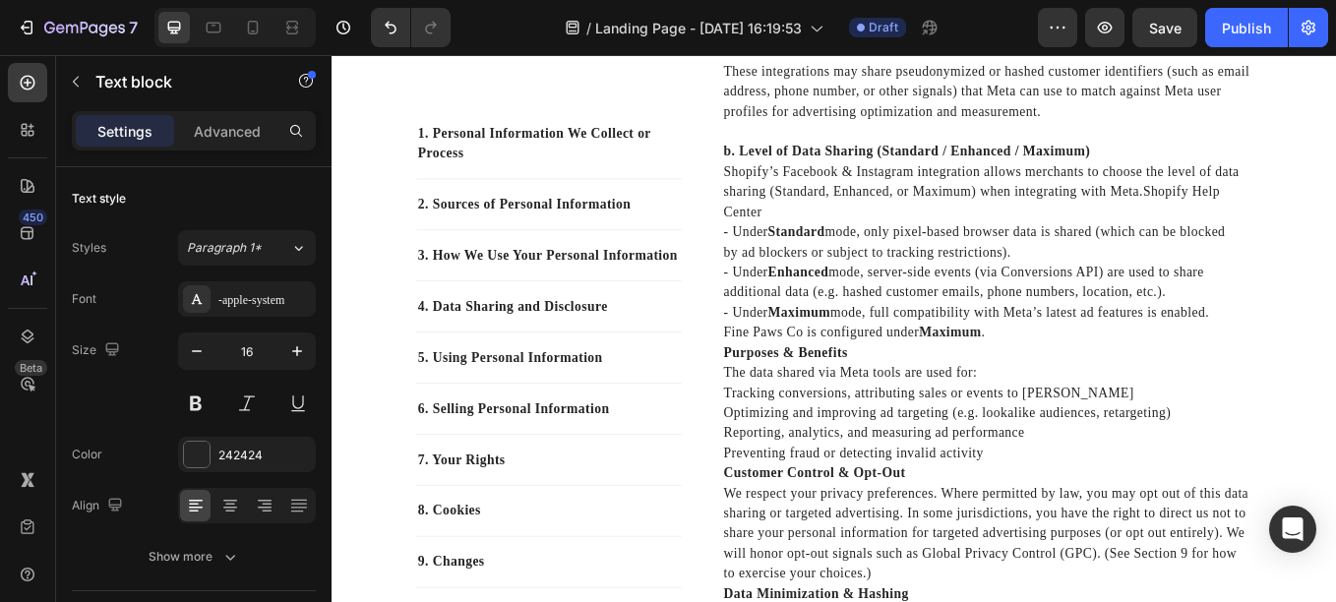
scroll to position [3056, 0]
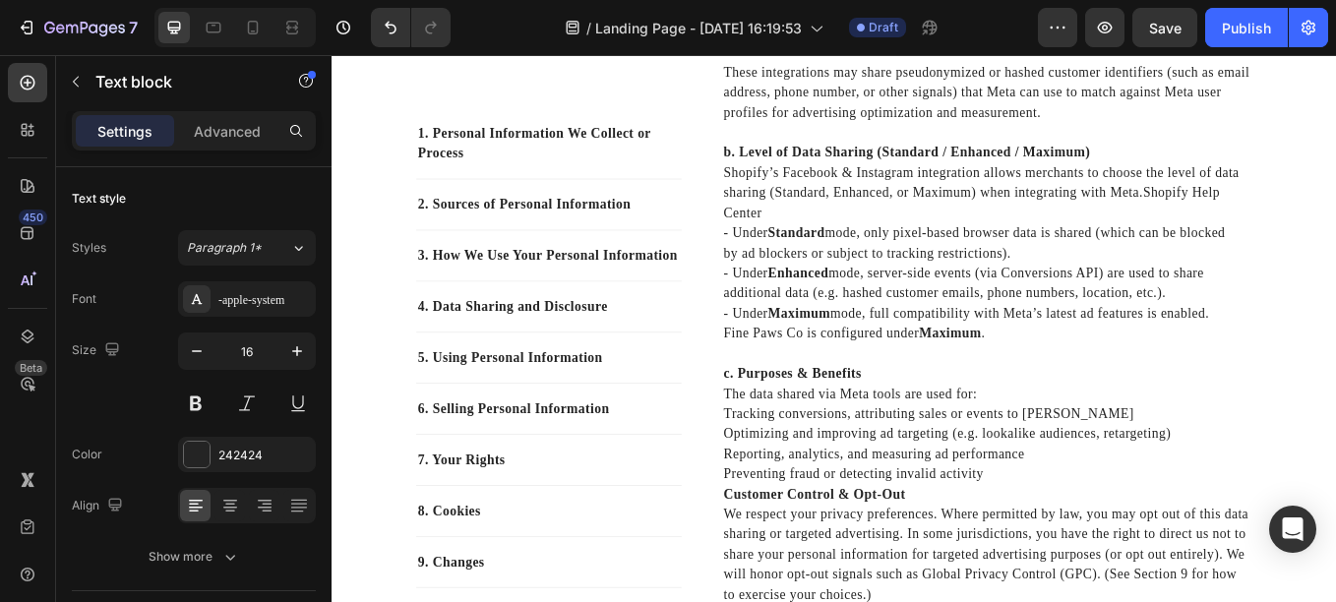
click at [791, 472] on p "Tracking conversions, attributing sales or events to [PERSON_NAME]" at bounding box center [1101, 477] width 621 height 24
click at [1093, 456] on p "c. Purposes & Benefits The data shared via Meta tools are used for:" at bounding box center [1101, 441] width 621 height 47
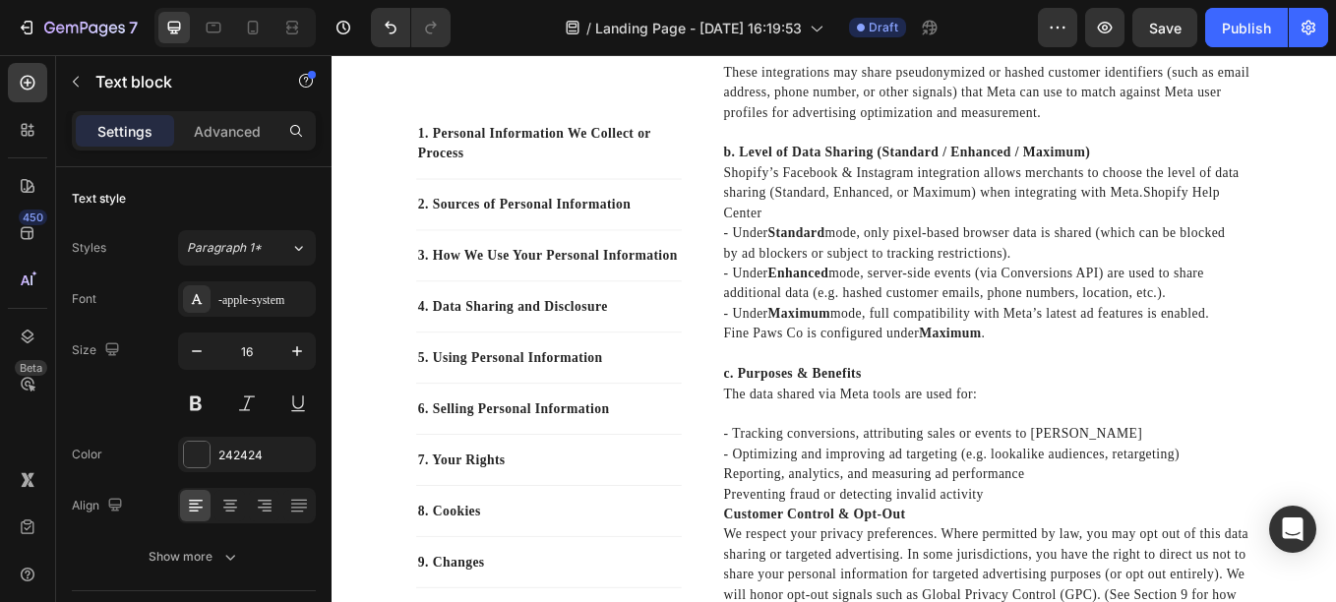
click at [791, 545] on p "Reporting, analytics, and measuring ad performance" at bounding box center [1101, 548] width 621 height 24
click at [791, 570] on p "Preventing fraud or detecting invalid activity" at bounding box center [1101, 572] width 621 height 24
click at [1144, 573] on p "- Preventing fraud or detecting invalid activity" at bounding box center [1101, 572] width 621 height 24
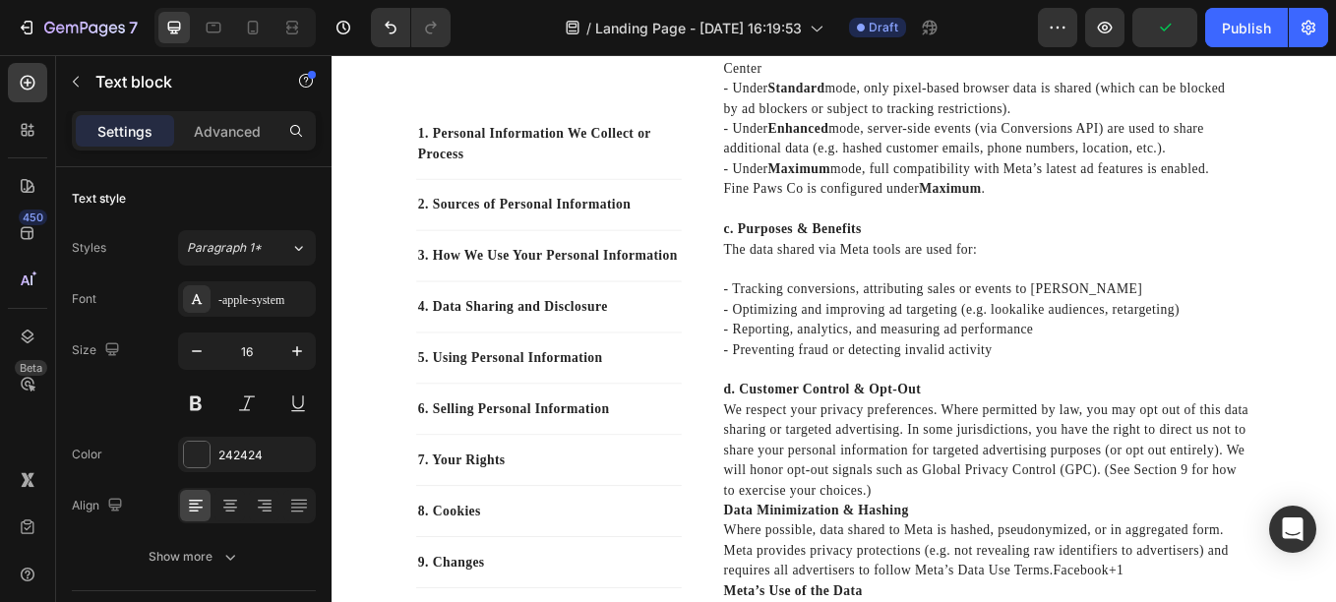
scroll to position [3227, 0]
click at [967, 566] on p "d. Customer Control & Opt-Out We respect your privacy preferences. Where permit…" at bounding box center [1101, 507] width 621 height 142
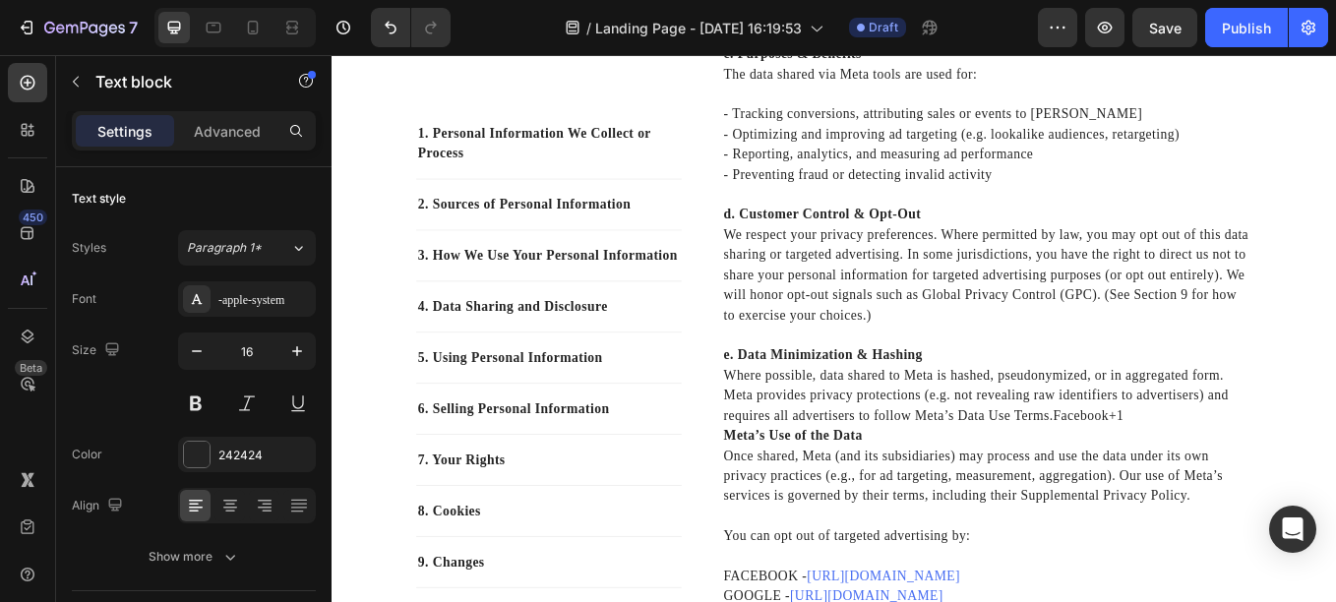
scroll to position [3437, 0]
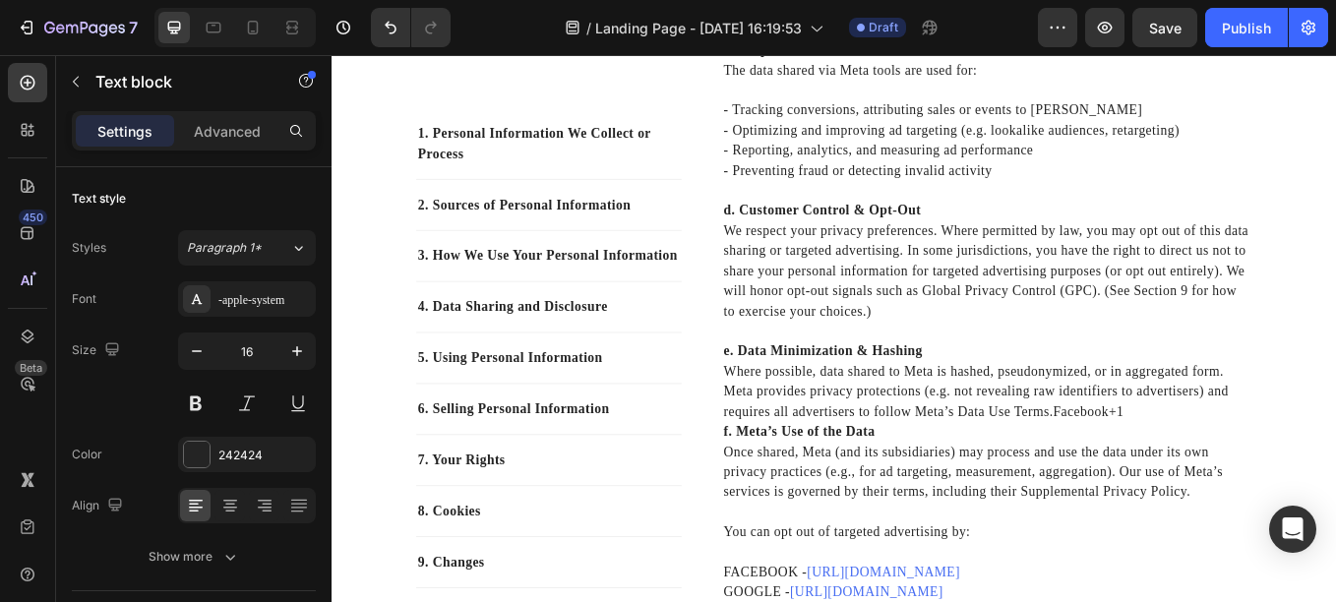
click at [1285, 472] on p "e. Data Minimization & Hashing Where possible, data shared to Meta is hashed, p…" at bounding box center [1101, 439] width 621 height 94
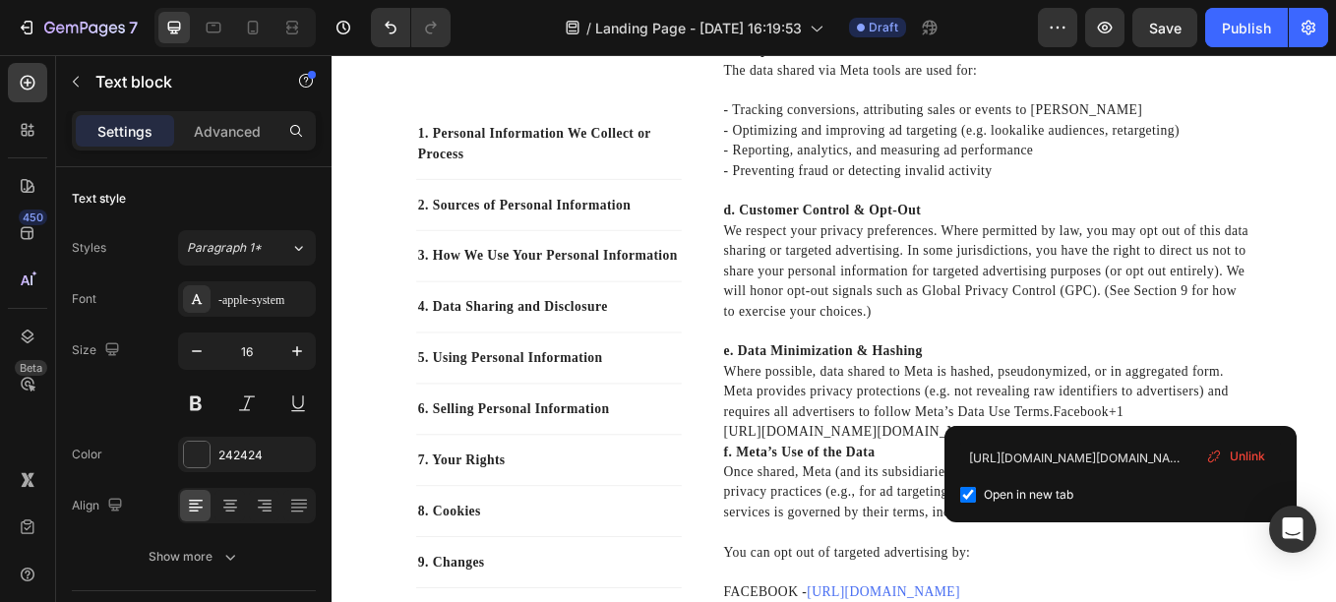
click at [1276, 474] on p "e. Data Minimization & Hashing Where possible, data shared to Meta is hashed, p…" at bounding box center [1101, 439] width 621 height 94
click at [928, 560] on p "f. Meta’s Use of the Data Once shared, Meta (and its subsidiaries) may process …" at bounding box center [1101, 557] width 621 height 94
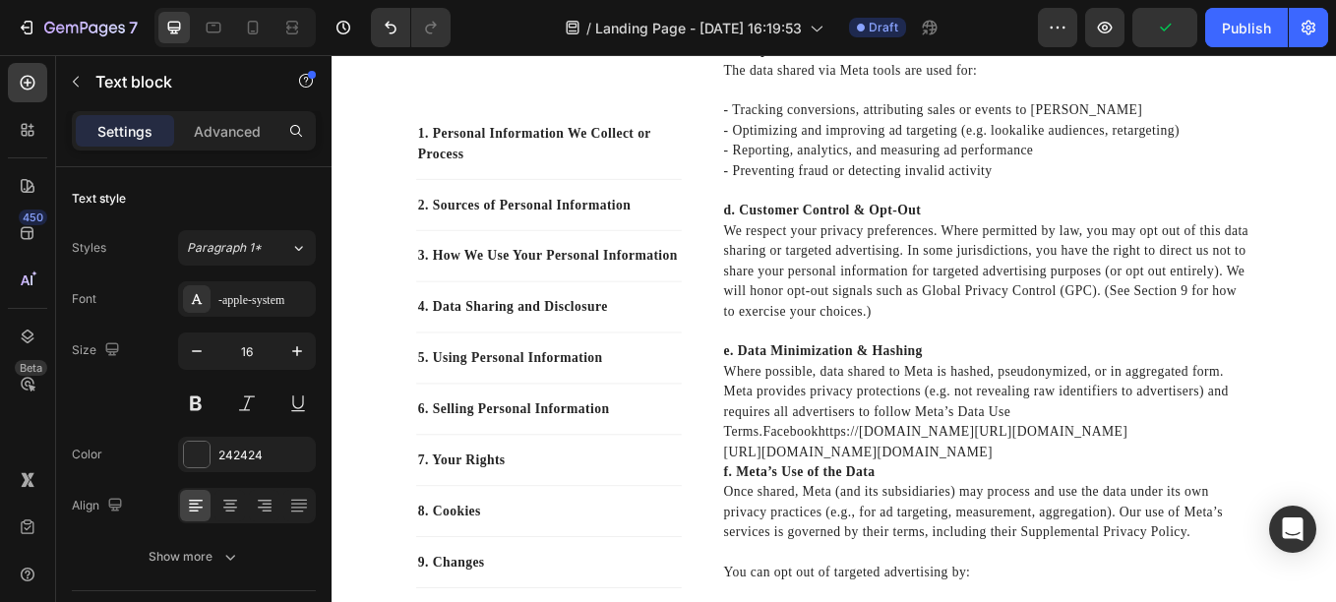
click at [955, 493] on link "Facebookhttps://[DOMAIN_NAME][URL][DOMAIN_NAME]" at bounding box center [1051, 497] width 429 height 17
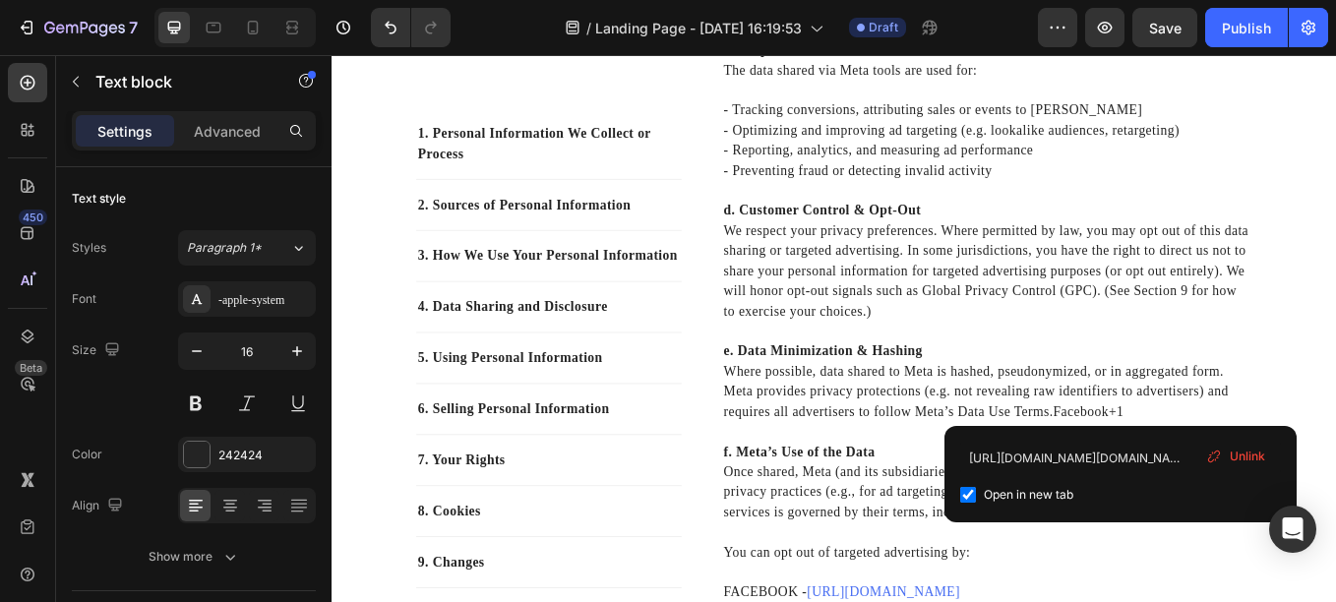
click at [1244, 472] on link "Facebook+1" at bounding box center [1220, 473] width 83 height 17
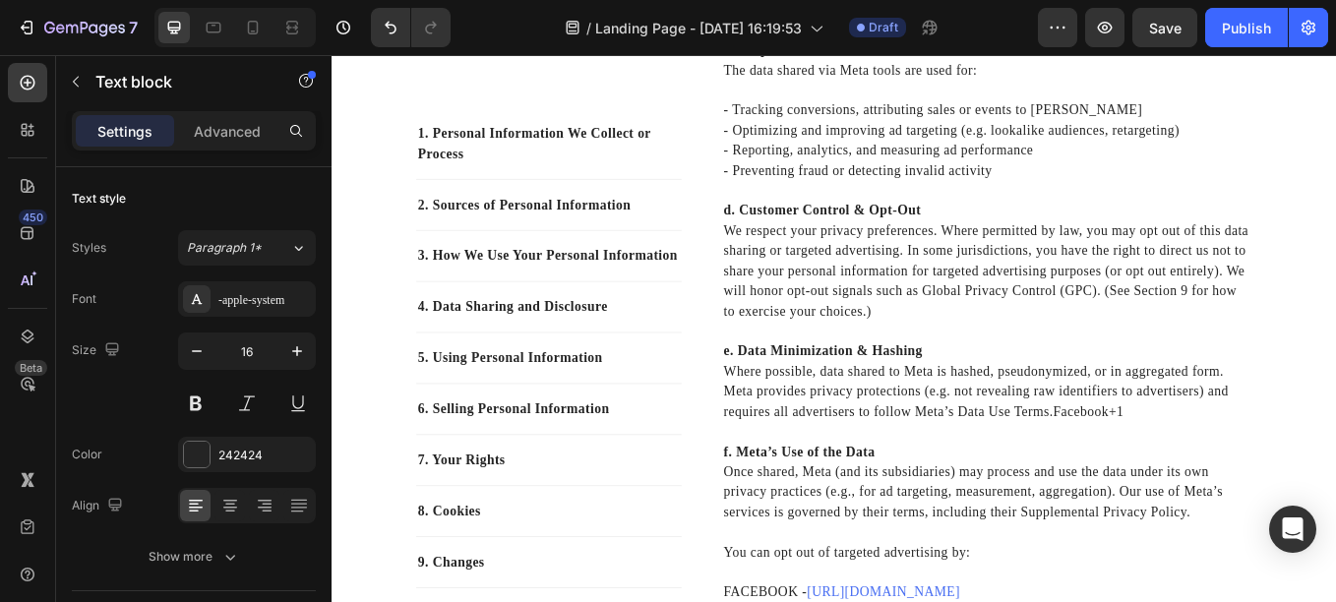
click at [924, 560] on p "f. Meta’s Use of the Data Once shared, Meta (and its subsidiaries) may process …" at bounding box center [1101, 557] width 621 height 94
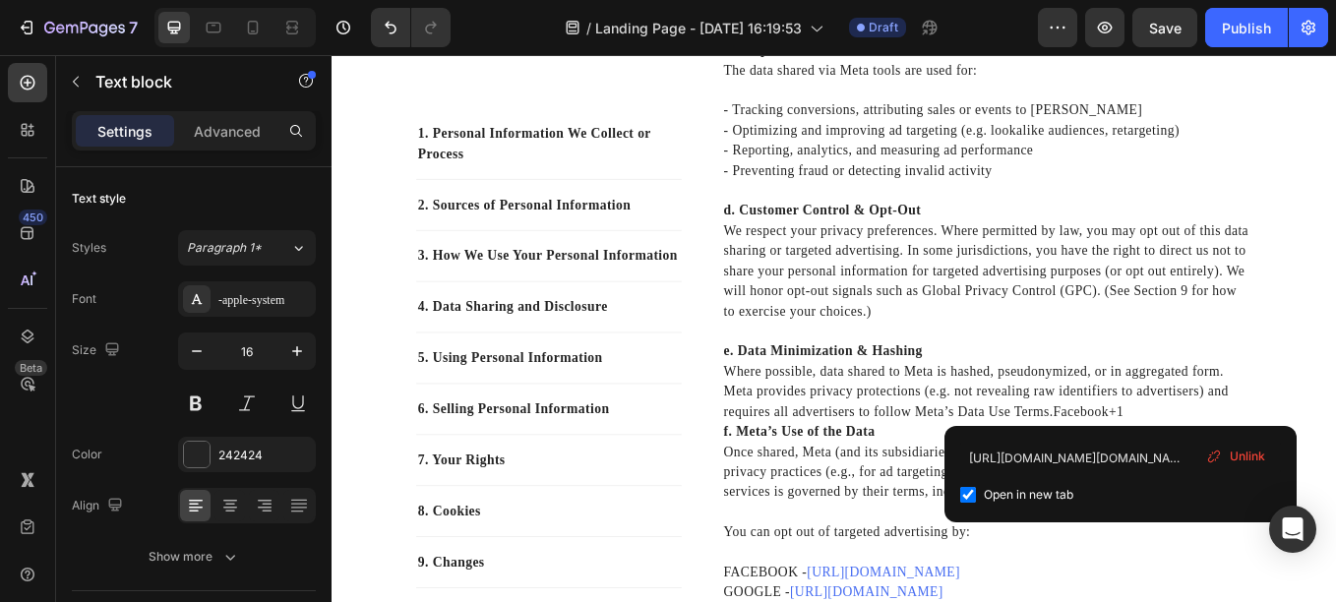
click at [939, 535] on p "f. Meta’s Use of the Data Once shared, Meta (and its subsidiaries) may process …" at bounding box center [1101, 533] width 621 height 94
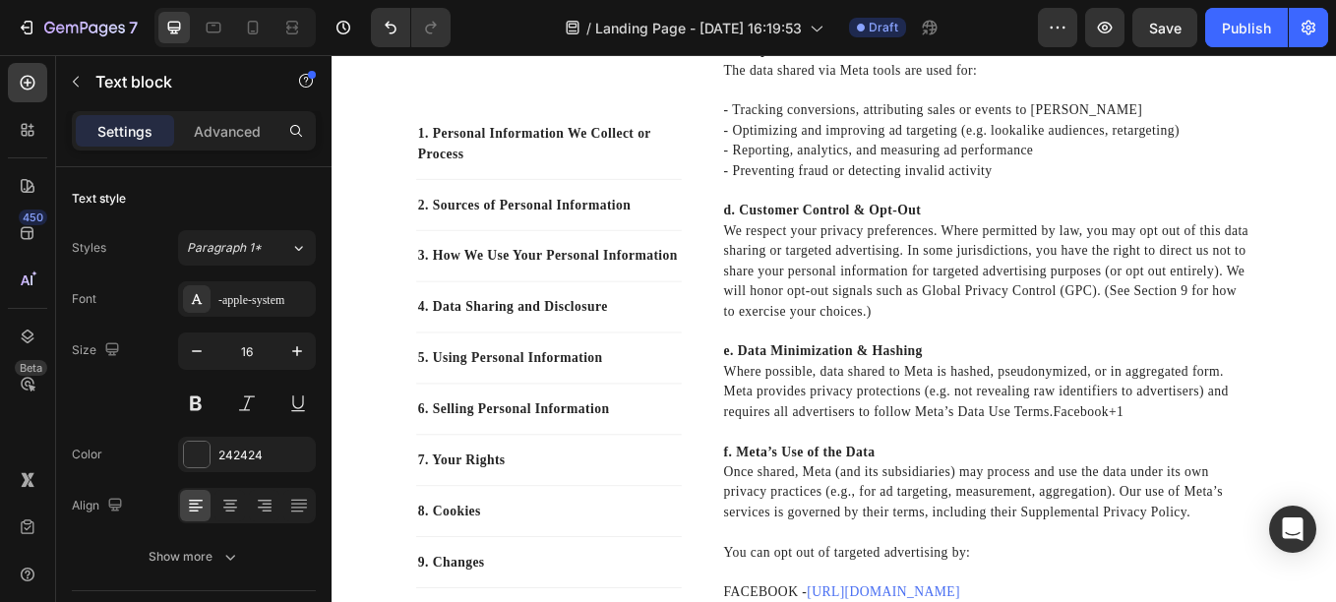
click at [950, 560] on p "f. Meta’s Use of the Data Once shared, Meta (and its subsidiaries) may process …" at bounding box center [1101, 557] width 621 height 94
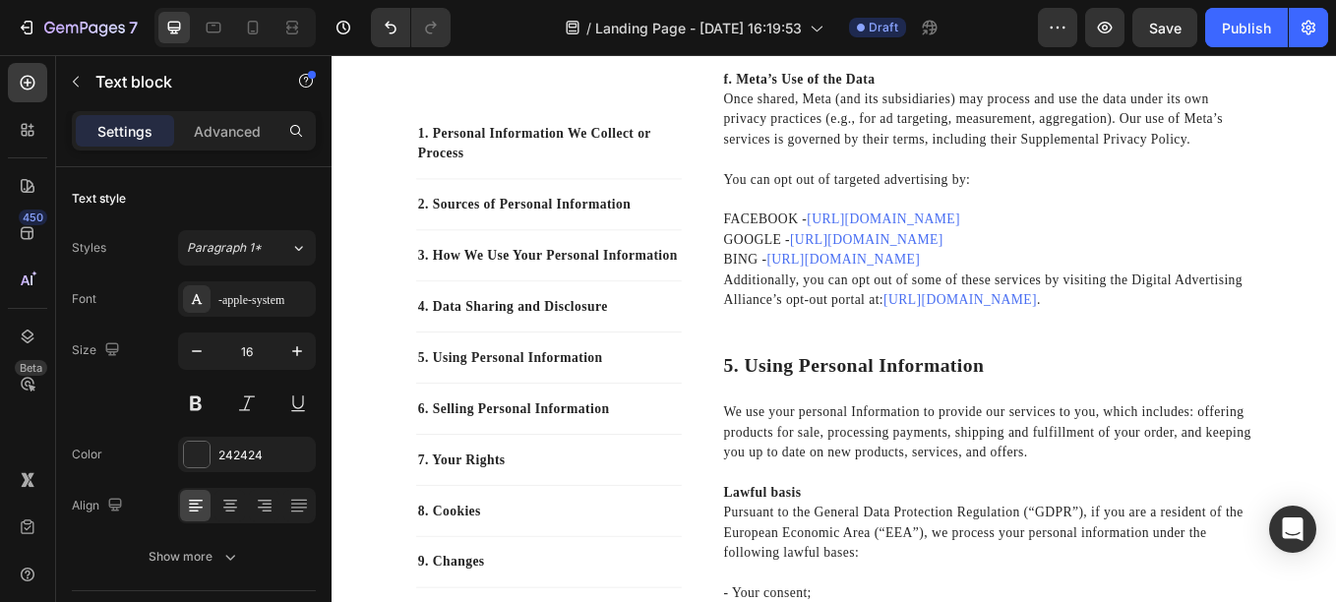
scroll to position [3876, 0]
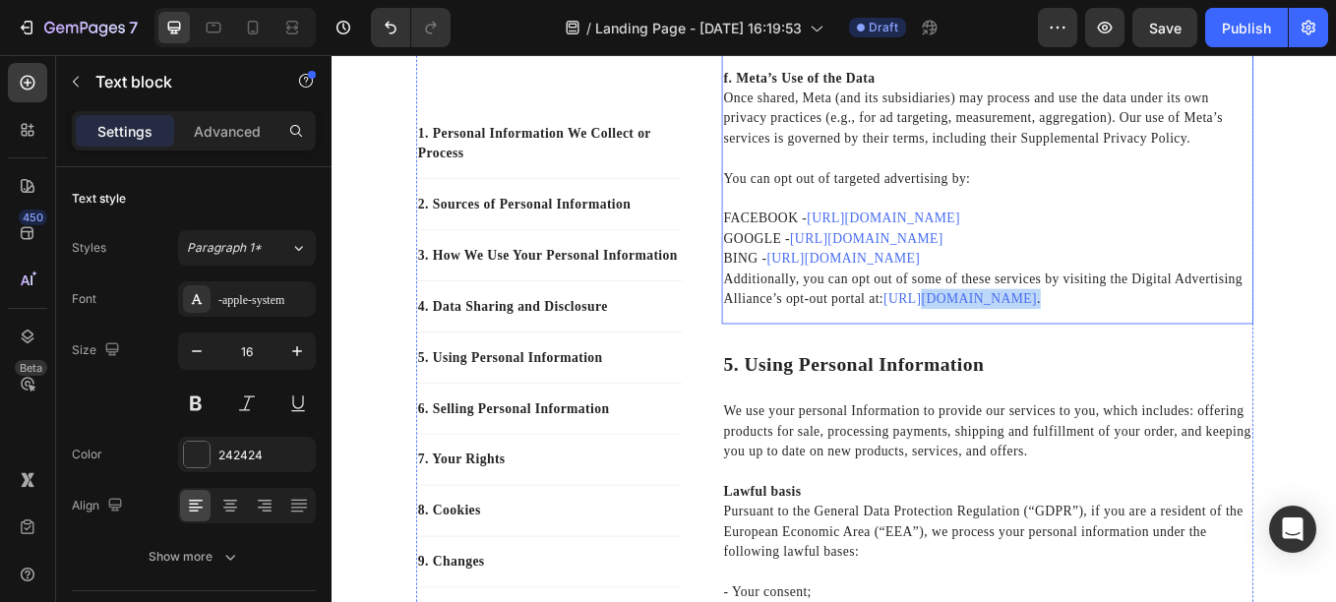
drag, startPoint x: 1173, startPoint y: 345, endPoint x: 1008, endPoint y: 363, distance: 166.3
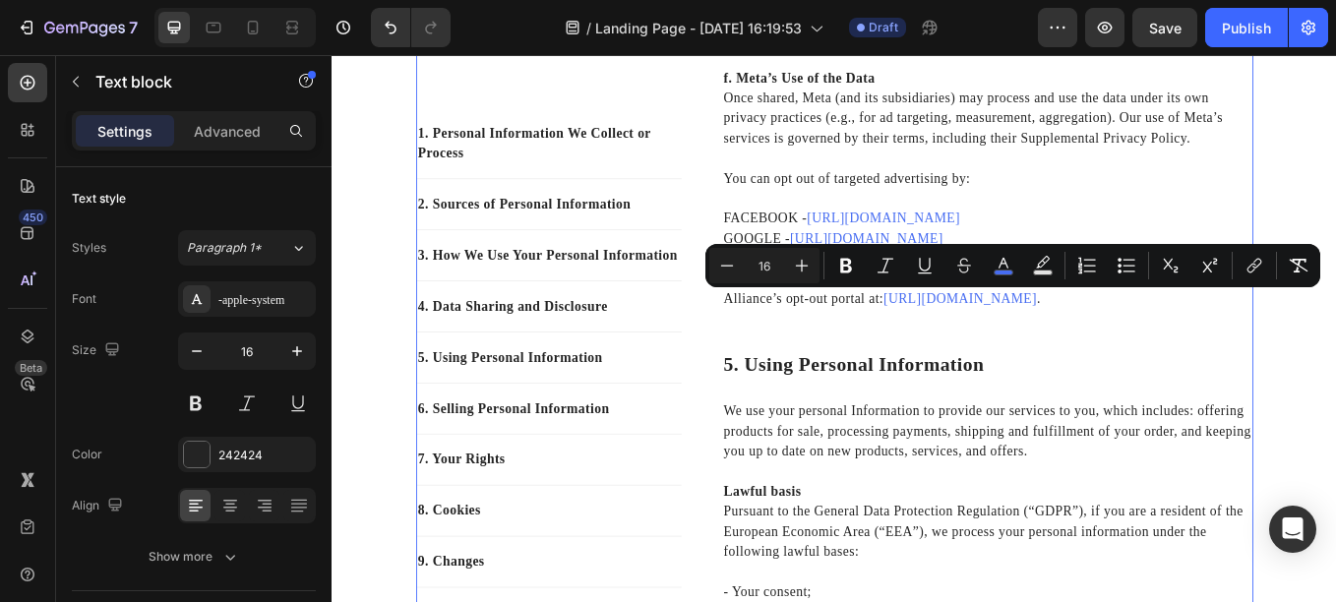
click at [1241, 377] on div "Fine Paws Co (“we,” “us,” “our,” or “Fine Paws Co”) operates this store and web…" at bounding box center [1101, 522] width 625 height 7929
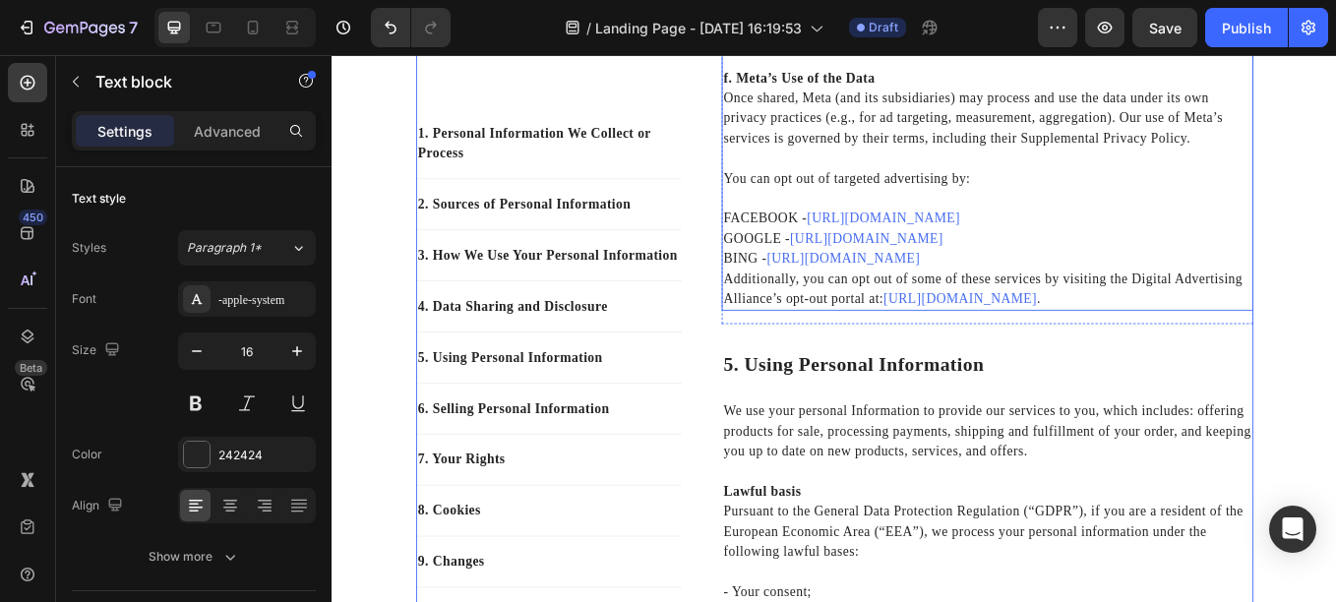
click at [795, 284] on p "BING - [URL][DOMAIN_NAME]" at bounding box center [1101, 295] width 621 height 24
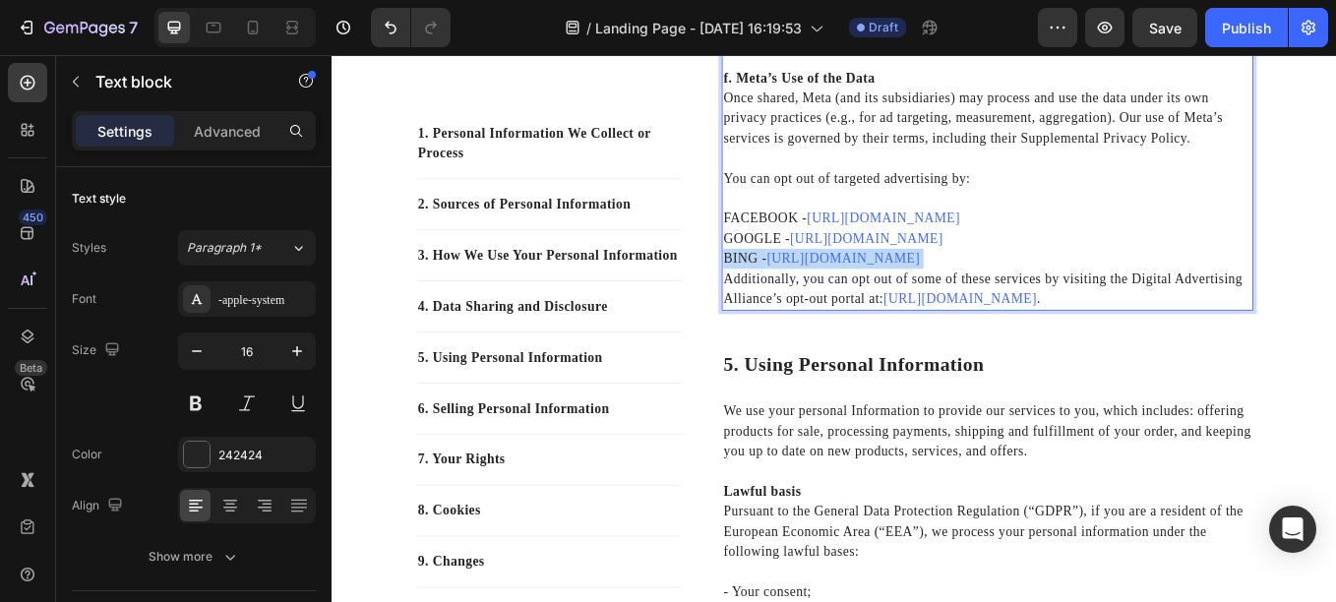
click at [795, 284] on p "BING - [URL][DOMAIN_NAME]" at bounding box center [1101, 295] width 621 height 24
click at [800, 264] on p "GOOGLE - [URL][DOMAIN_NAME]" at bounding box center [1101, 272] width 621 height 24
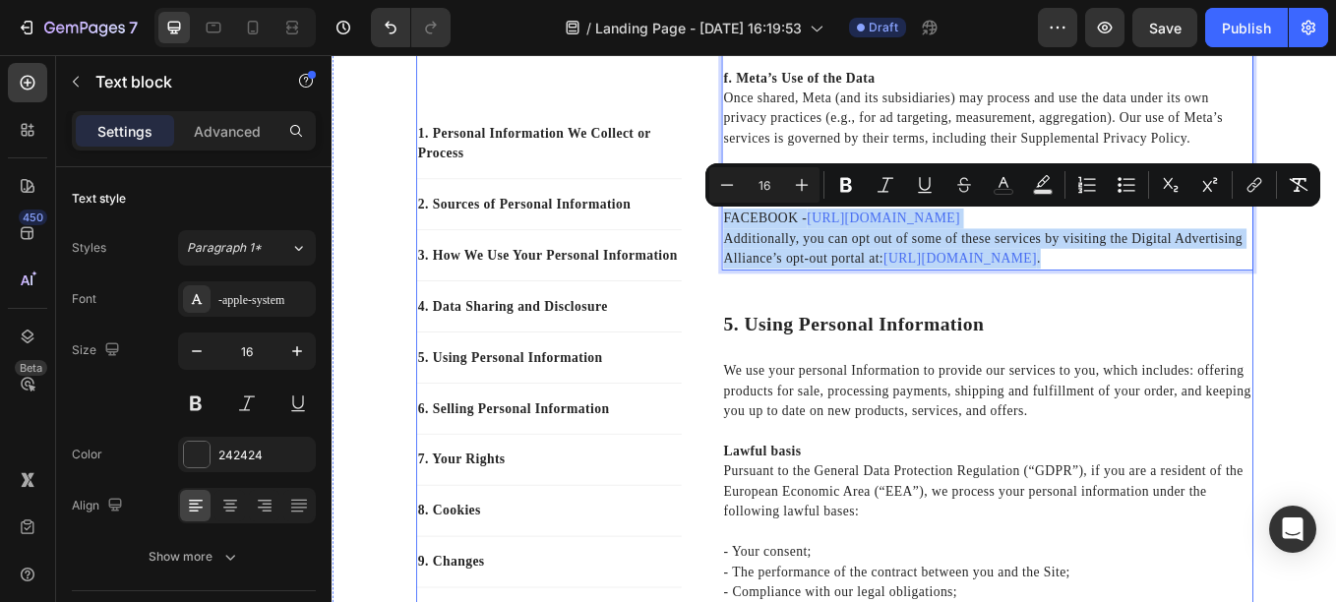
drag, startPoint x: 1190, startPoint y: 297, endPoint x: 778, endPoint y: 242, distance: 415.0
click at [778, 242] on div "1. Personal Information We Collect or Process Text block 2. Sources of Personal…" at bounding box center [922, 499] width 984 height 7882
copy div "FACEBOOK - [URL][DOMAIN_NAME] Additionally, you can opt out of some of these se…"
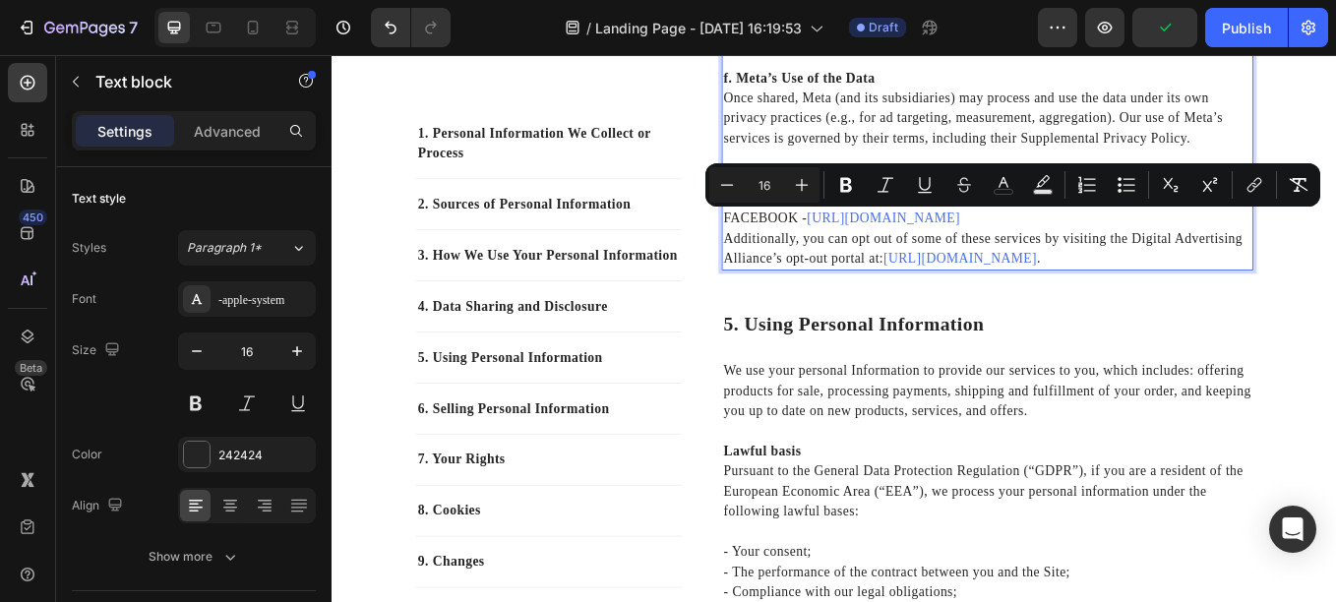
click at [1206, 293] on p "Additionally, you can opt out of some of these services by visiting the Digital…" at bounding box center [1101, 283] width 621 height 47
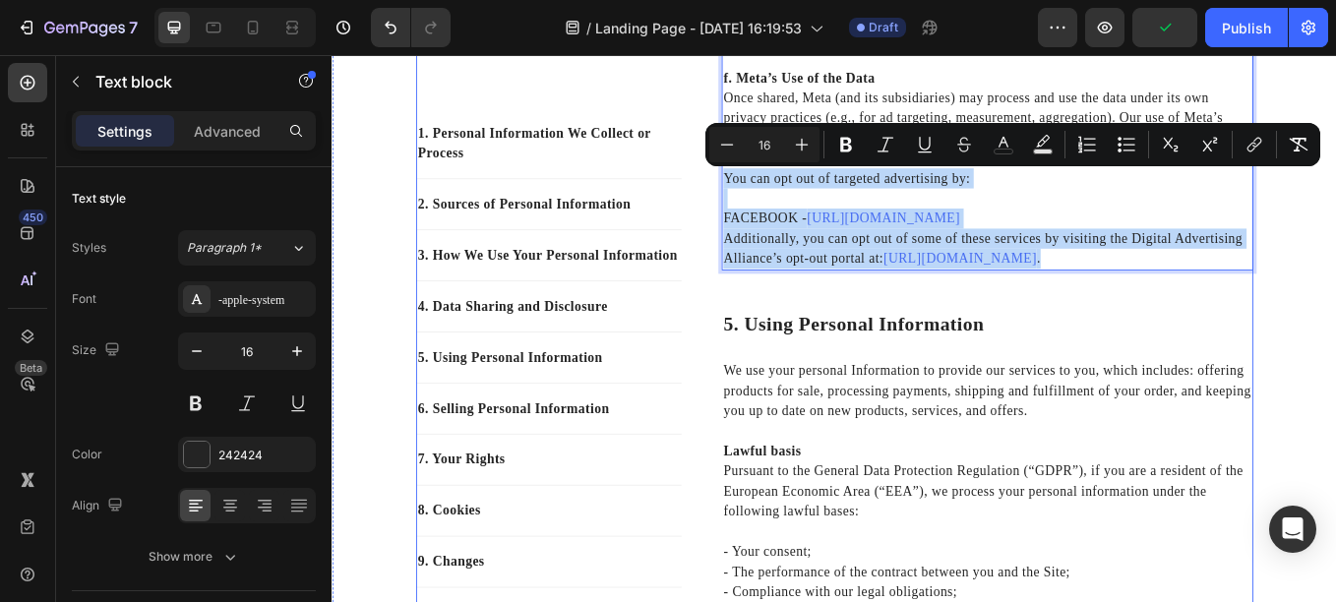
drag, startPoint x: 1191, startPoint y: 294, endPoint x: 775, endPoint y: 203, distance: 425.2
click at [775, 203] on div "1. Personal Information We Collect or Process Text block 2. Sources of Personal…" at bounding box center [922, 499] width 984 height 7882
copy div "You can opt out of targeted advertising by: FACEBOOK - [URL][DOMAIN_NAME] Addit…"
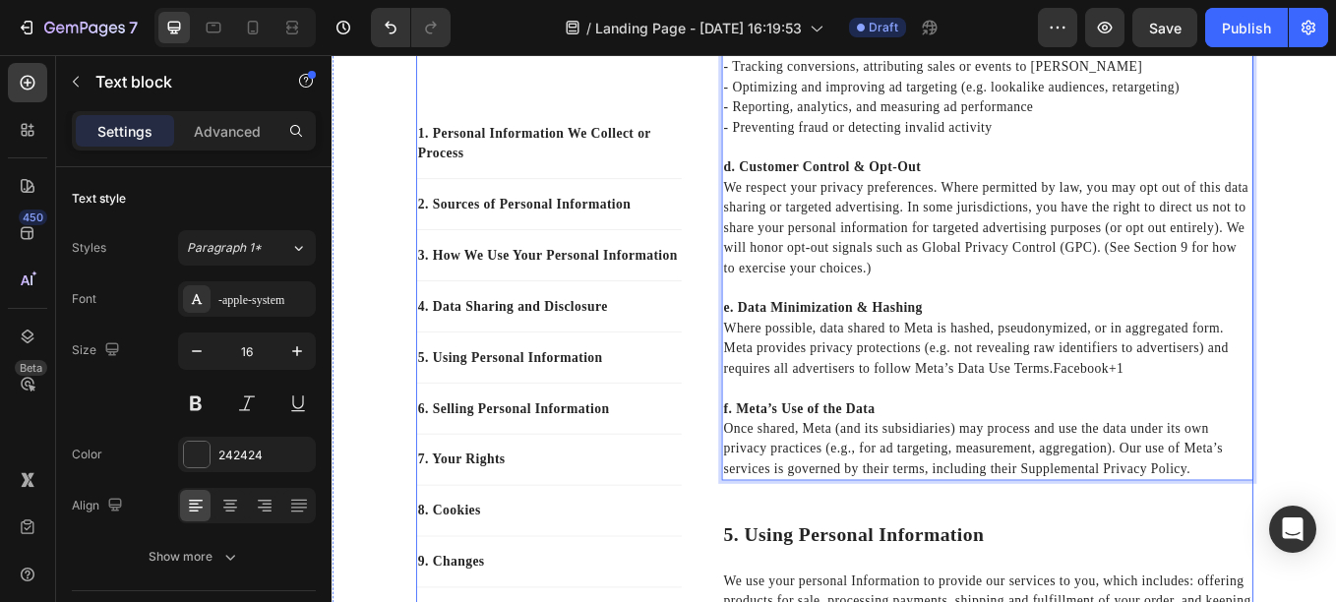
scroll to position [3481, 0]
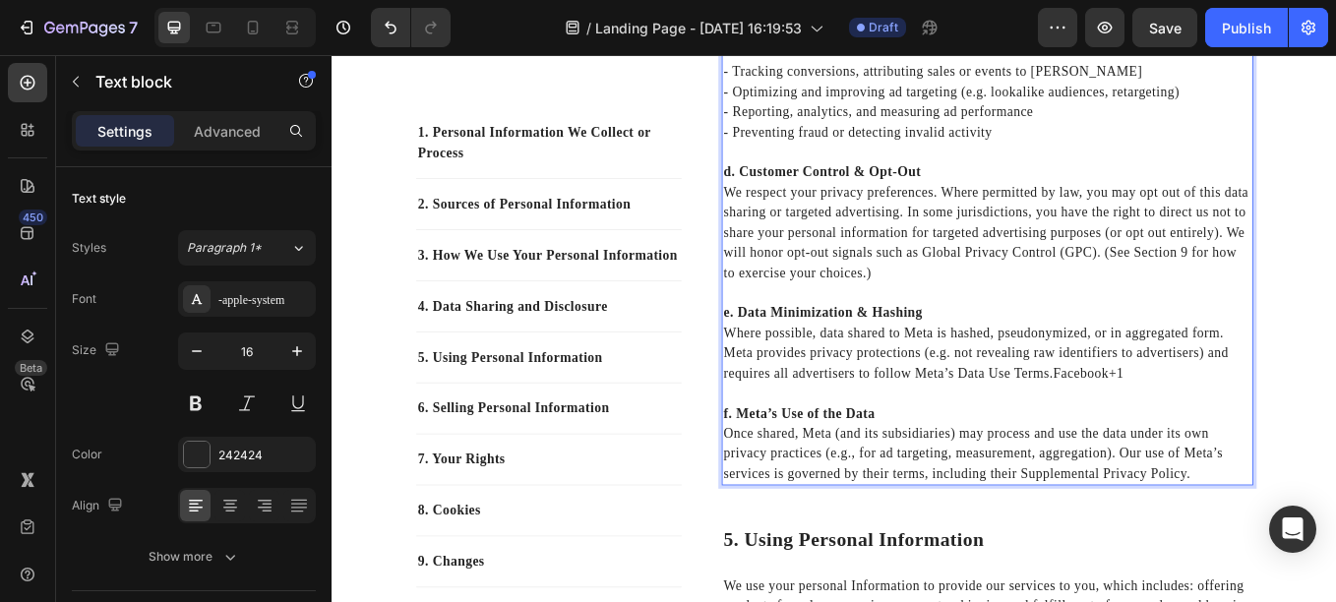
click at [989, 311] on p "d. Customer Control & Opt-Out We respect your privacy preferences. Where permit…" at bounding box center [1101, 253] width 621 height 142
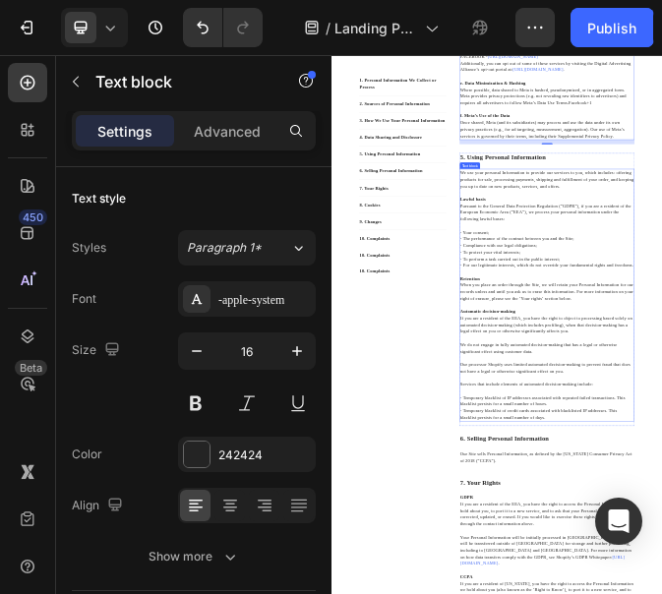
scroll to position [3823, 0]
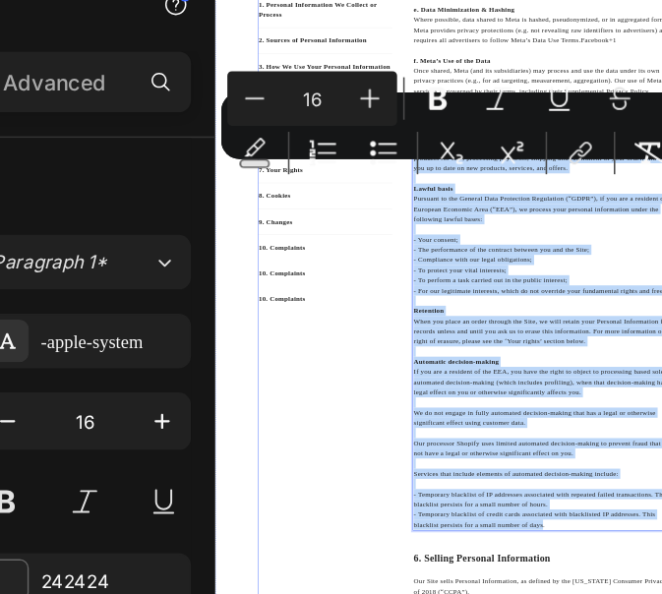
drag, startPoint x: 969, startPoint y: 1263, endPoint x: 654, endPoint y: 391, distance: 927.8
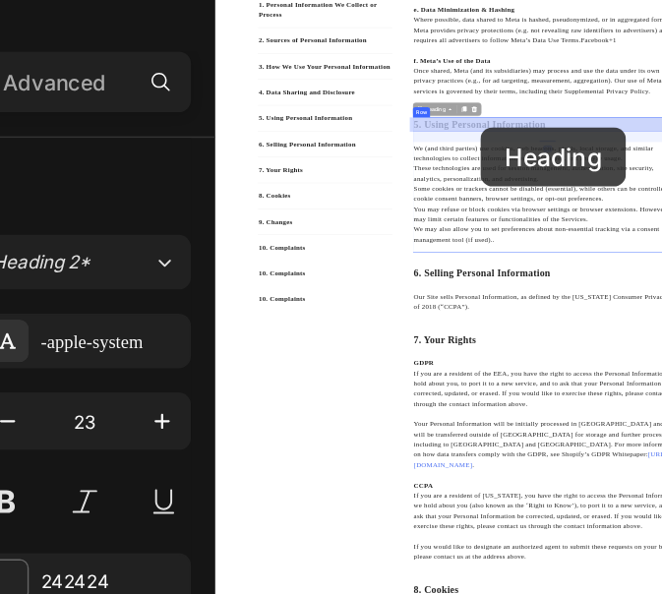
drag, startPoint x: 981, startPoint y: 336, endPoint x: 876, endPoint y: 347, distance: 105.9
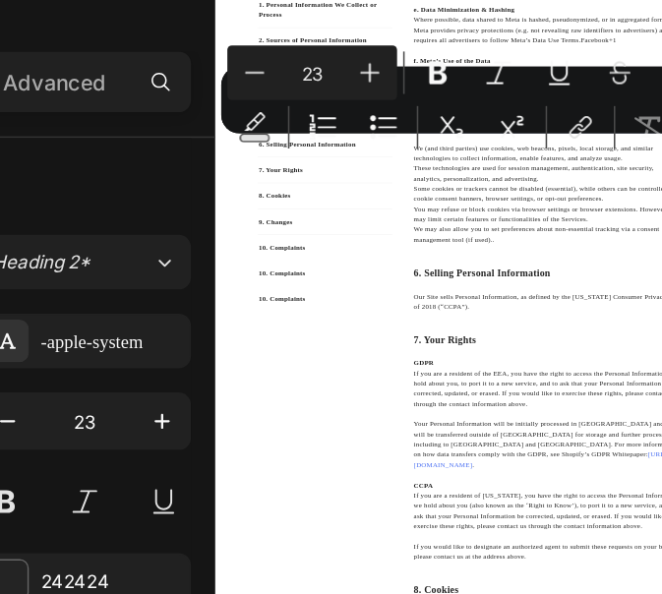
drag, startPoint x: 985, startPoint y: 334, endPoint x: 681, endPoint y: 123, distance: 369.8
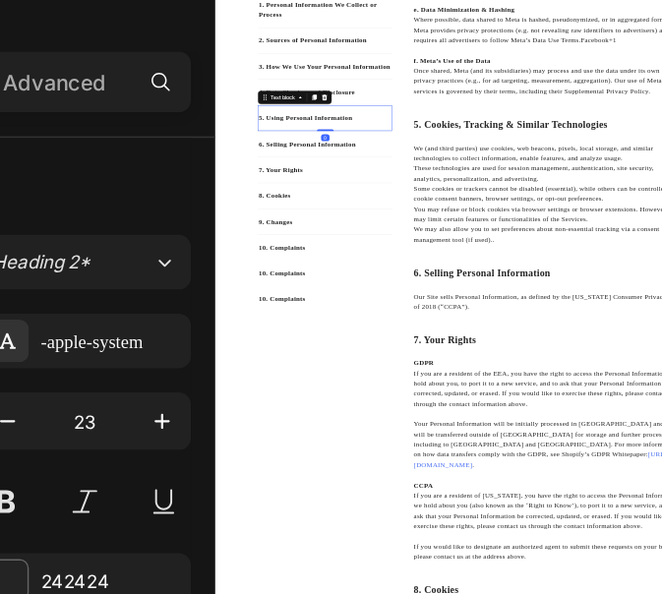
click at [408, 322] on p "5. Using Personal Information" at bounding box center [469, 322] width 308 height 24
click at [329, 322] on p "5. Using Personal Information" at bounding box center [469, 322] width 308 height 24
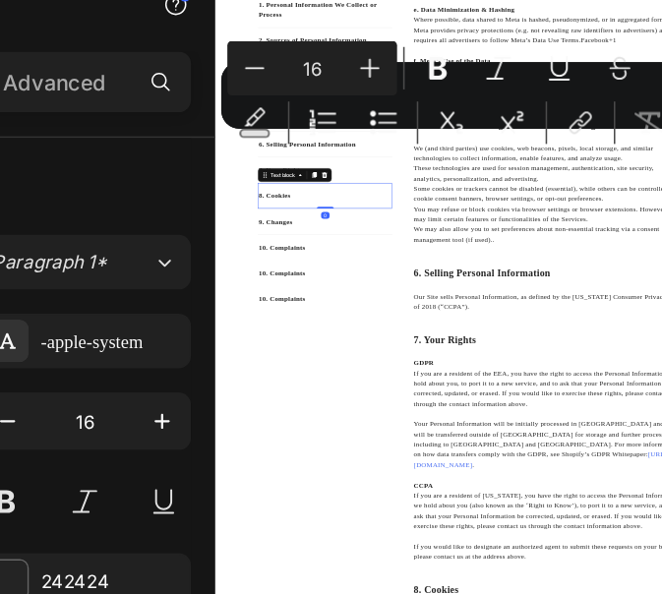
click at [438, 477] on div "8. Cookies Text block 0" at bounding box center [469, 502] width 312 height 60
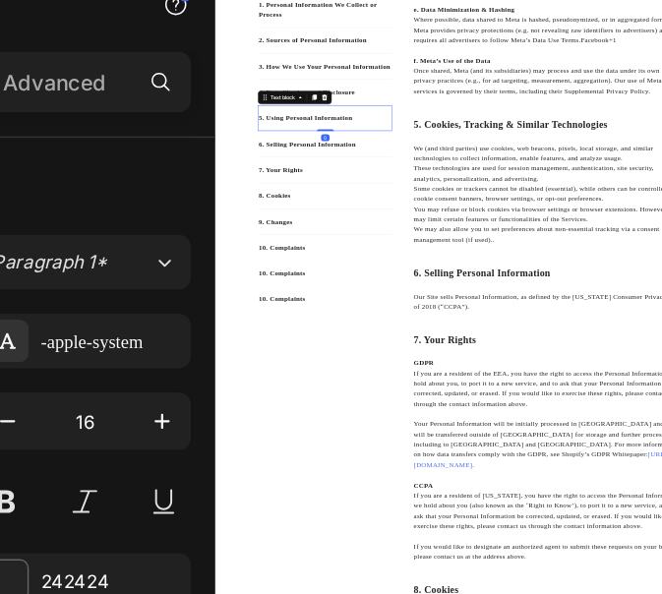
click at [507, 322] on p "5. Using Personal Information" at bounding box center [469, 322] width 308 height 24
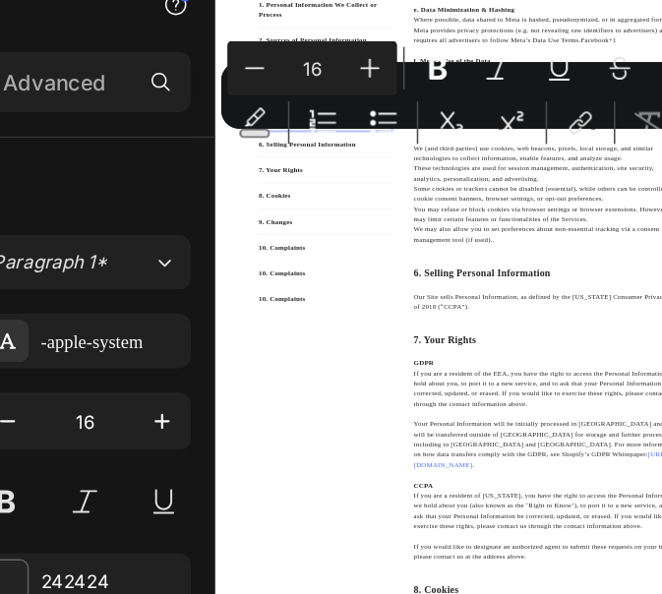
drag, startPoint x: 524, startPoint y: 320, endPoint x: 334, endPoint y: 313, distance: 191.0
click at [334, 313] on p "5. Using Personal Information" at bounding box center [469, 322] width 308 height 24
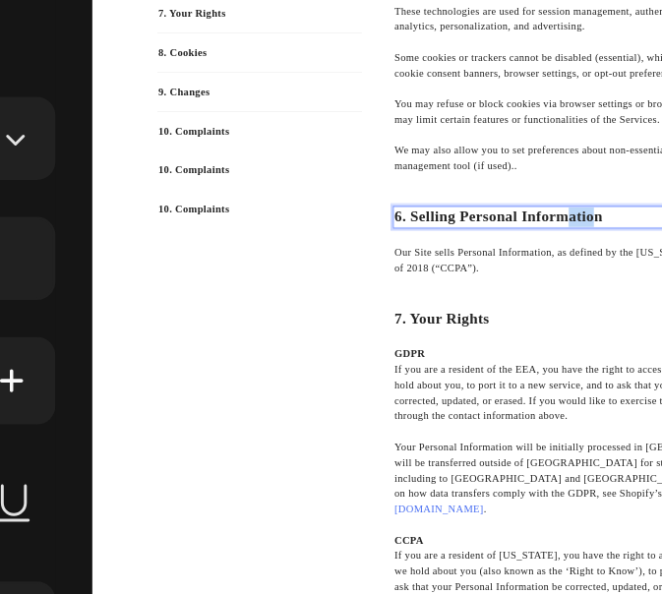
drag, startPoint x: 854, startPoint y: 499, endPoint x: 789, endPoint y: 489, distance: 65.7
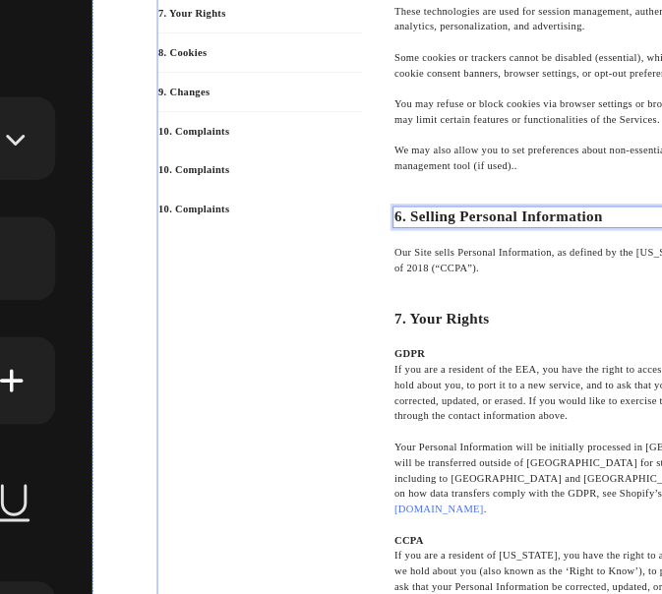
drag, startPoint x: 858, startPoint y: 498, endPoint x: 861, endPoint y: 454, distance: 44.4
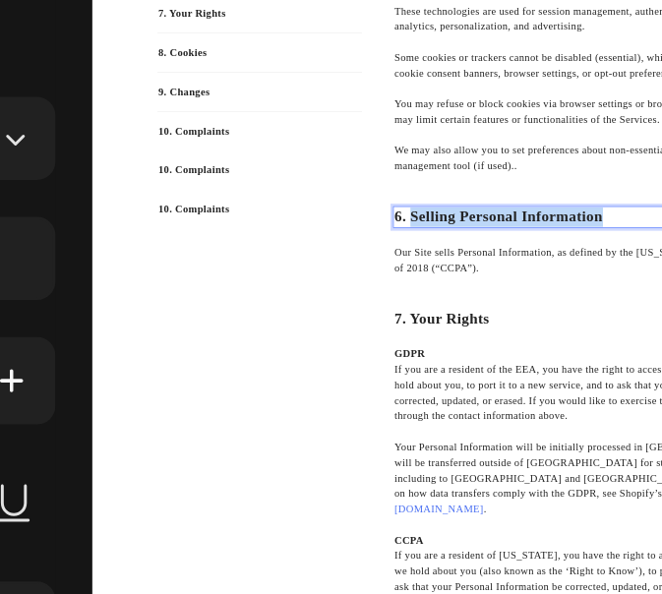
drag, startPoint x: 864, startPoint y: 493, endPoint x: 572, endPoint y: 492, distance: 292.2
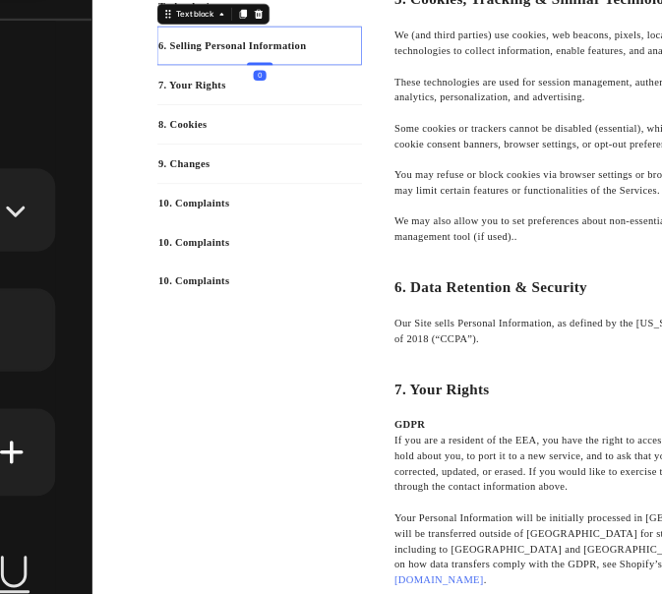
click at [276, 200] on p "6. Selling Personal Information" at bounding box center [346, 198] width 308 height 24
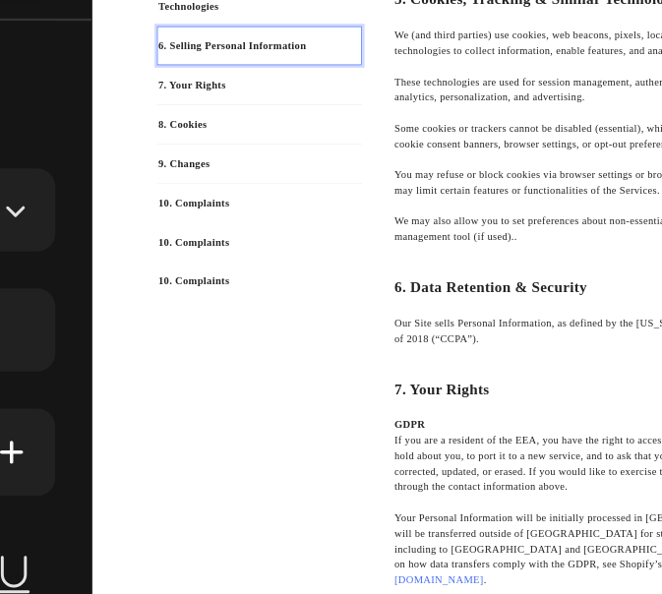
click at [224, 200] on p "6. Selling Personal Information" at bounding box center [346, 198] width 308 height 24
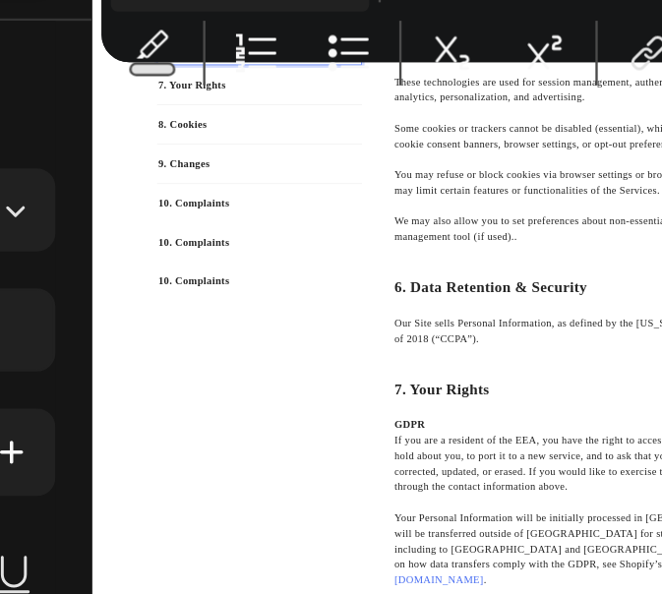
drag, startPoint x: 201, startPoint y: 192, endPoint x: 525, endPoint y: -65, distance: 414.0
click at [459, 194] on p "6. Selling Personal Information" at bounding box center [346, 198] width 308 height 24
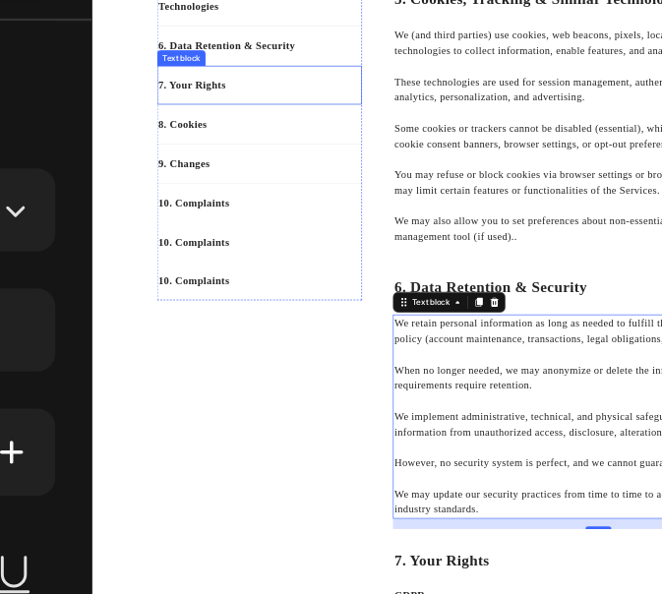
click at [289, 260] on p "7. Your Rights" at bounding box center [346, 258] width 308 height 24
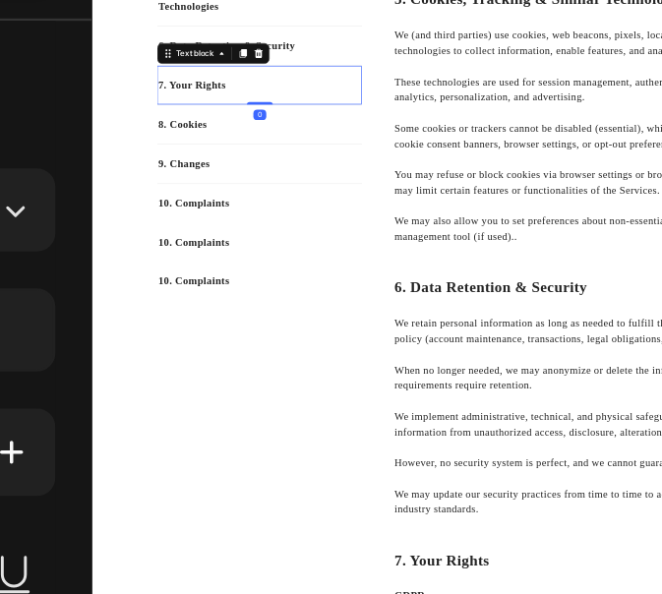
click at [289, 260] on p "7. Your Rights" at bounding box center [346, 258] width 308 height 24
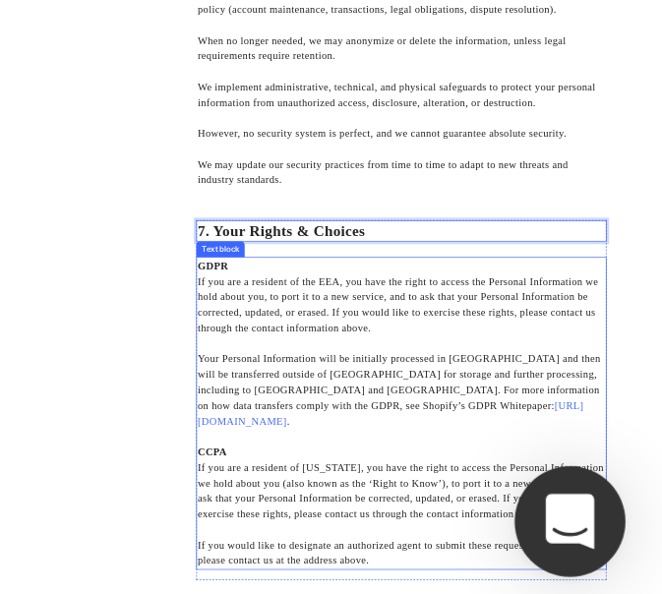
scroll to position [0, 0]
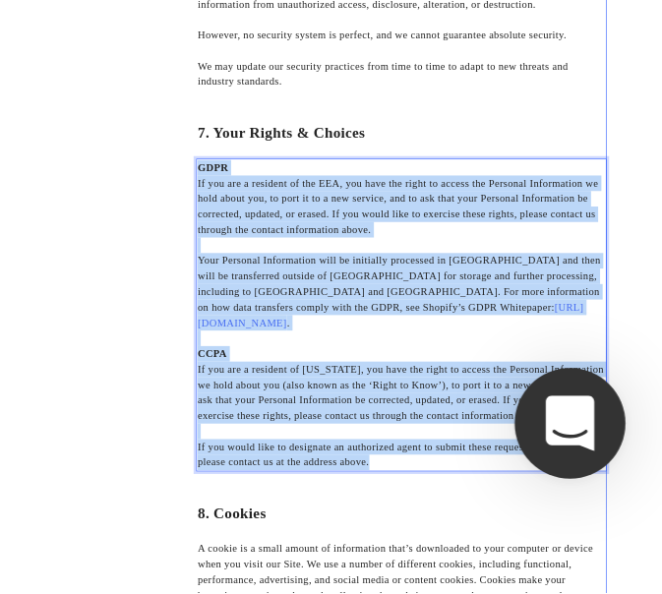
drag, startPoint x: 615, startPoint y: 1054, endPoint x: 307, endPoint y: 606, distance: 543.4
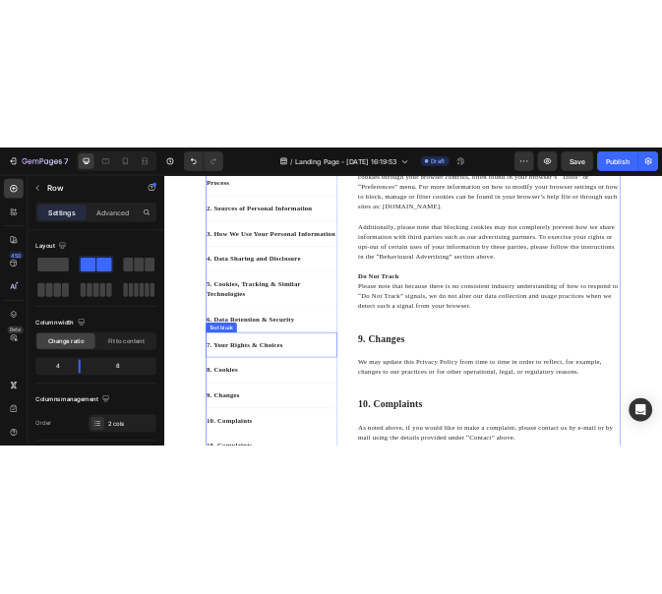
scroll to position [7302, 0]
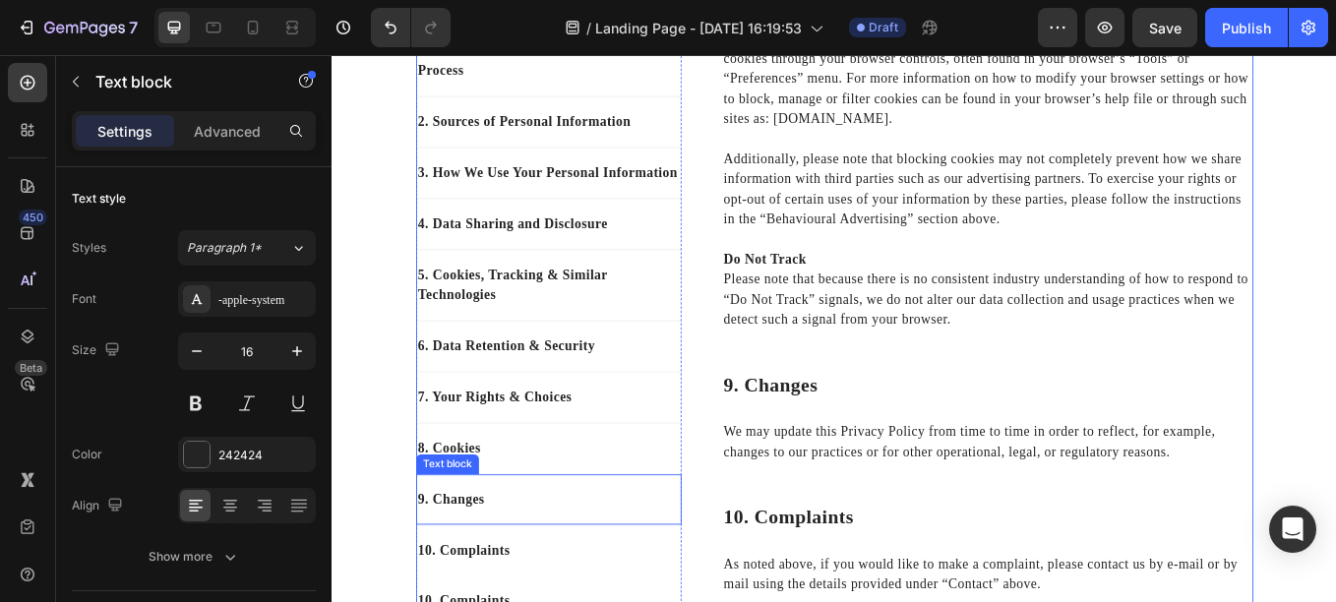
click at [477, 566] on p "9. Changes" at bounding box center [586, 578] width 308 height 24
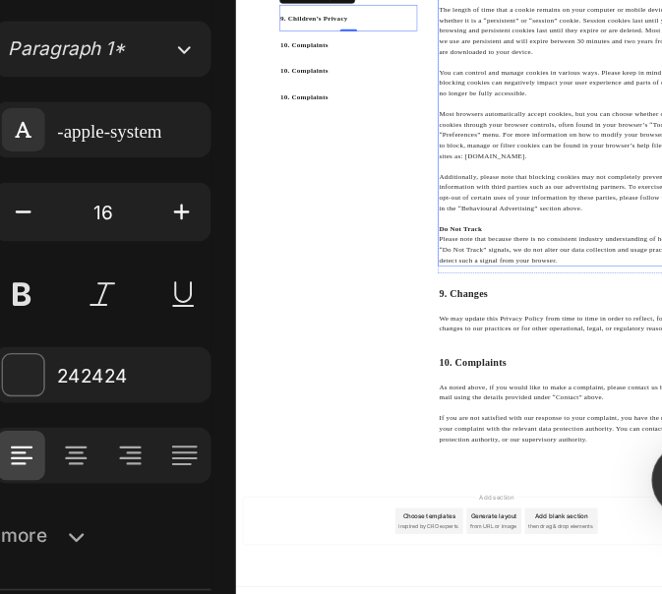
scroll to position [0, 0]
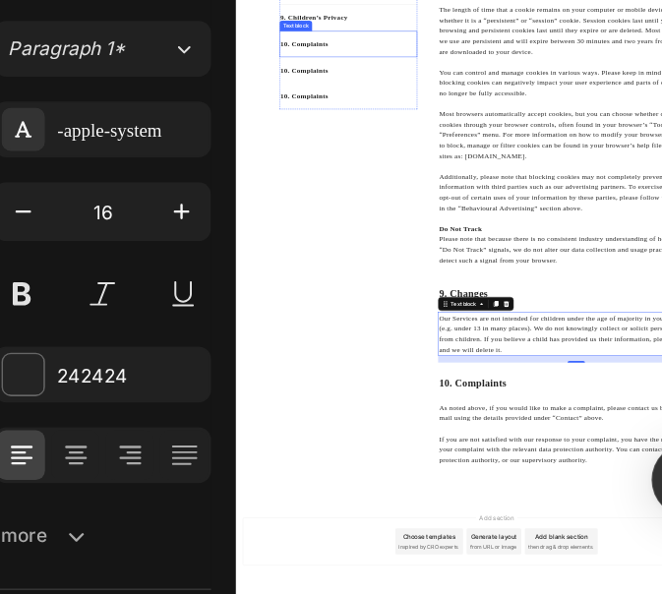
click at [396, 421] on p "10. Complaints" at bounding box center [490, 425] width 308 height 24
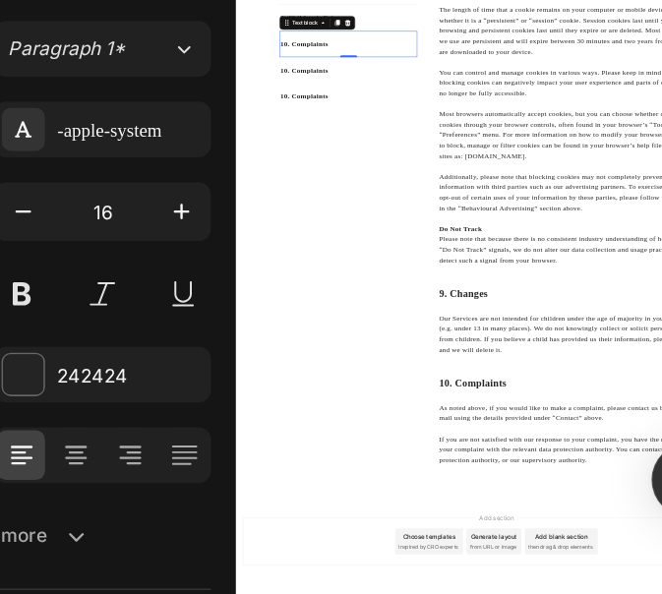
click at [396, 421] on p "10. Complaints" at bounding box center [490, 425] width 308 height 24
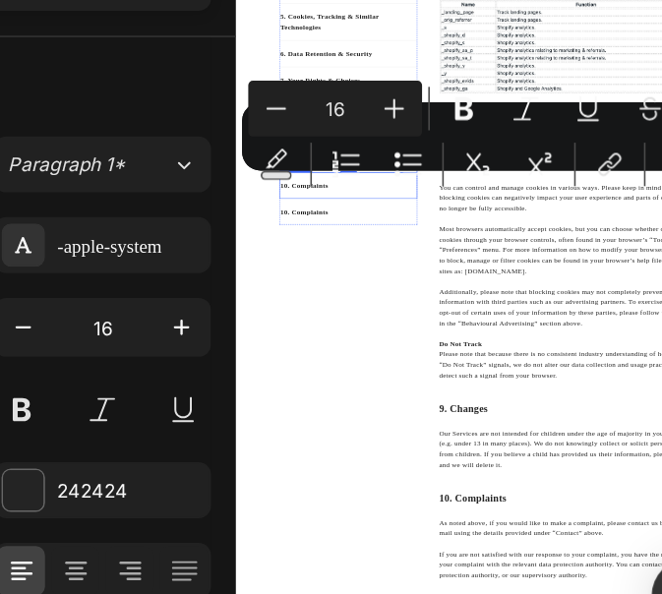
click at [378, 263] on div "Minus 16 Plus Bold Italic Underline Strikethrough Text Color Text Background Co…" at bounding box center [498, 230] width 319 height 71
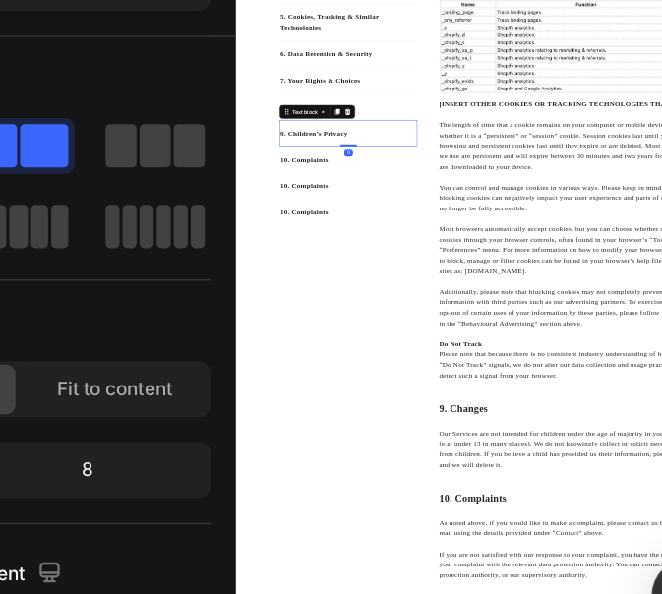
click at [456, 489] on p "9. Children’s Privacy" at bounding box center [490, 481] width 308 height 24
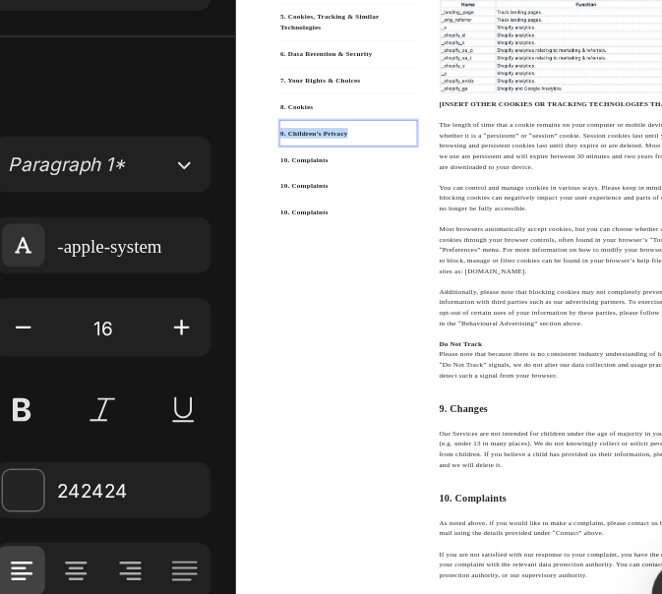
click at [456, 489] on p "9. Children’s Privacy" at bounding box center [490, 481] width 308 height 24
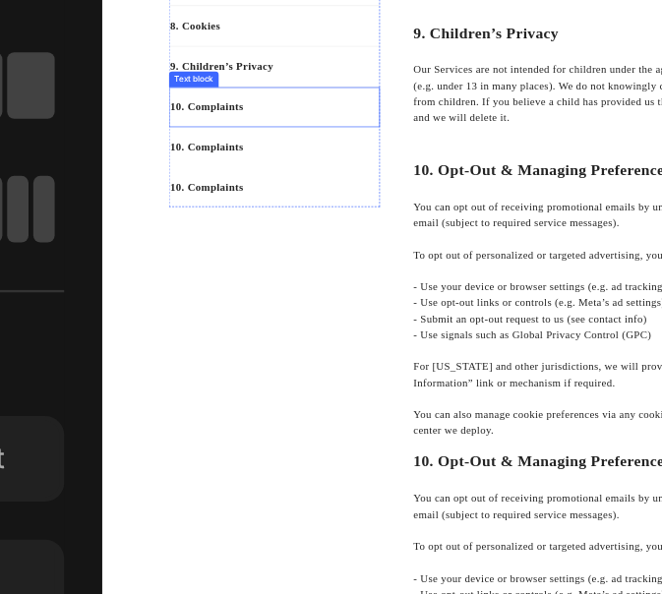
click at [297, 333] on p "10. Complaints" at bounding box center [356, 329] width 308 height 24
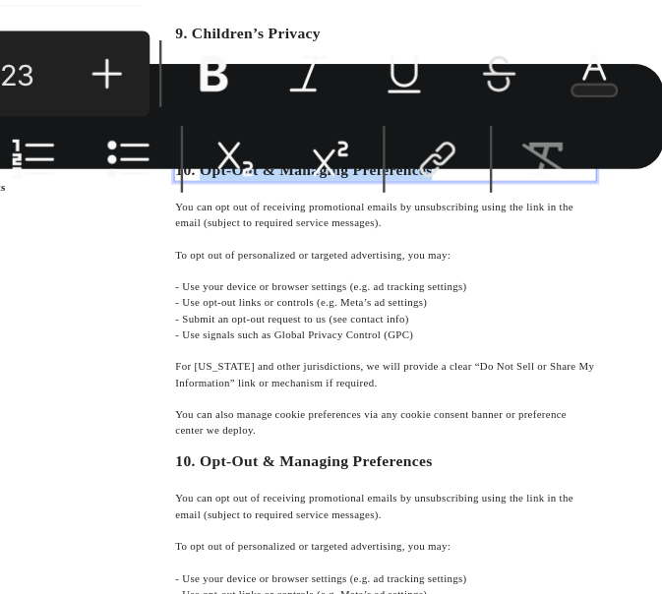
drag, startPoint x: 357, startPoint y: 398, endPoint x: 1105, endPoint y: 405, distance: 747.9
copy p "Opt-Out & Managing Preferences"
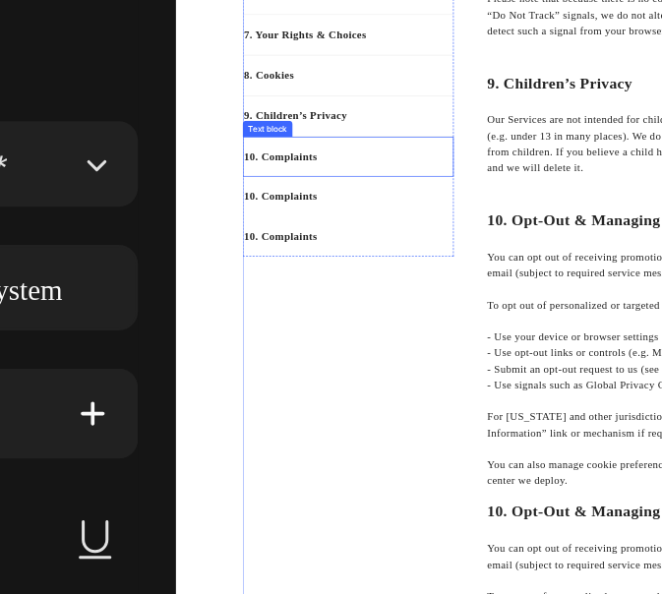
click at [368, 374] on p "10. Complaints" at bounding box center [430, 379] width 308 height 24
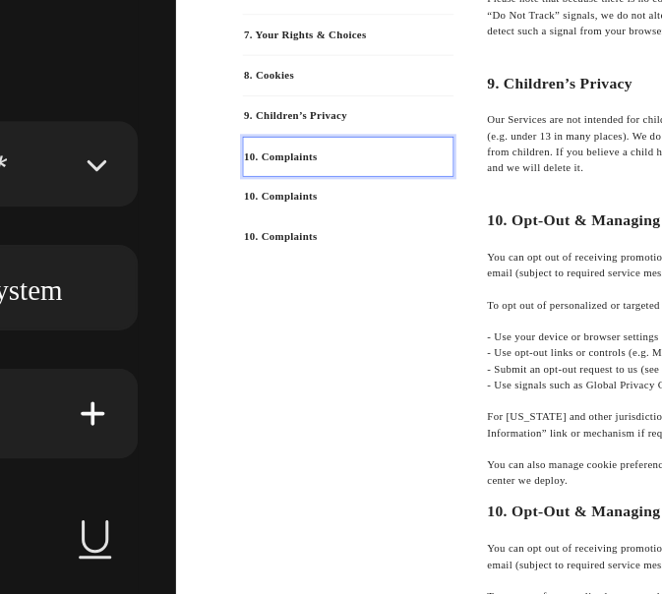
click at [368, 374] on p "10. Complaints" at bounding box center [430, 379] width 308 height 24
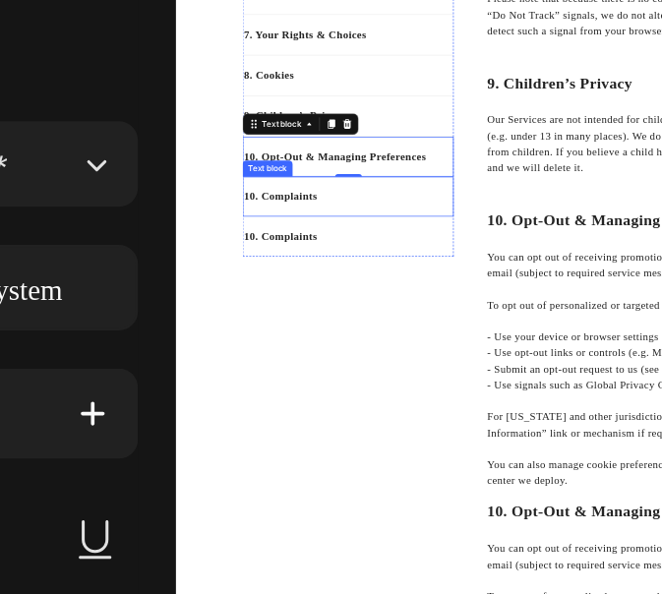
click at [331, 431] on p "10. Complaints" at bounding box center [430, 438] width 308 height 24
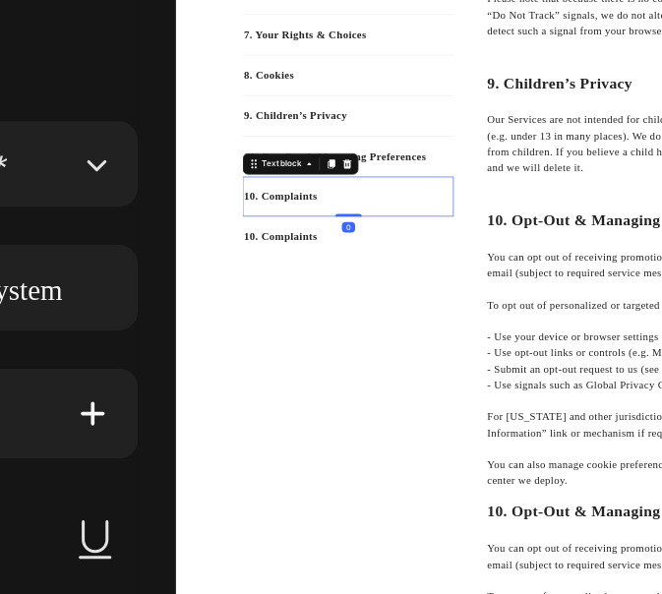
click at [331, 431] on p "10. Complaints" at bounding box center [430, 438] width 308 height 24
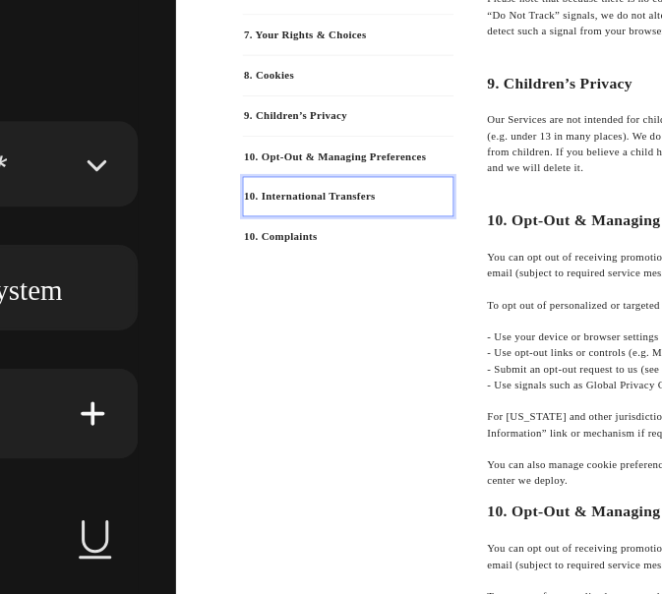
click at [284, 439] on p "10. International Transfers" at bounding box center [430, 438] width 308 height 24
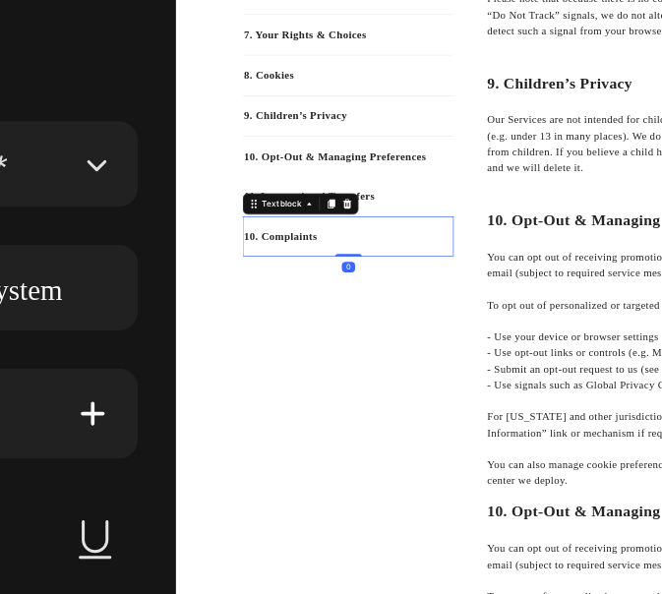
click at [279, 494] on p "10. Complaints" at bounding box center [430, 497] width 308 height 24
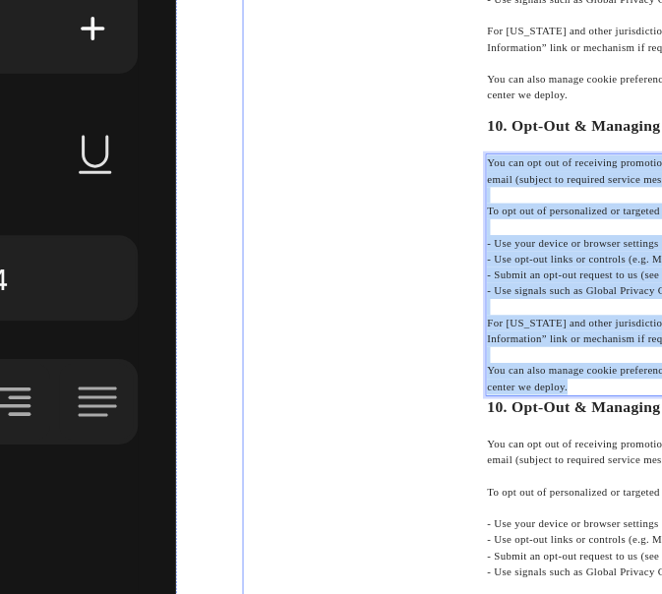
drag, startPoint x: 754, startPoint y: 872, endPoint x: 614, endPoint y: 542, distance: 358.0
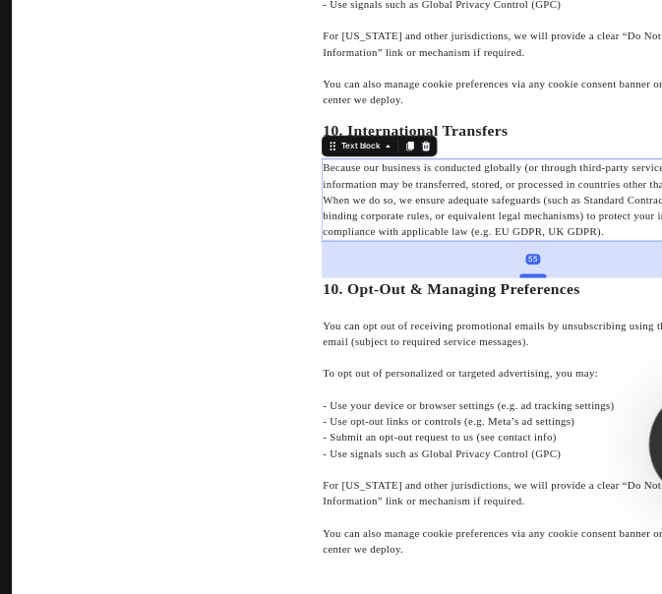
drag, startPoint x: 776, startPoint y: 657, endPoint x: 779, endPoint y: 711, distance: 54.2
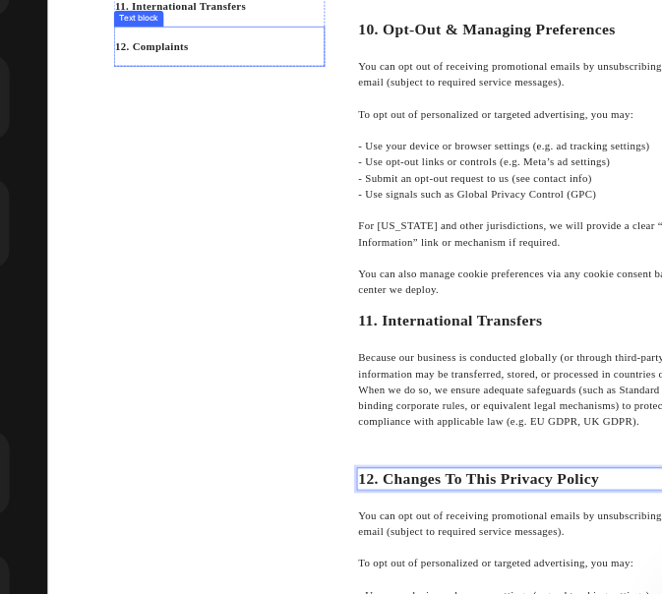
click at [225, 300] on p "12. Complaints" at bounding box center [302, 306] width 308 height 24
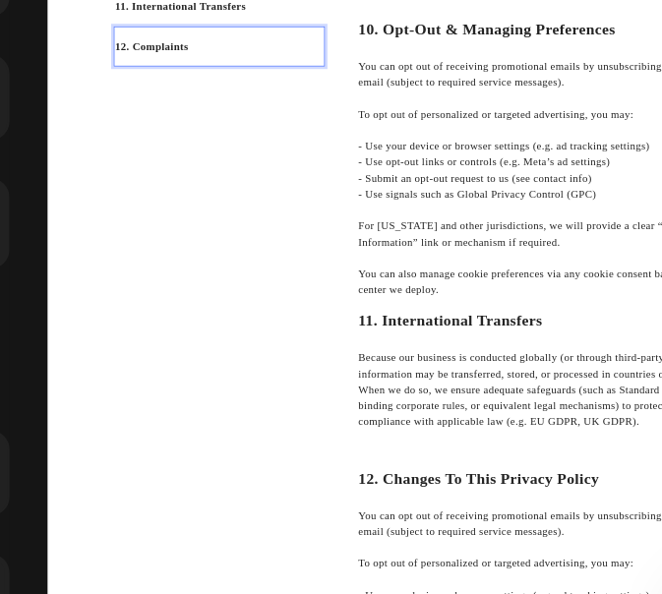
click at [225, 300] on p "12. Complaints" at bounding box center [302, 306] width 308 height 24
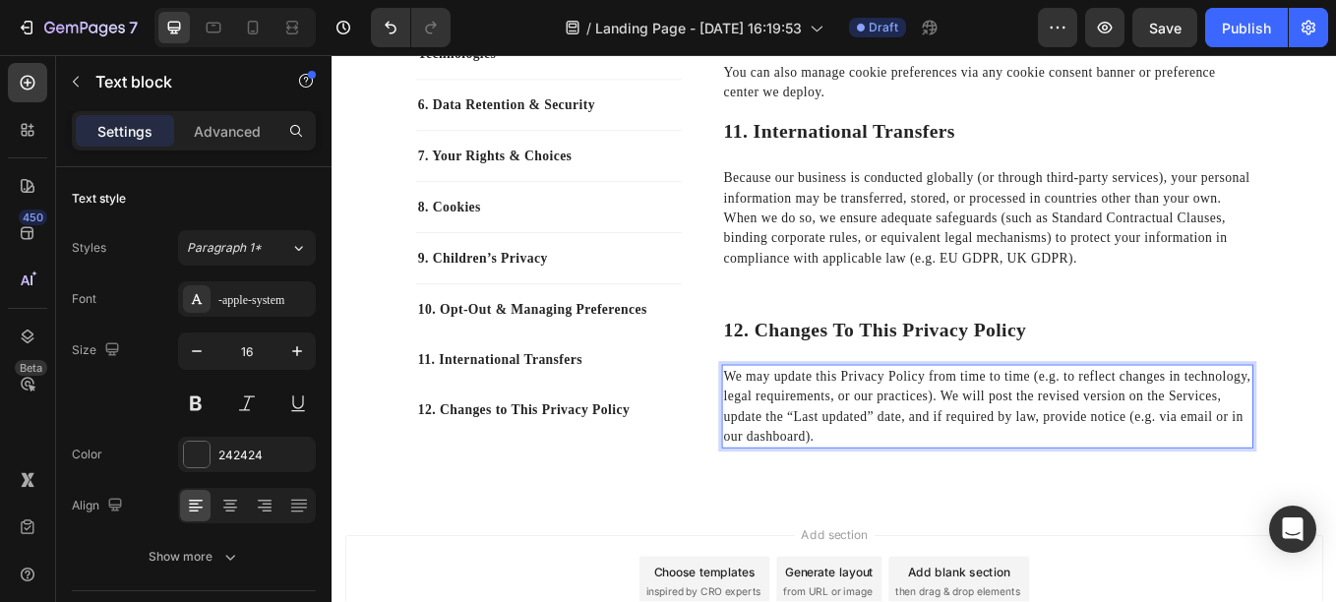
scroll to position [8376, 0]
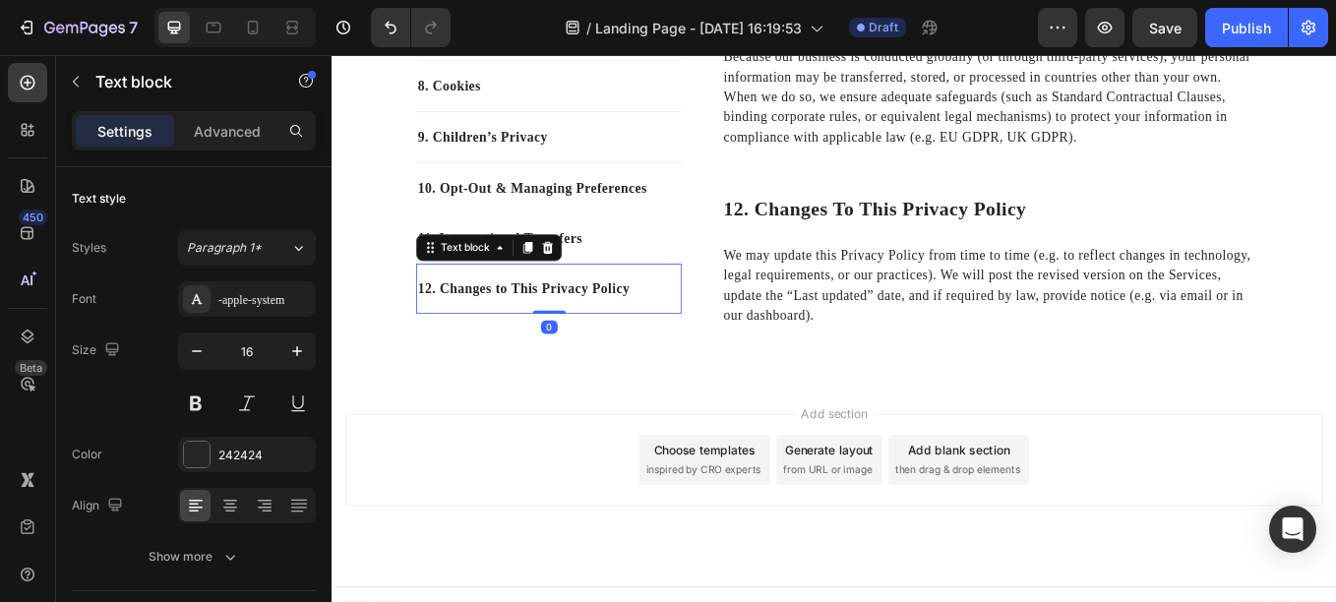
click at [596, 318] on p "12. Changes to This Privacy Policy" at bounding box center [586, 330] width 308 height 24
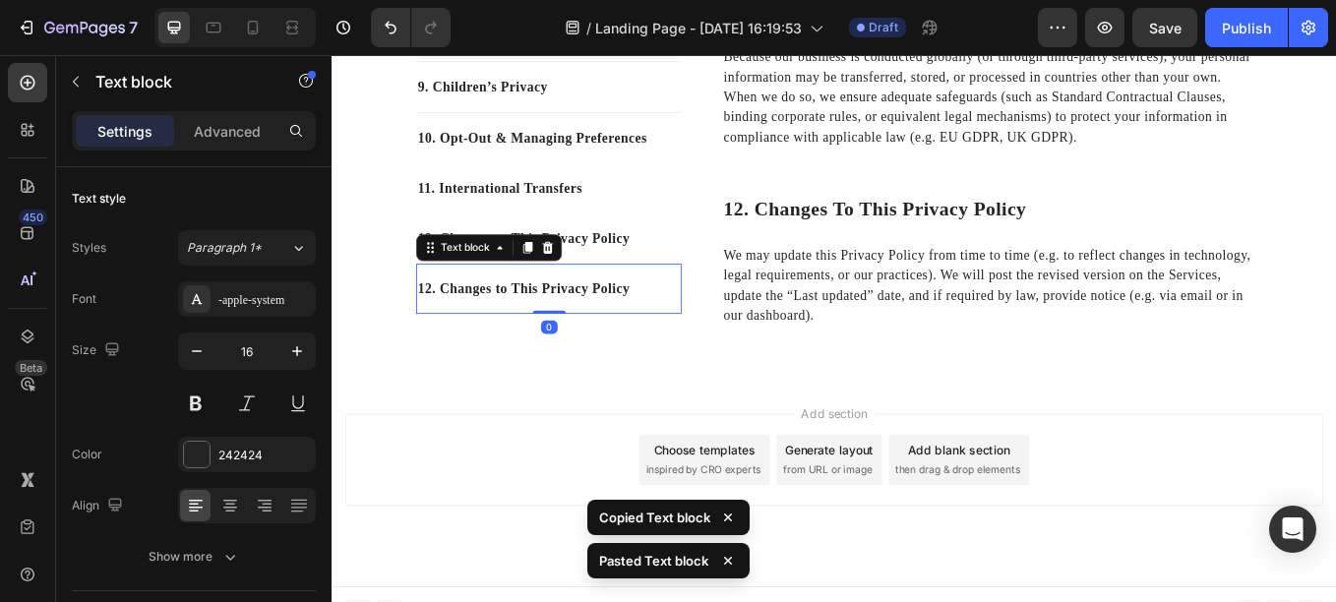
click at [538, 318] on p "12. Changes to This Privacy Policy" at bounding box center [586, 330] width 308 height 24
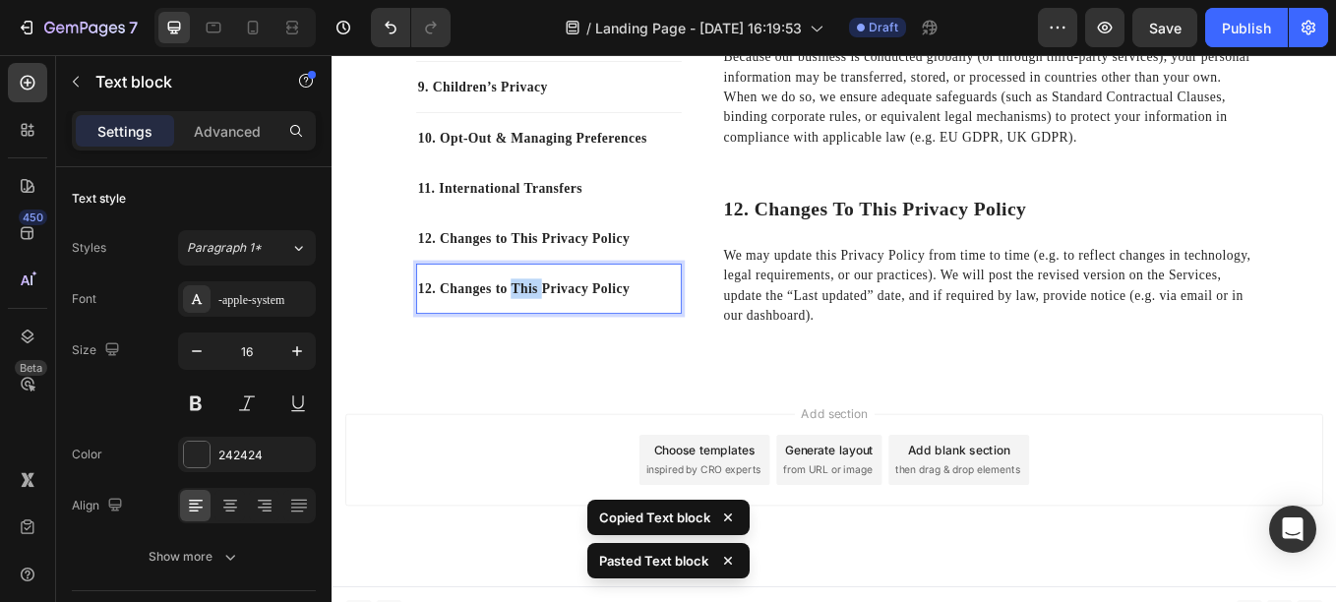
click at [538, 318] on p "12. Changes to This Privacy Policy" at bounding box center [586, 330] width 308 height 24
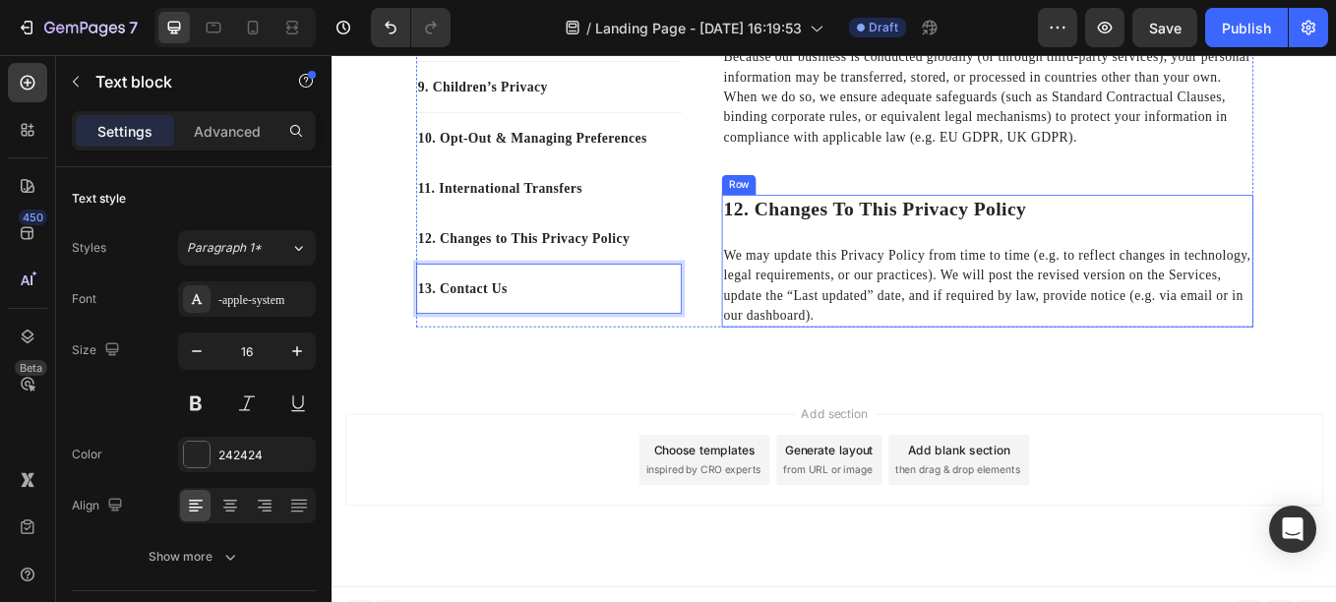
click at [951, 237] on div "12. Changes to This Privacy Policy Heading We may update this Privacy Policy fr…" at bounding box center [1101, 296] width 625 height 155
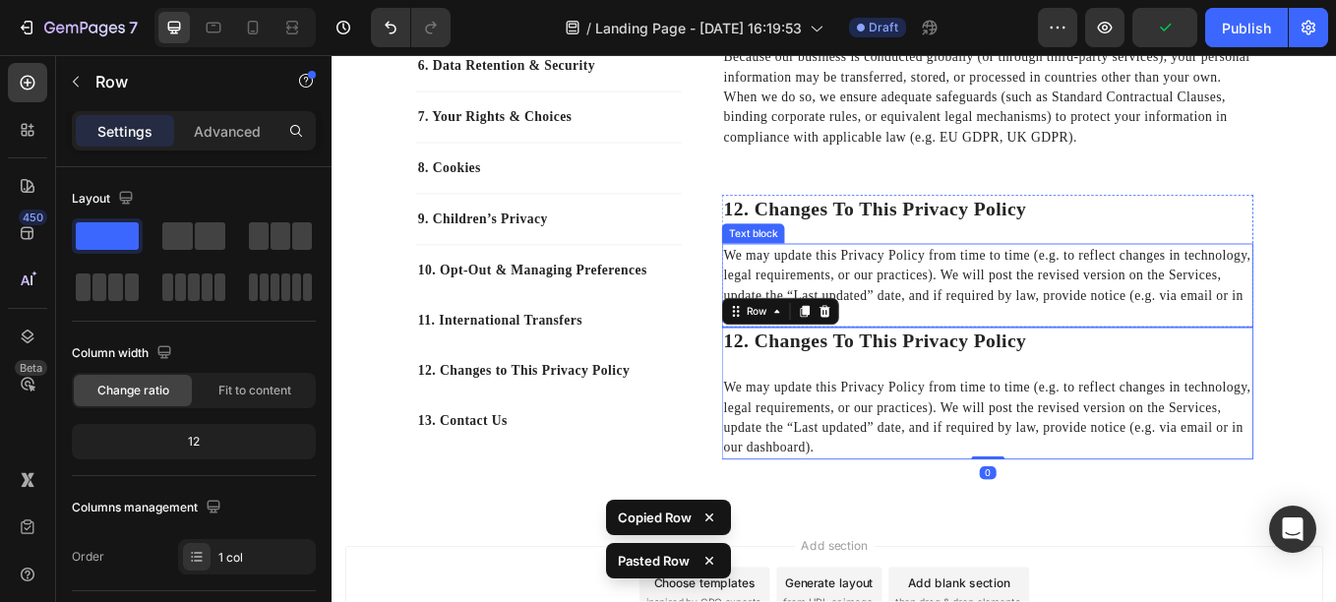
click at [1022, 338] on p "We may update this Privacy Policy from time to time (e.g. to reflect changes in…" at bounding box center [1101, 325] width 621 height 94
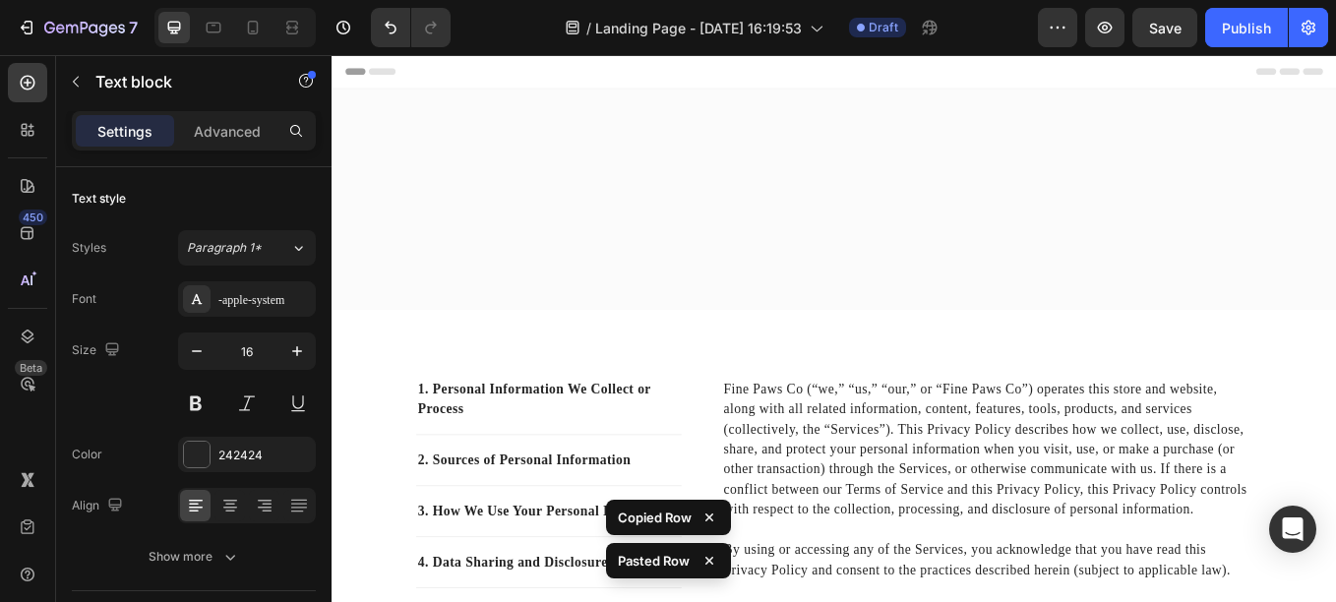
scroll to position [8376, 0]
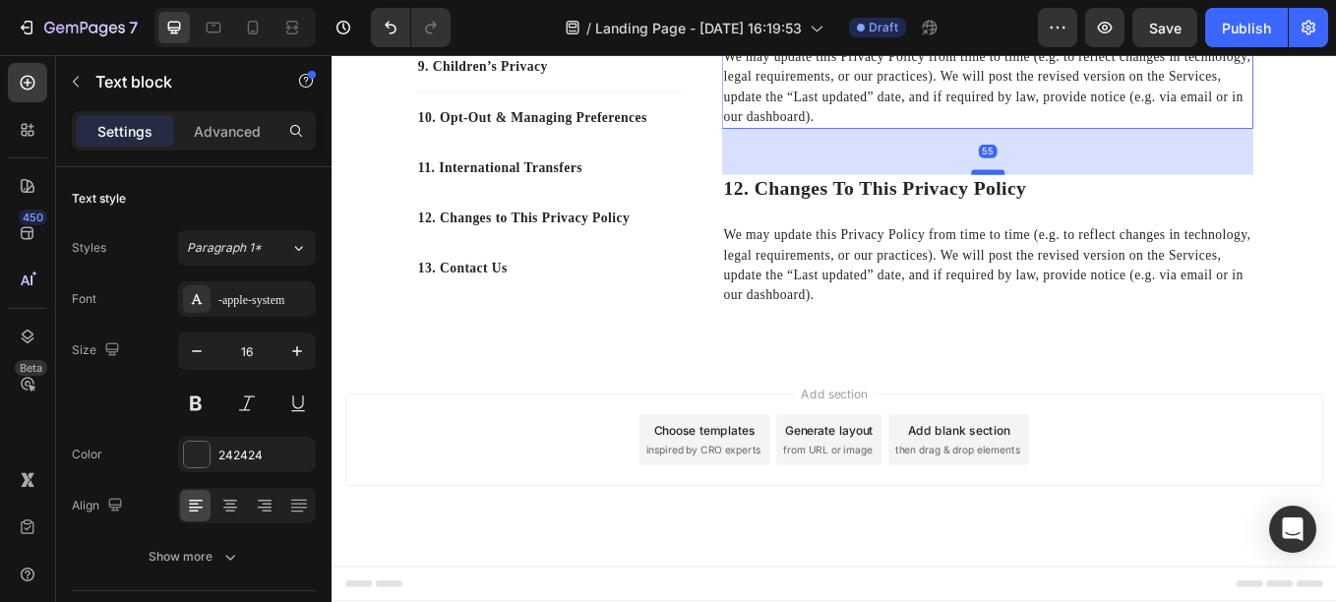
drag, startPoint x: 1099, startPoint y: 347, endPoint x: 1097, endPoint y: 401, distance: 54.2
click at [1097, 196] on div at bounding box center [1101, 193] width 39 height 6
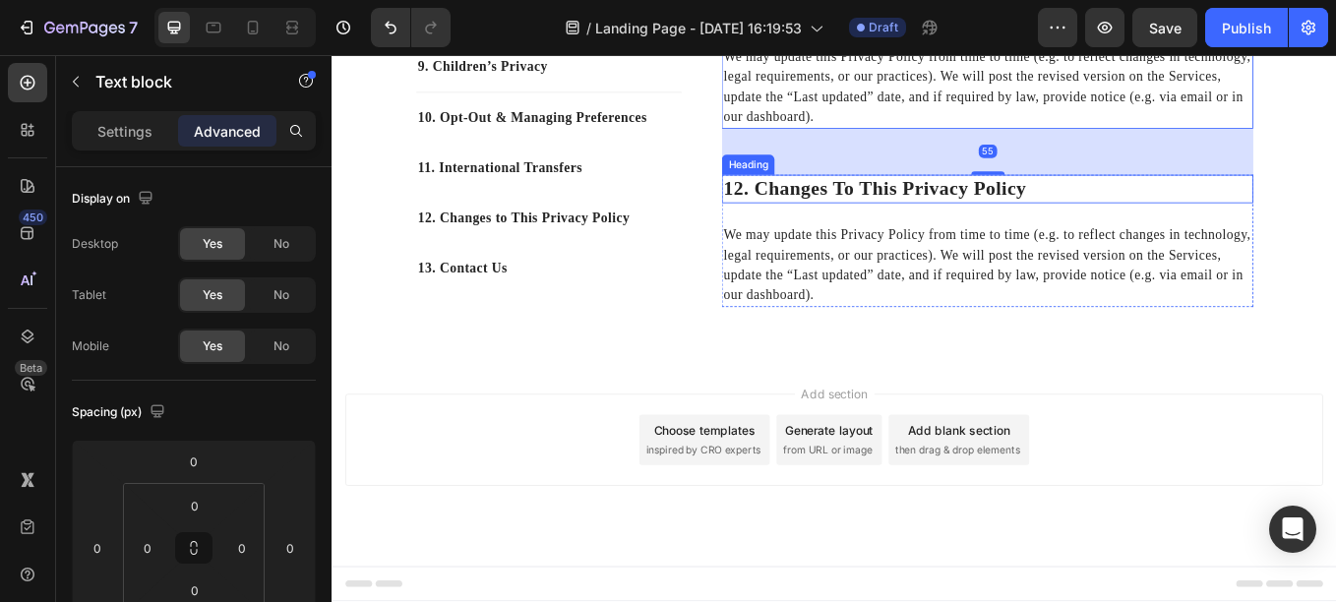
click at [976, 229] on h2 "12. changes to this privacy policy" at bounding box center [1101, 212] width 625 height 33
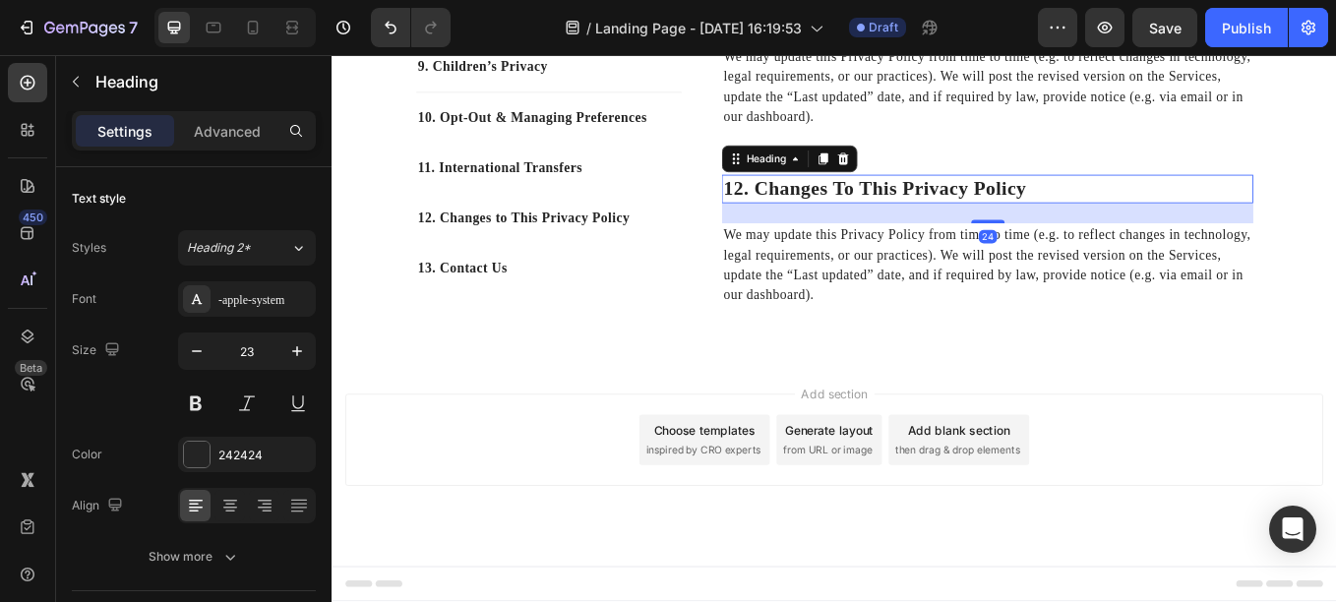
click at [976, 229] on h2 "12. changes to this privacy policy" at bounding box center [1101, 212] width 625 height 33
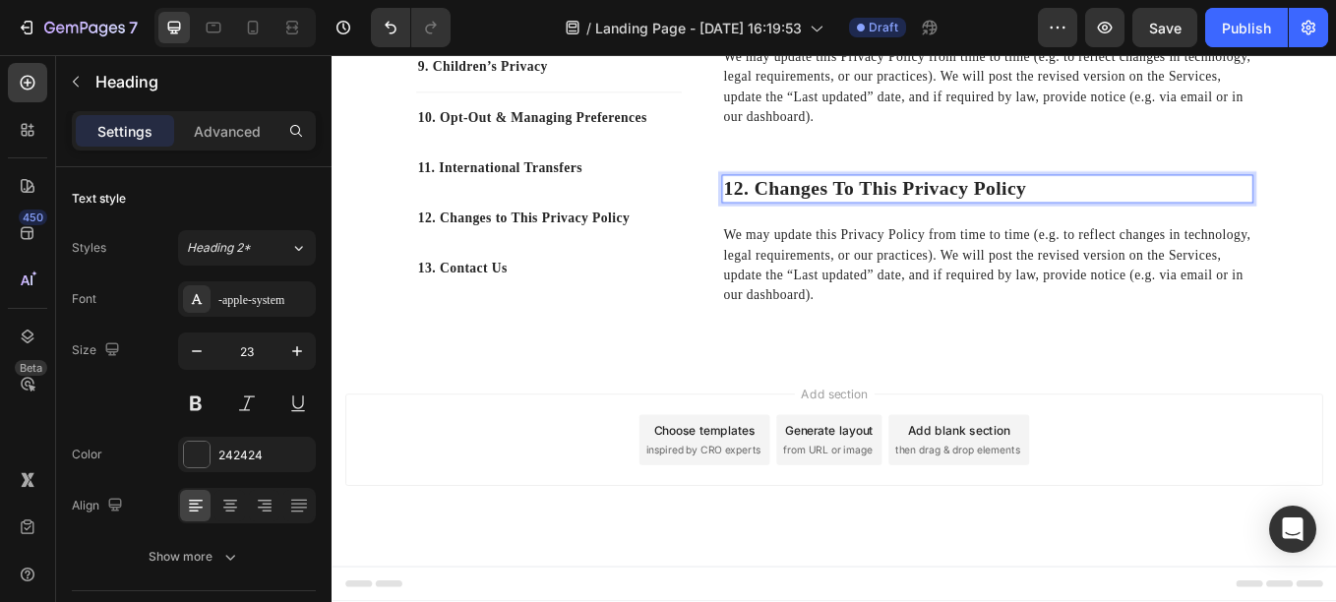
click at [976, 227] on p "12. changes to this privacy policy" at bounding box center [1101, 213] width 621 height 30
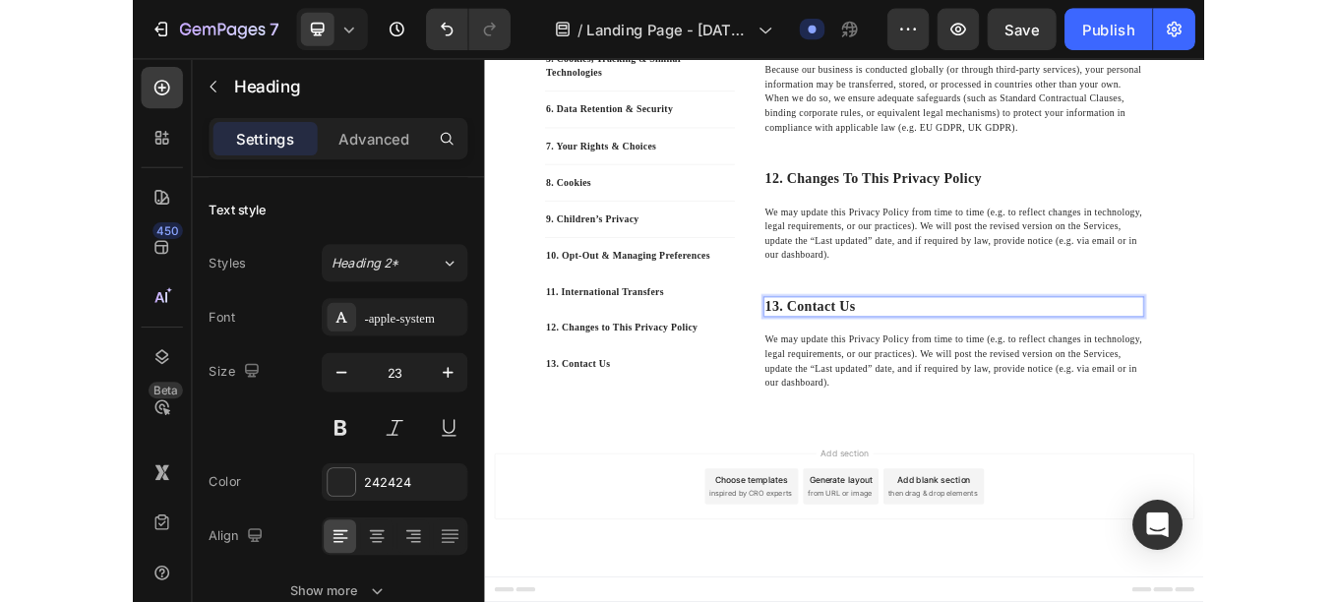
scroll to position [8336, 0]
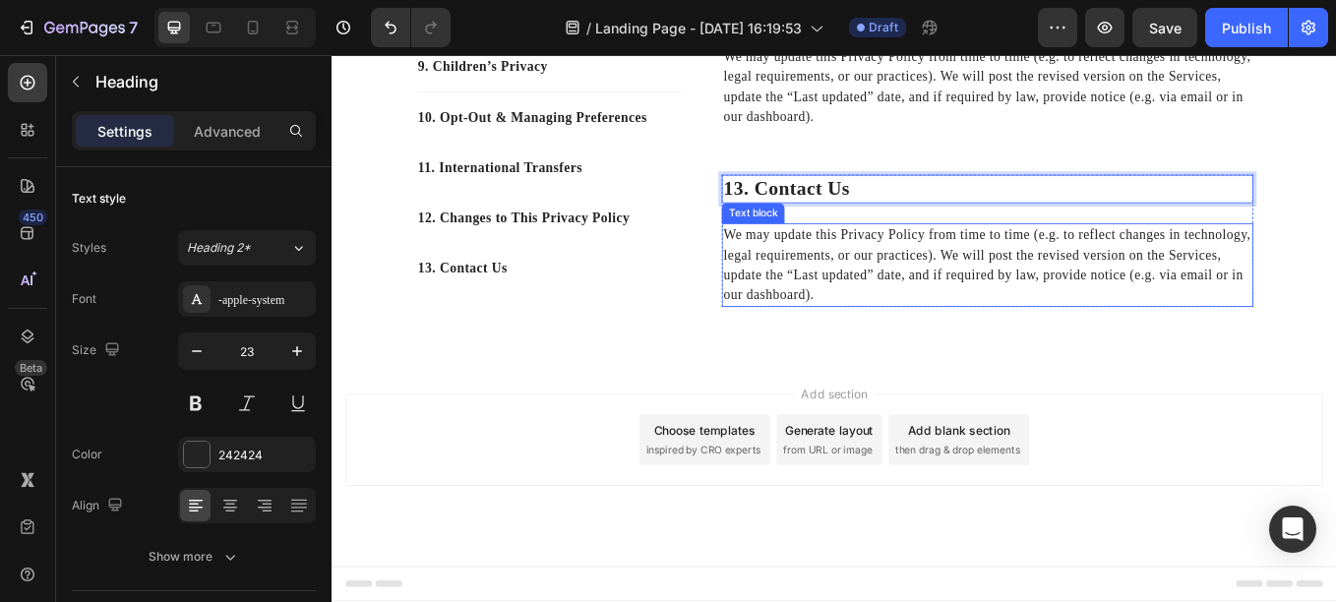
click at [870, 349] on p "We may update this Privacy Policy from time to time (e.g. to reflect changes in…" at bounding box center [1101, 302] width 621 height 94
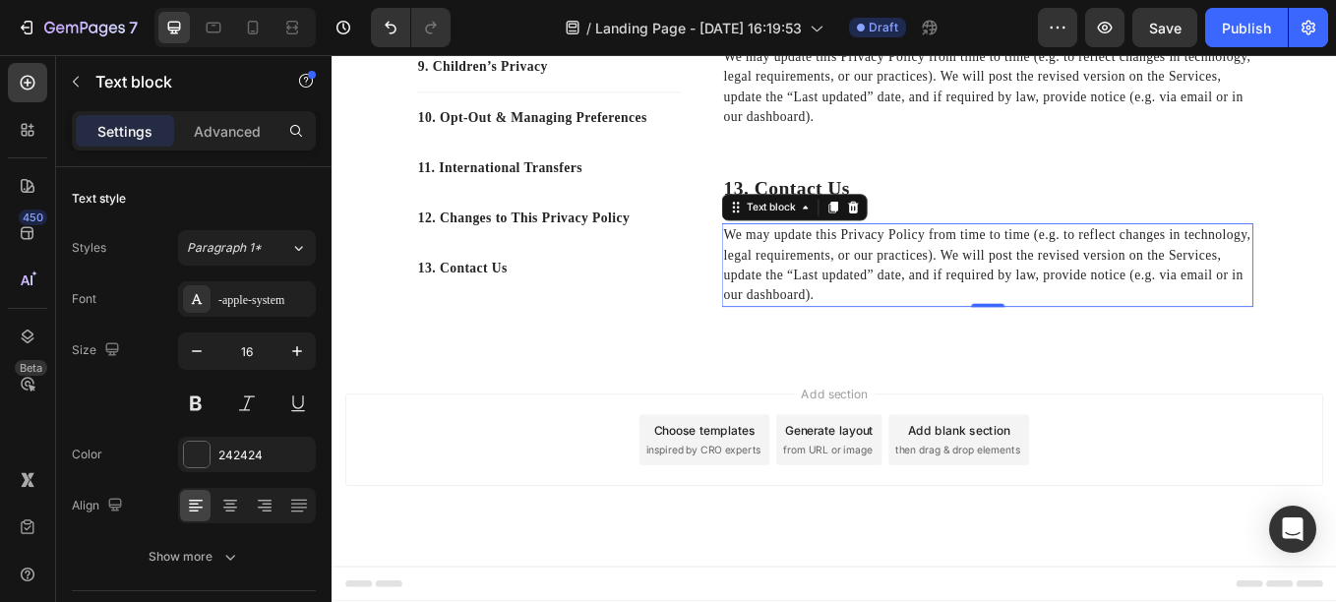
click at [870, 349] on p "We may update this Privacy Policy from time to time (e.g. to reflect changes in…" at bounding box center [1101, 302] width 621 height 94
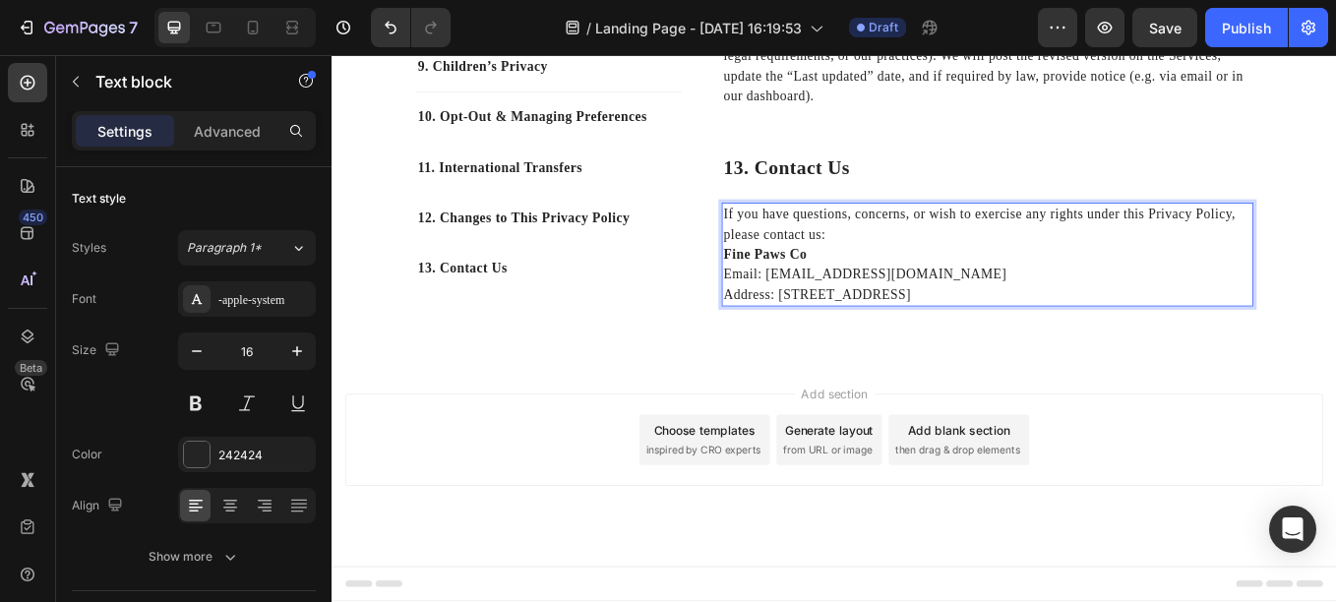
click at [928, 278] on p "If you have questions, concerns, or wish to exercise any rights under this Priv…" at bounding box center [1101, 254] width 621 height 47
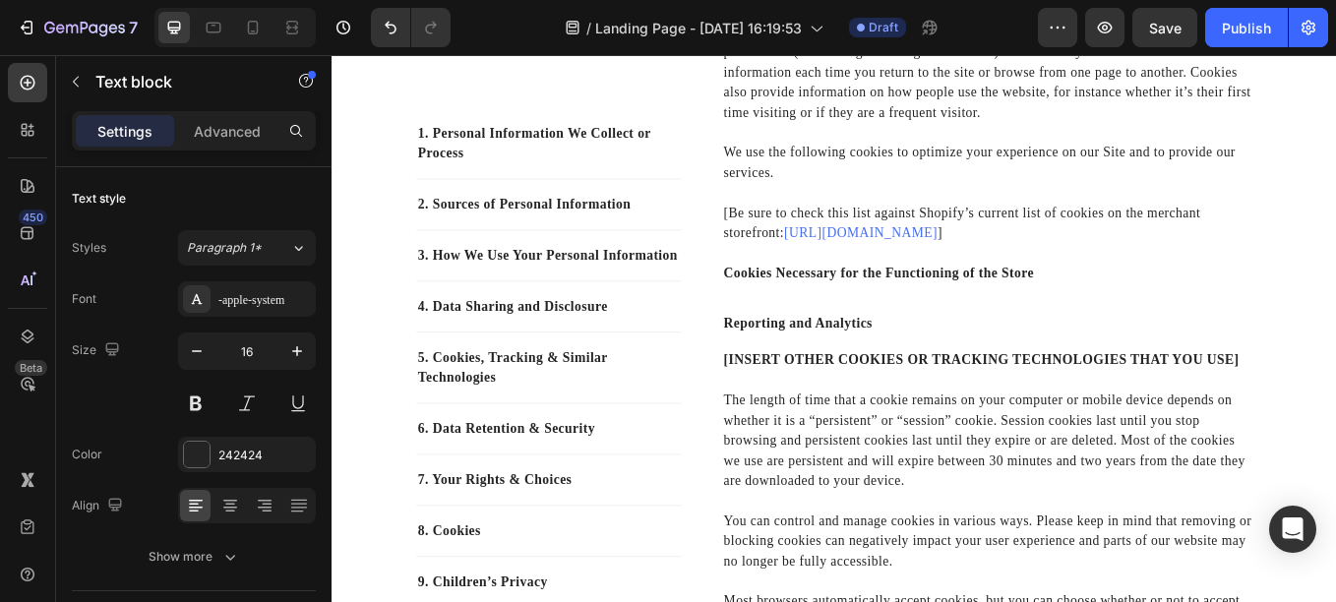
scroll to position [5872, 0]
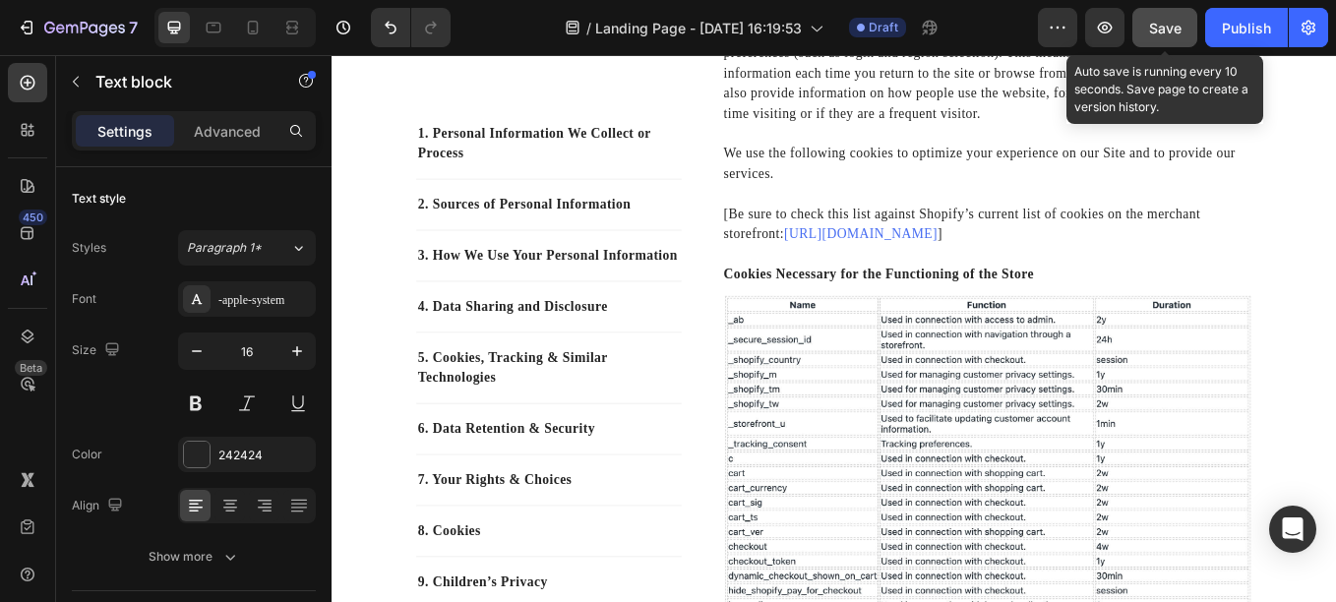
click at [1168, 34] on span "Save" at bounding box center [1165, 28] width 32 height 17
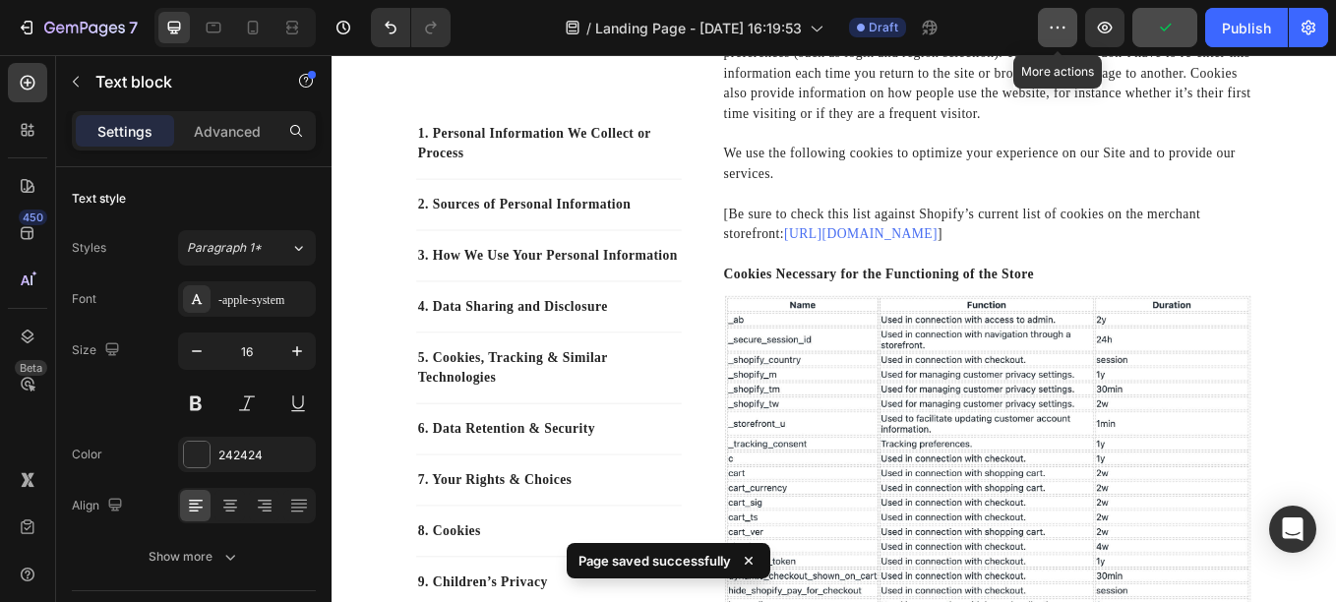
click at [1066, 24] on icon "button" at bounding box center [1058, 28] width 20 height 20
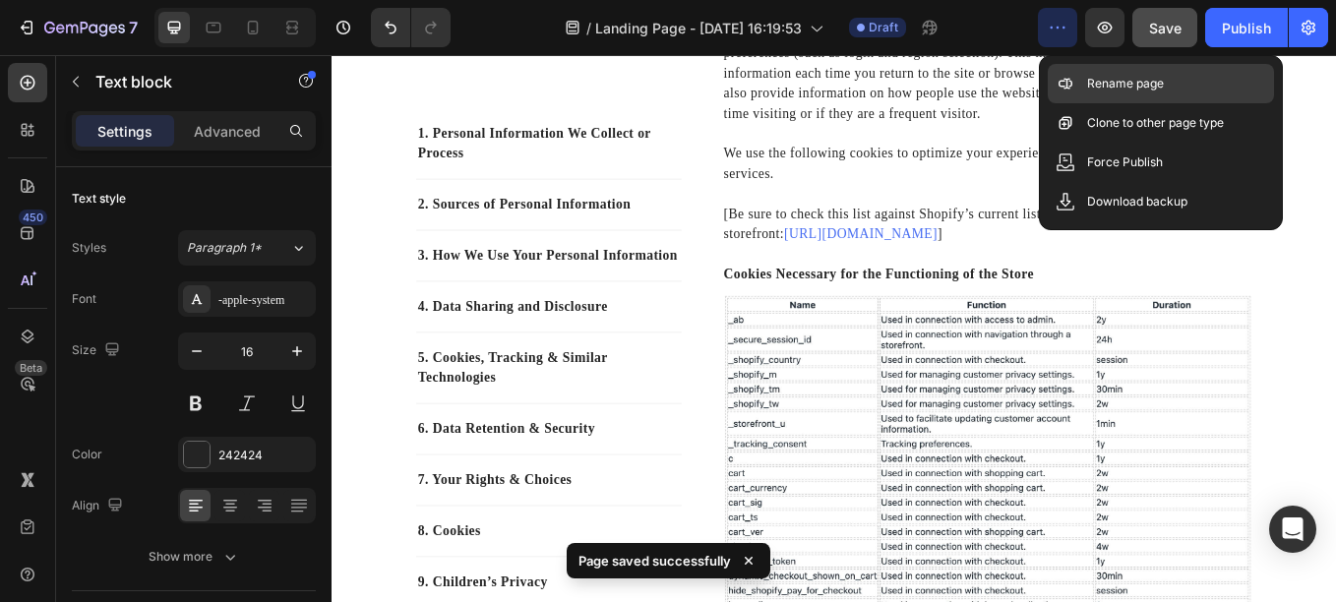
click at [1071, 86] on icon at bounding box center [1071, 84] width 4 height 7
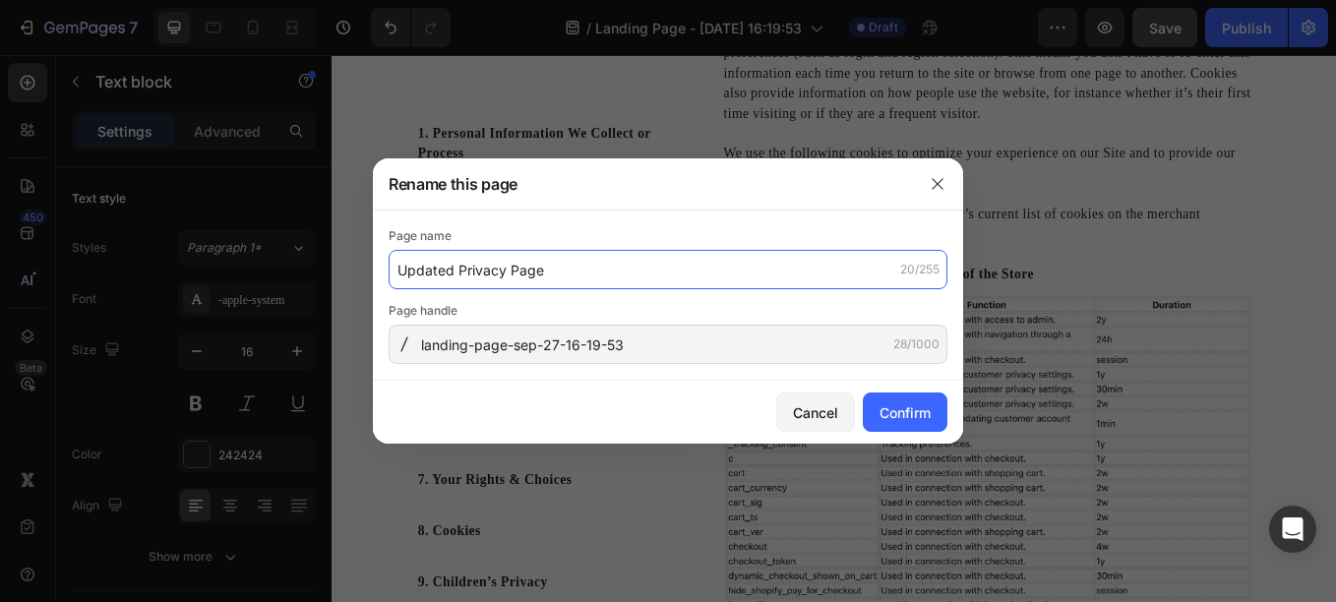
type input "Updated Privacy Page"
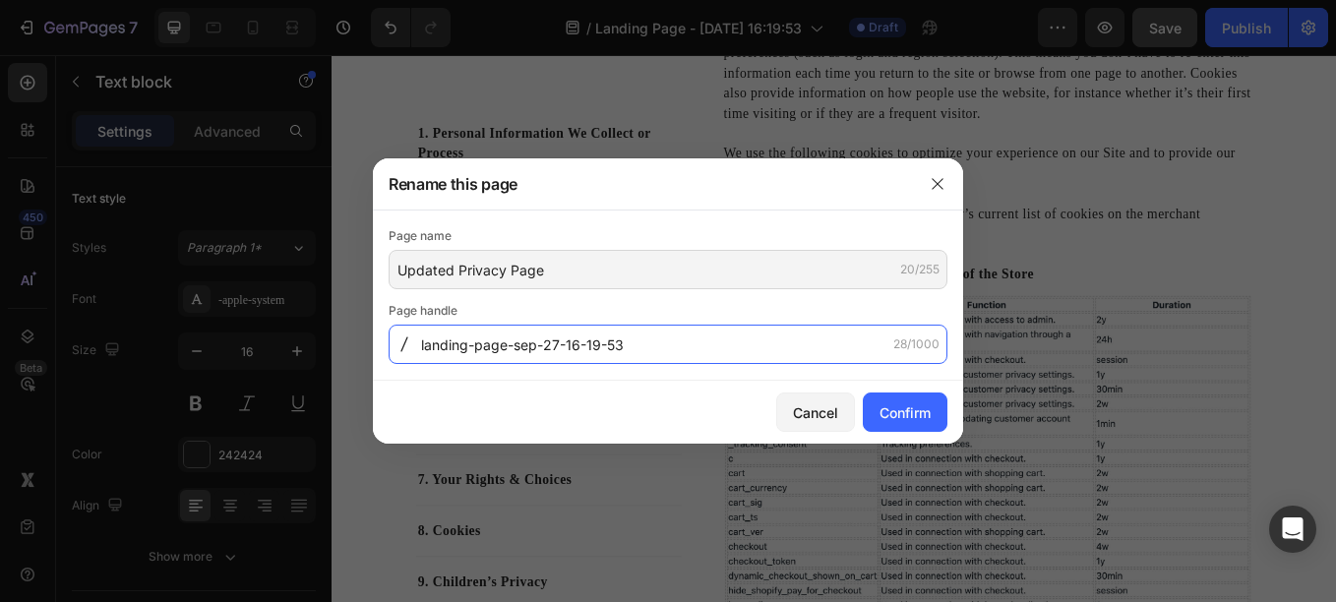
click at [646, 340] on input "landing-page-sep-27-16-19-53" at bounding box center [668, 344] width 559 height 39
type input "f"
type input "privacy-page"
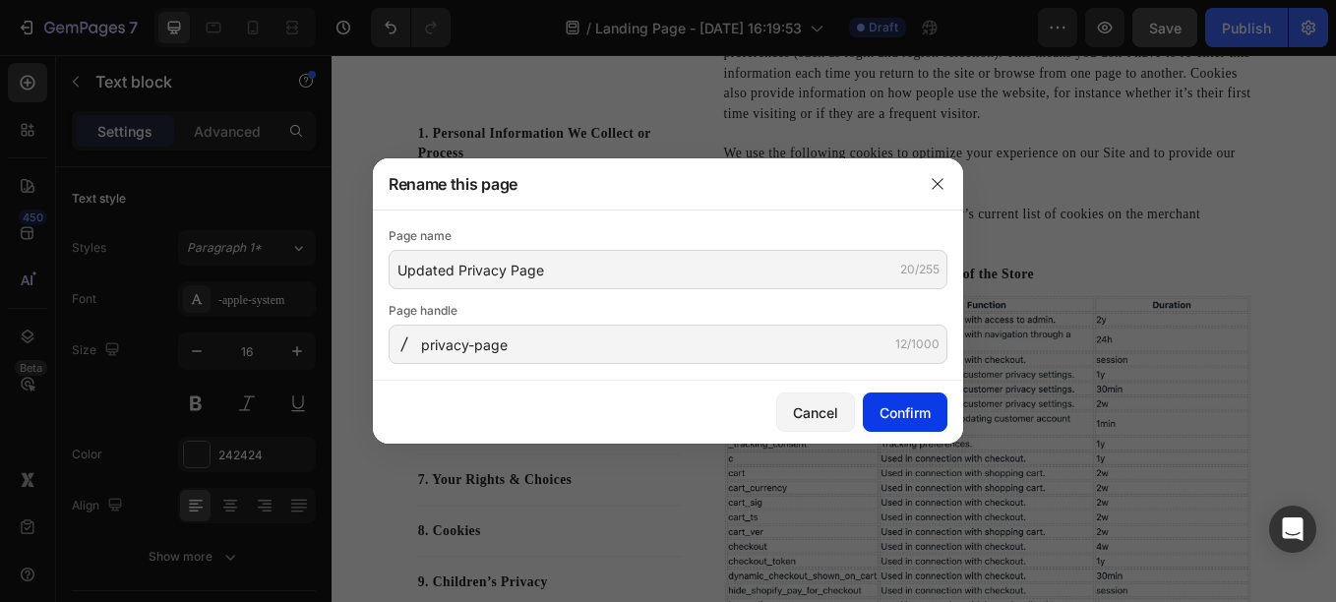
click at [898, 412] on div "Confirm" at bounding box center [905, 412] width 51 height 21
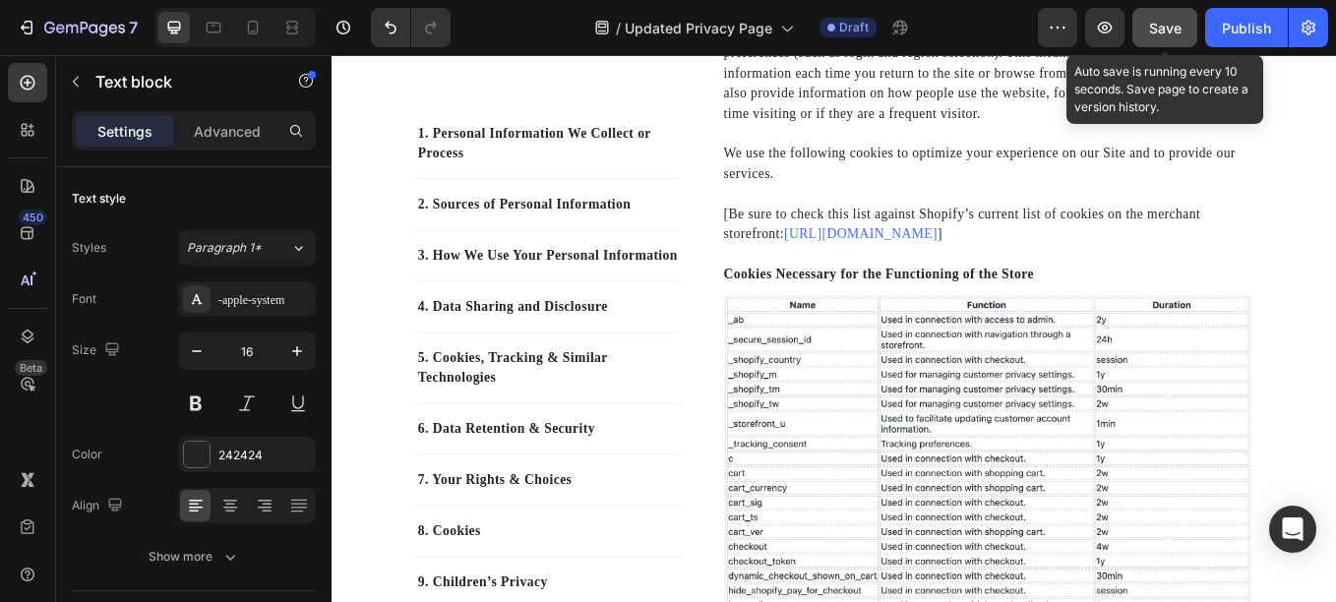
click at [1177, 30] on span "Save" at bounding box center [1165, 28] width 32 height 17
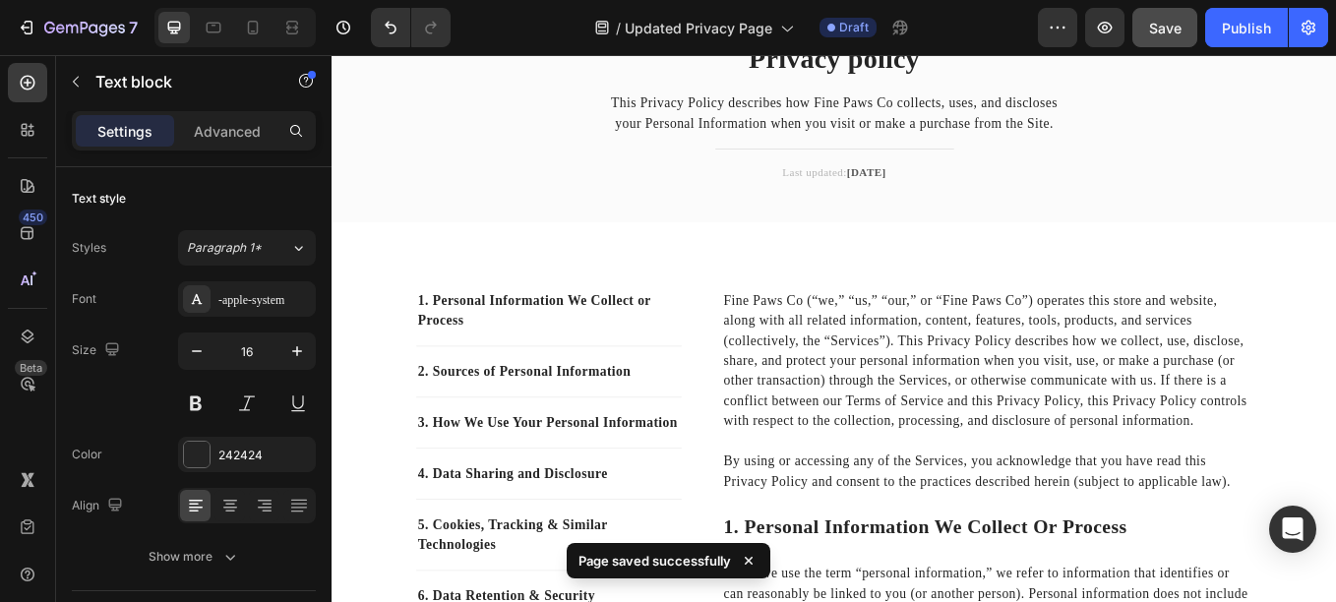
scroll to position [0, 0]
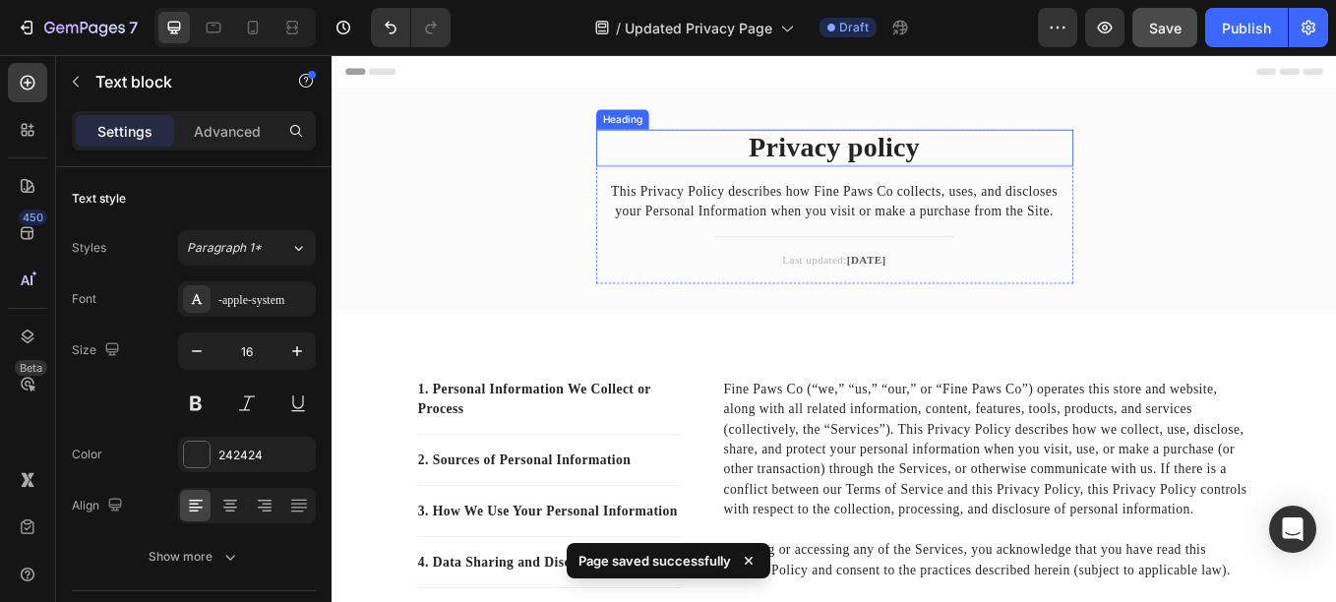
click at [950, 164] on p "Privacy policy" at bounding box center [922, 164] width 557 height 39
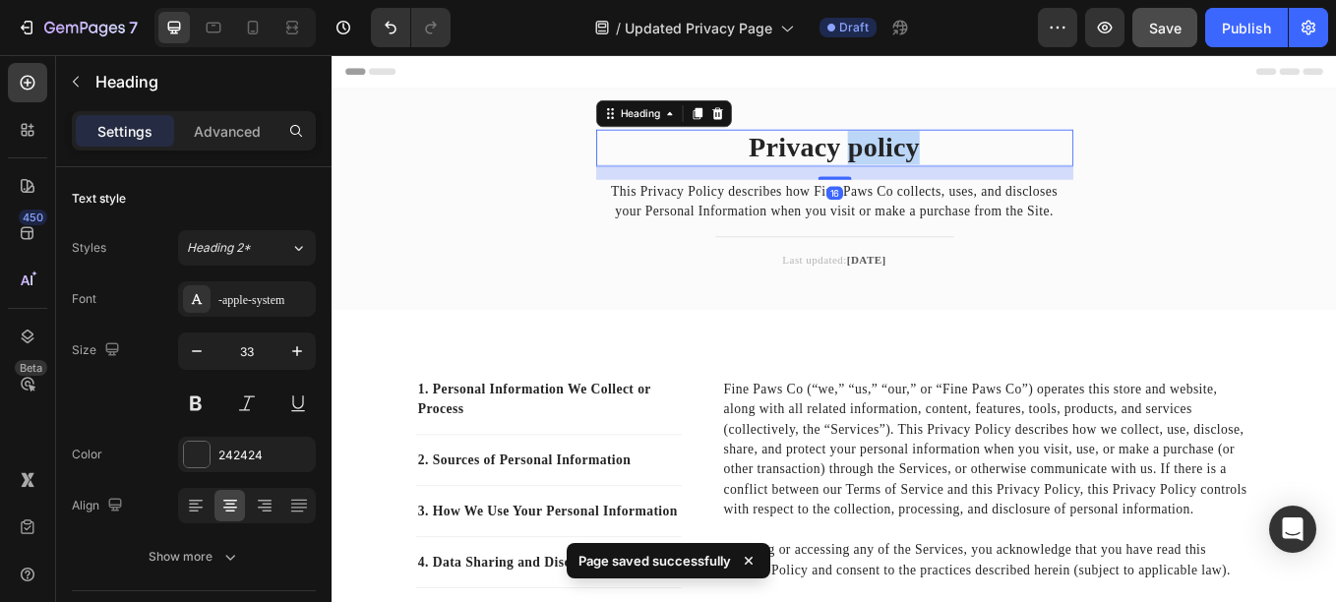
click at [950, 164] on p "Privacy policy" at bounding box center [922, 164] width 557 height 39
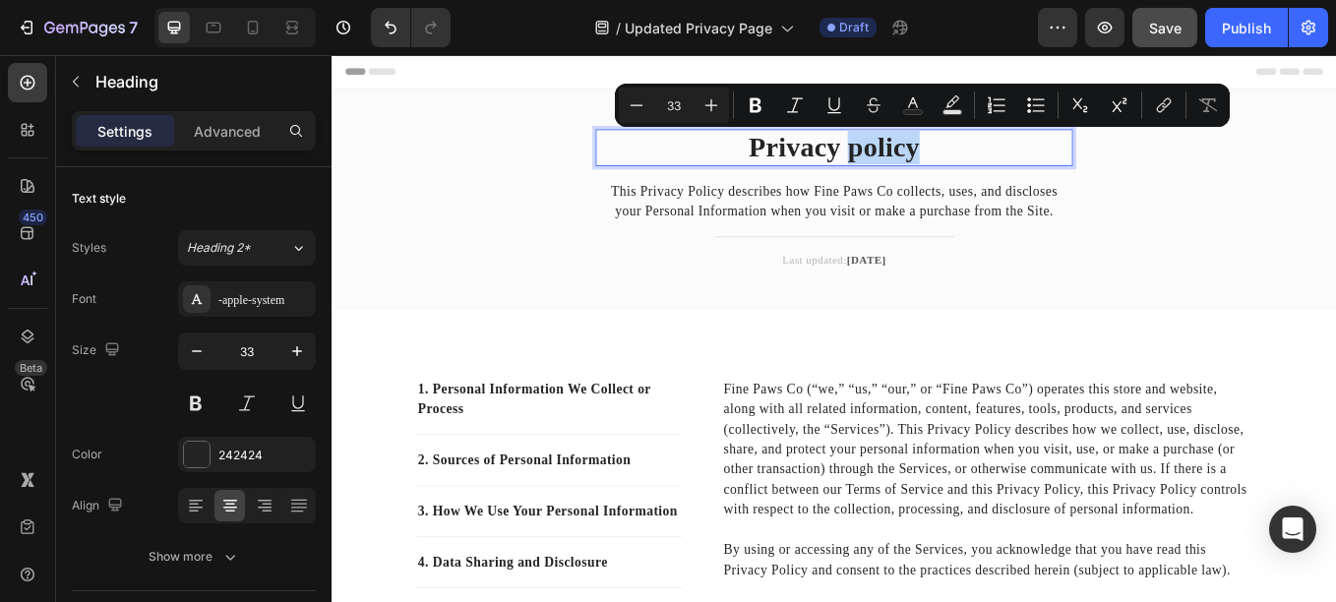
click at [950, 164] on p "Privacy policy" at bounding box center [922, 164] width 557 height 39
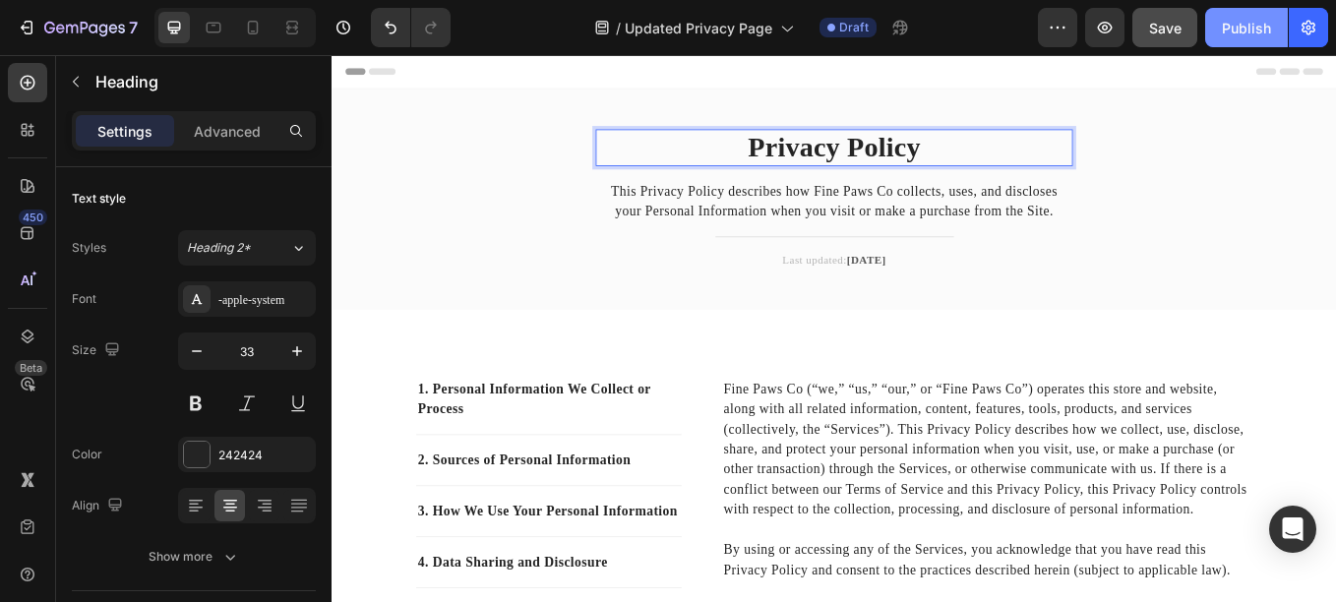
click at [1244, 19] on div "Publish" at bounding box center [1246, 28] width 49 height 21
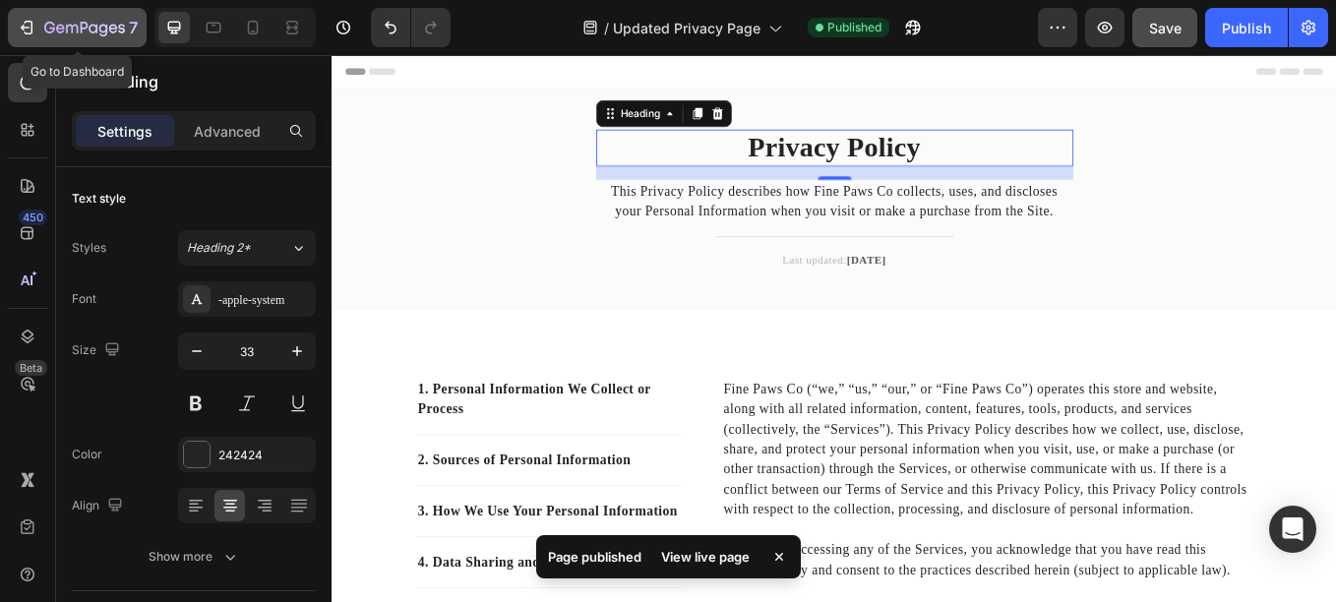
click at [43, 29] on div "7" at bounding box center [77, 28] width 121 height 24
